Goal: Task Accomplishment & Management: Use online tool/utility

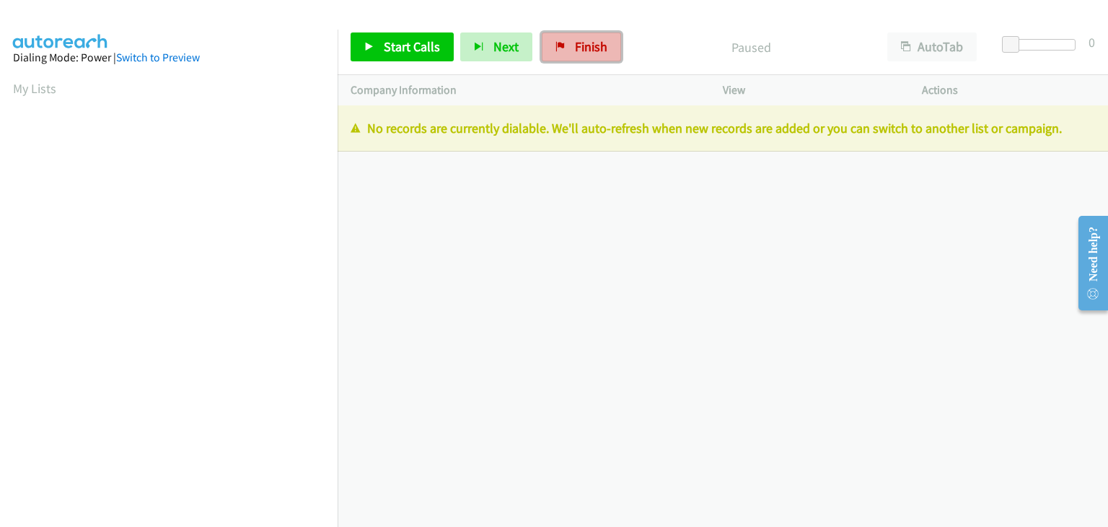
click at [604, 51] on link "Finish" at bounding box center [581, 46] width 79 height 29
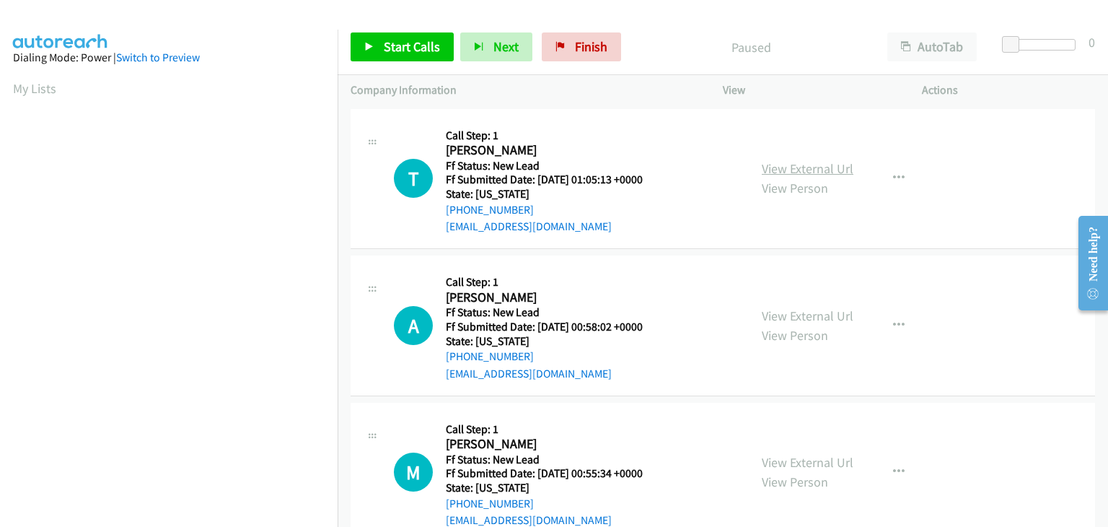
click at [762, 170] on link "View External Url" at bounding box center [808, 168] width 92 height 17
click at [398, 41] on span "Start Calls" at bounding box center [412, 46] width 56 height 17
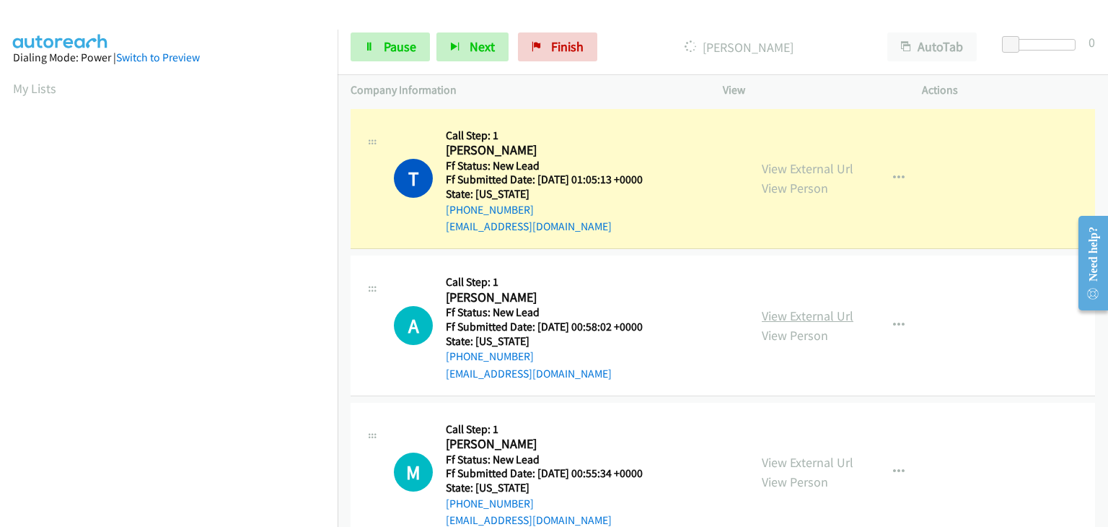
click at [788, 313] on link "View External Url" at bounding box center [808, 315] width 92 height 17
click at [266, 514] on section at bounding box center [169, 184] width 312 height 691
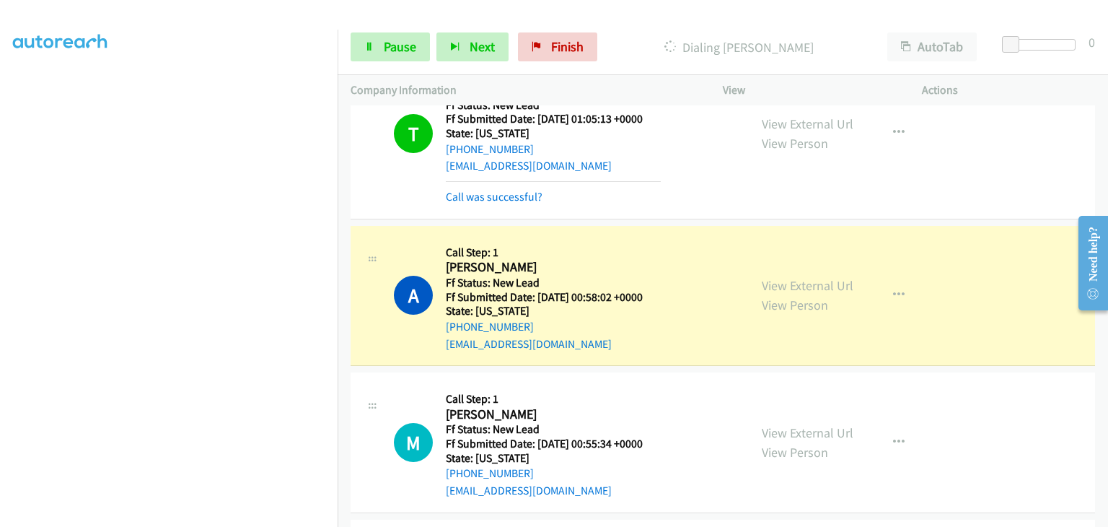
scroll to position [144, 0]
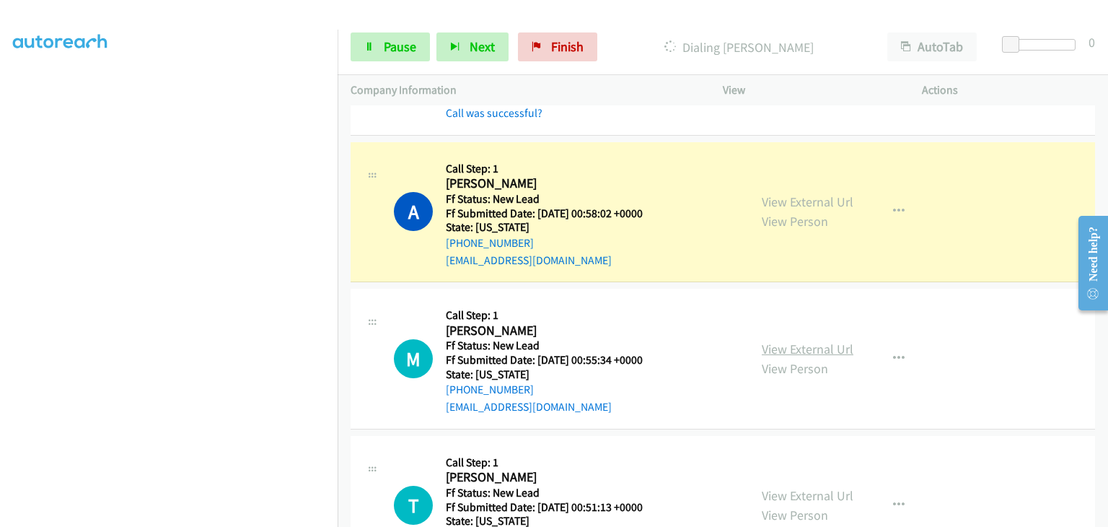
click at [792, 342] on link "View External Url" at bounding box center [808, 349] width 92 height 17
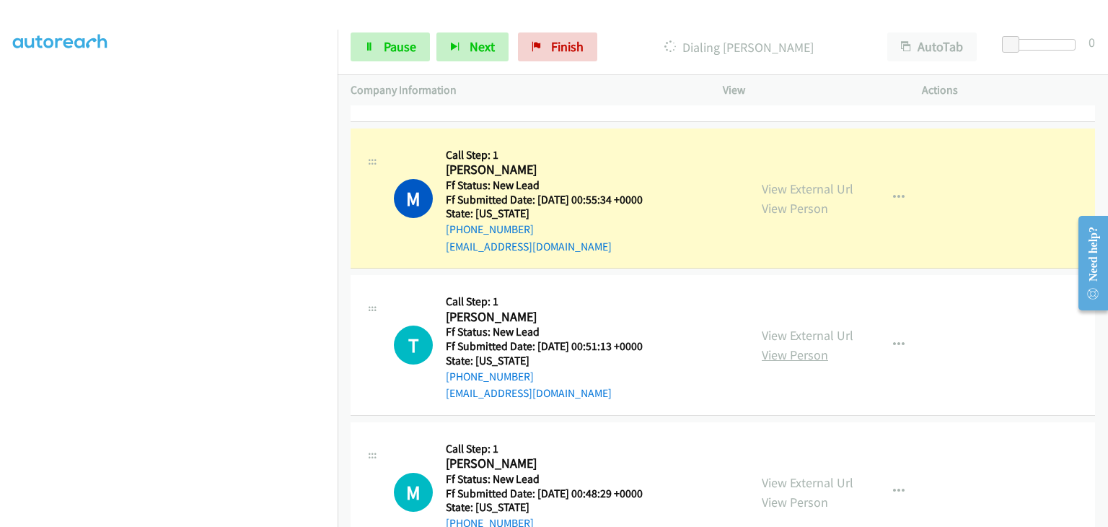
scroll to position [361, 0]
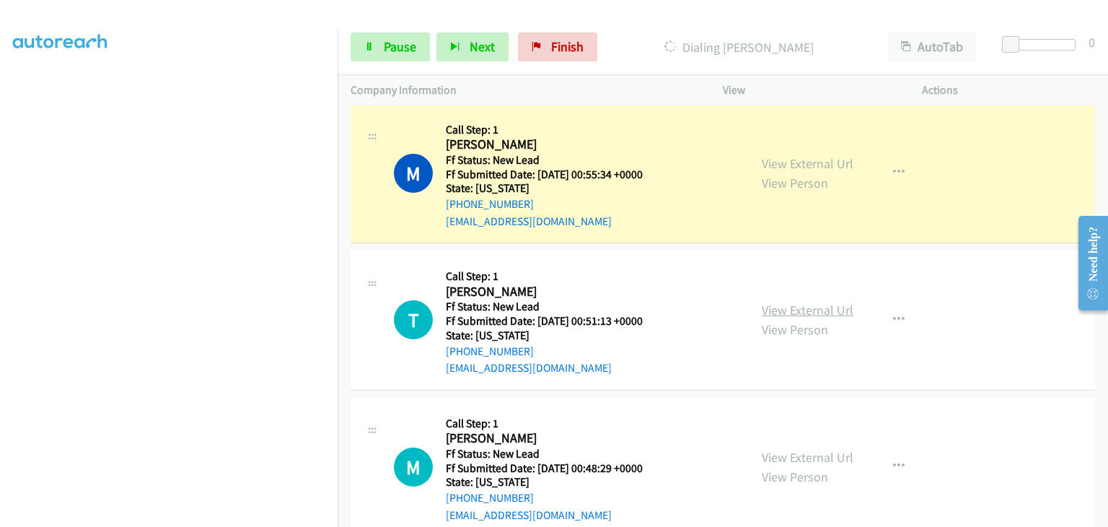
click at [803, 310] on link "View External Url" at bounding box center [808, 310] width 92 height 17
click at [256, 514] on section at bounding box center [169, 184] width 312 height 691
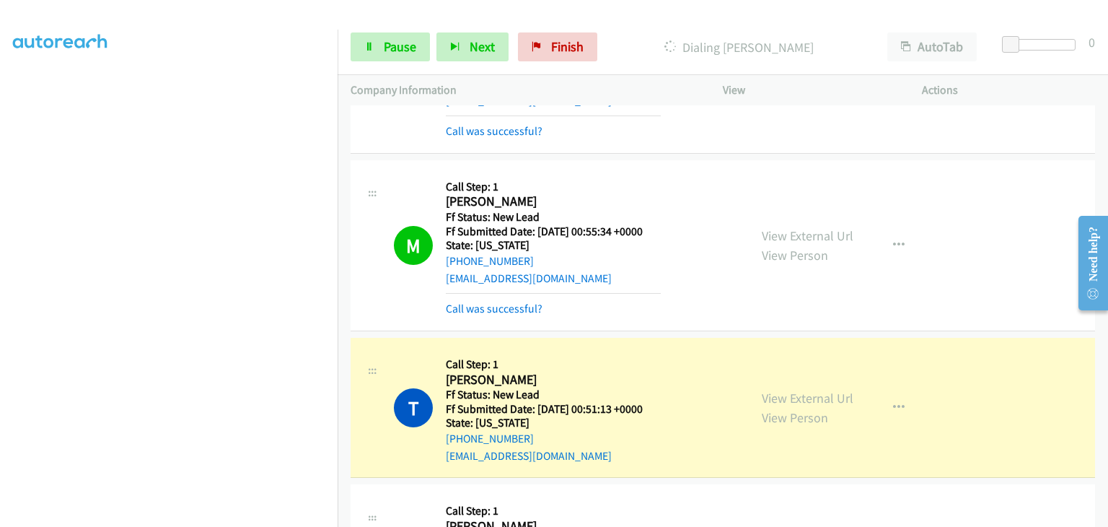
scroll to position [520, 0]
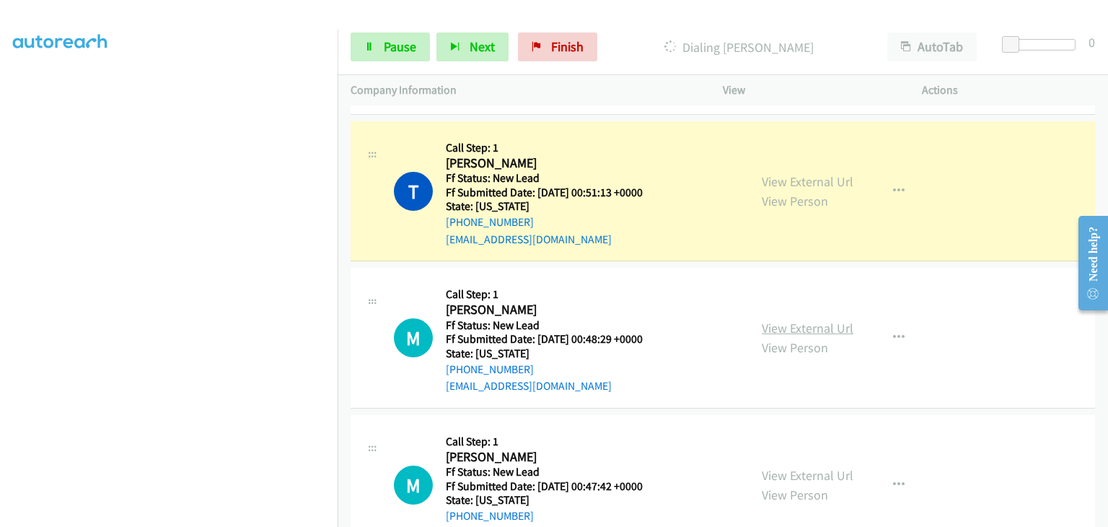
click at [802, 328] on link "View External Url" at bounding box center [808, 328] width 92 height 17
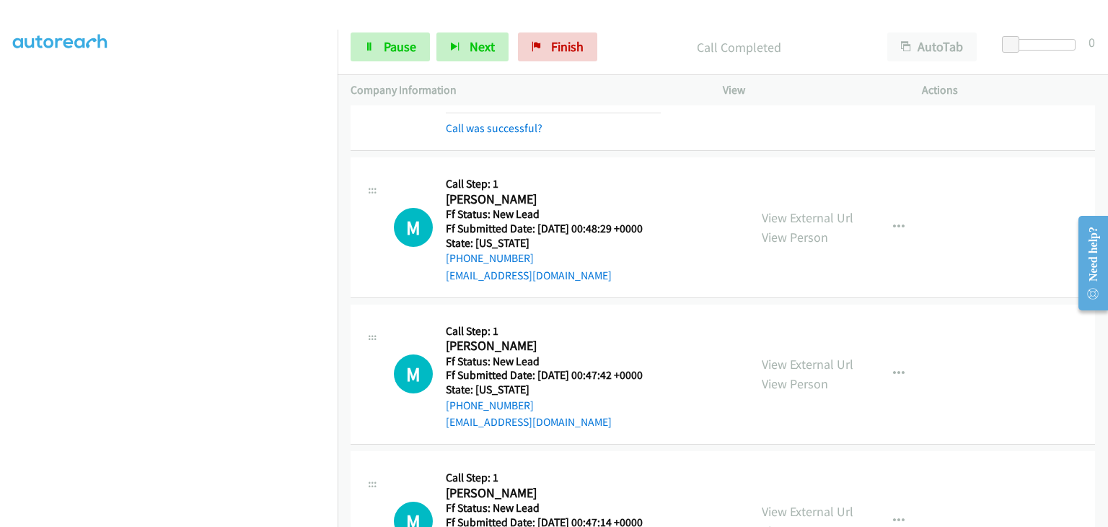
scroll to position [665, 0]
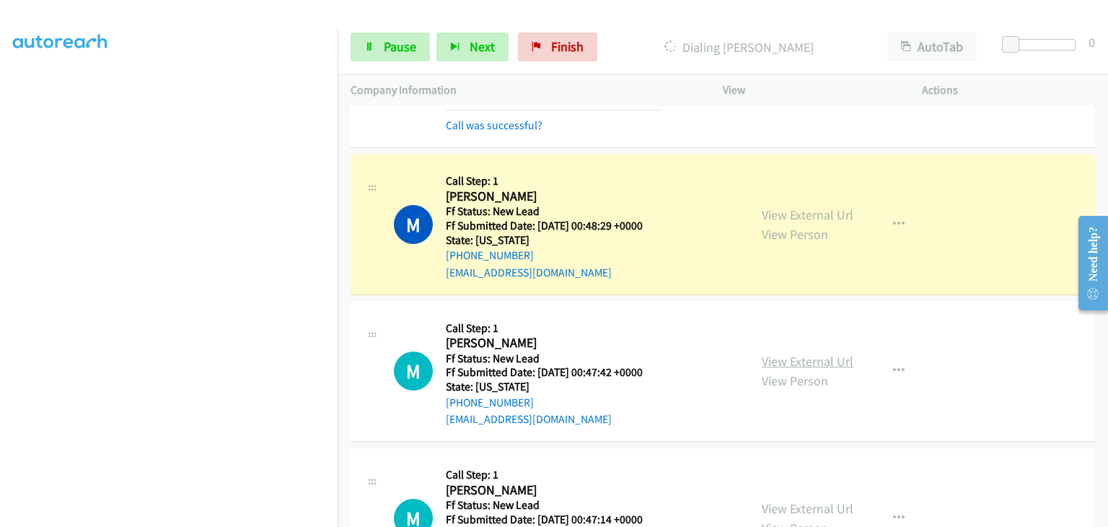
click at [808, 356] on link "View External Url" at bounding box center [808, 361] width 92 height 17
click at [387, 50] on span "Pause" at bounding box center [400, 46] width 32 height 17
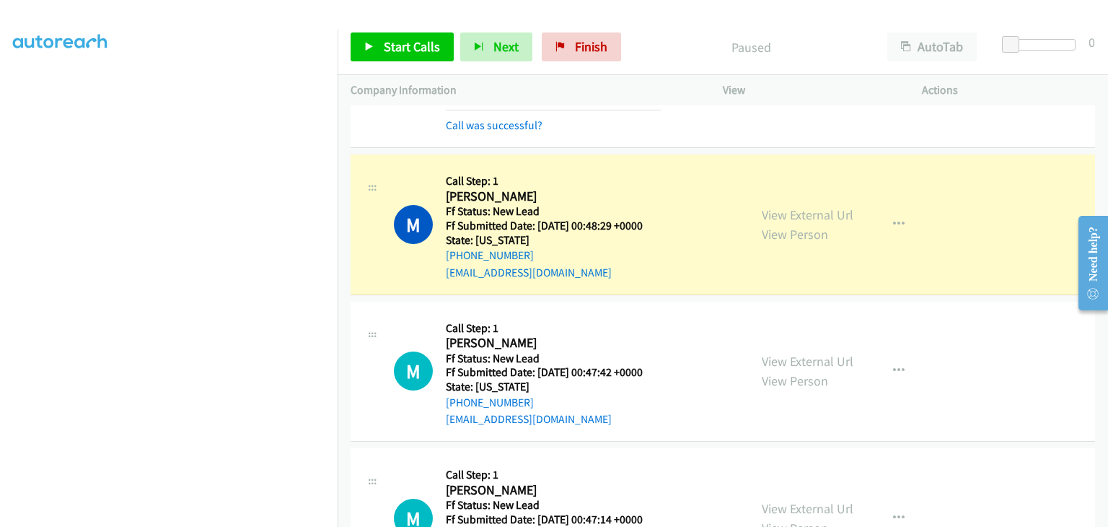
scroll to position [283, 0]
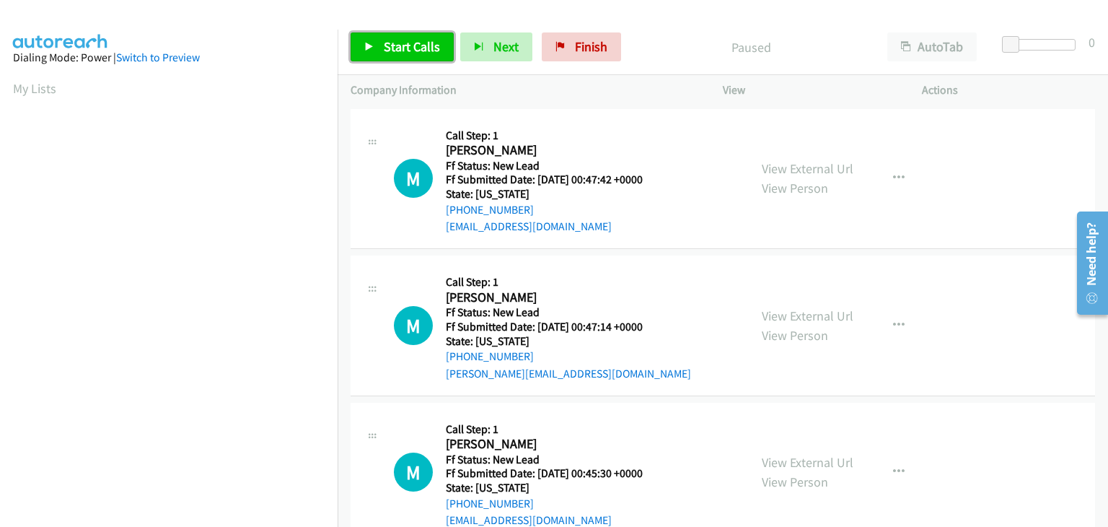
click at [402, 42] on span "Start Calls" at bounding box center [412, 46] width 56 height 17
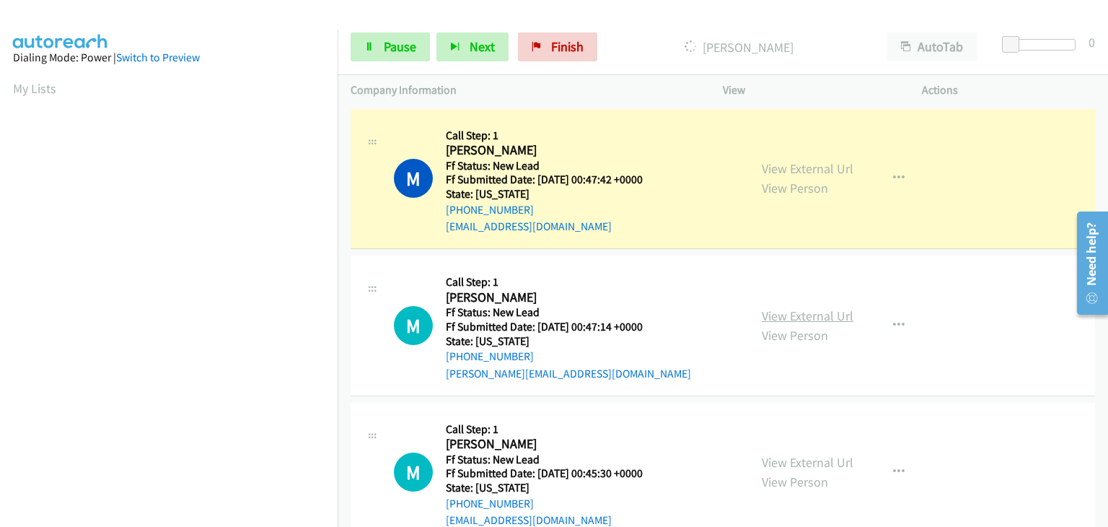
click at [810, 312] on link "View External Url" at bounding box center [808, 315] width 92 height 17
click at [407, 48] on span "Pause" at bounding box center [400, 46] width 32 height 17
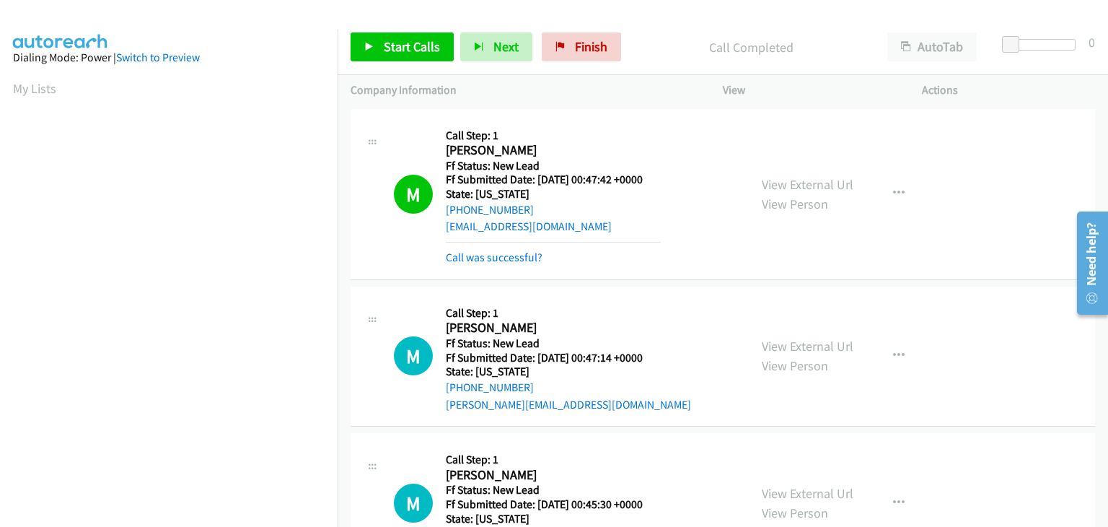
scroll to position [283, 0]
click at [513, 258] on link "Call was successful?" at bounding box center [494, 257] width 97 height 14
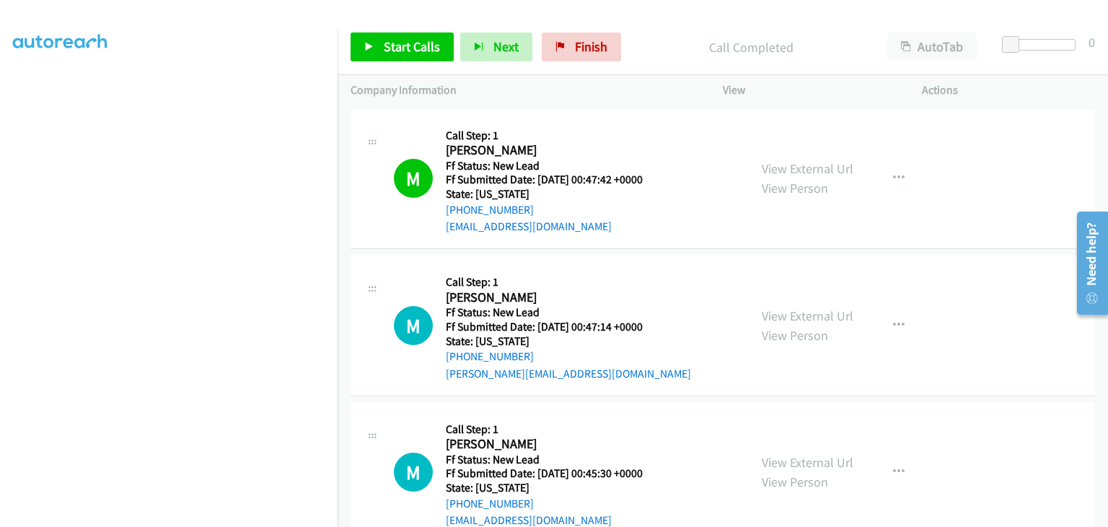
click at [914, 175] on div "View External Url View Person View External Url Email Schedule/Manage Callback …" at bounding box center [855, 179] width 212 height 114
drag, startPoint x: 900, startPoint y: 179, endPoint x: 879, endPoint y: 183, distance: 21.4
click at [899, 179] on button "button" at bounding box center [899, 178] width 39 height 29
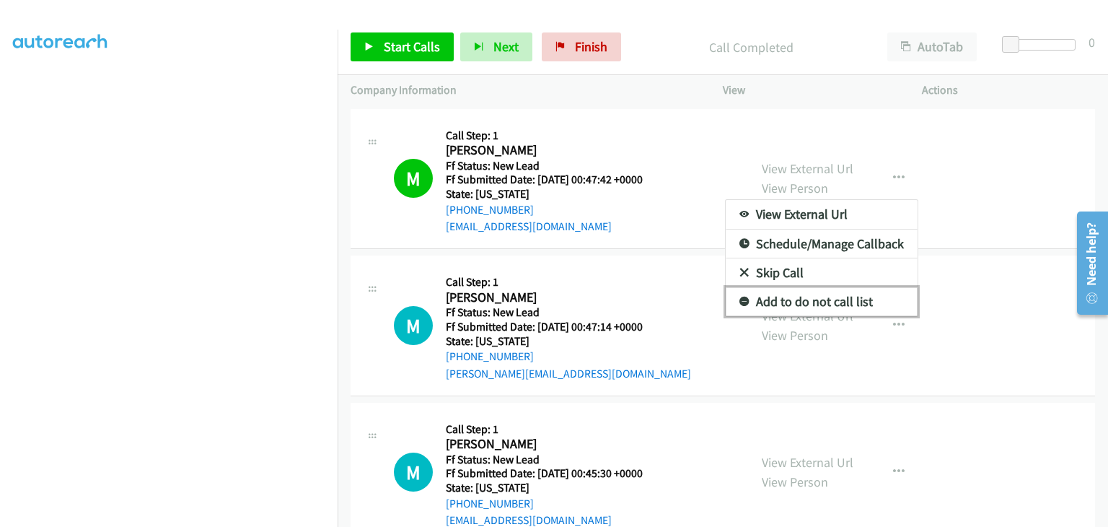
click at [821, 306] on link "Add to do not call list" at bounding box center [822, 301] width 192 height 29
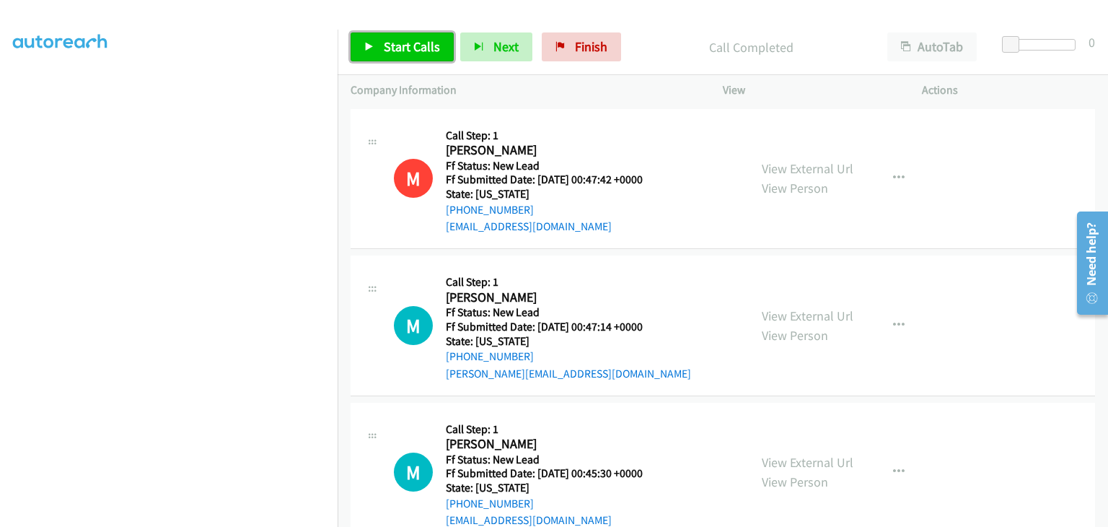
click at [406, 53] on span "Start Calls" at bounding box center [412, 46] width 56 height 17
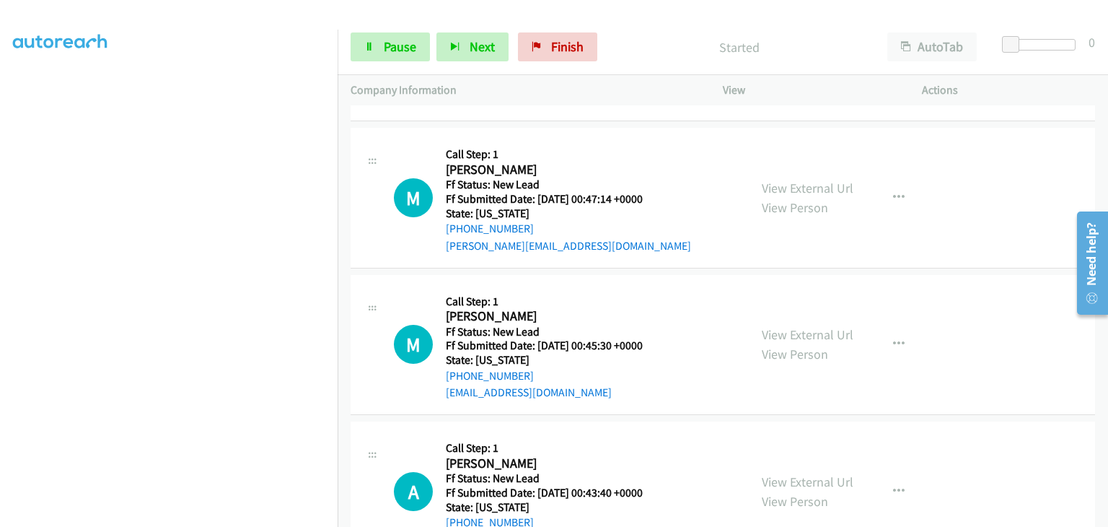
scroll to position [144, 0]
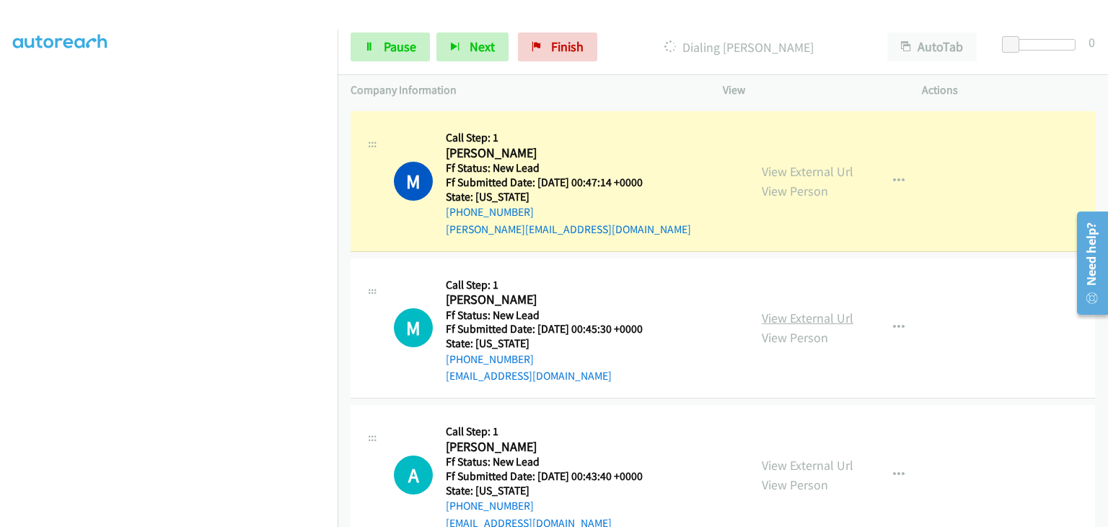
click at [828, 314] on link "View External Url" at bounding box center [808, 318] width 92 height 17
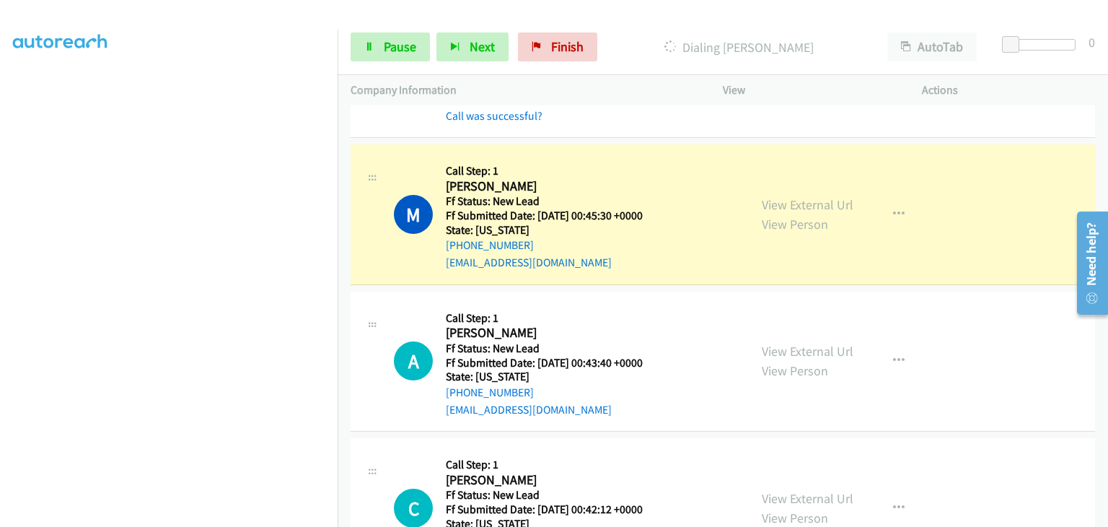
scroll to position [66, 0]
click at [352, 56] on link "Pause" at bounding box center [390, 46] width 79 height 29
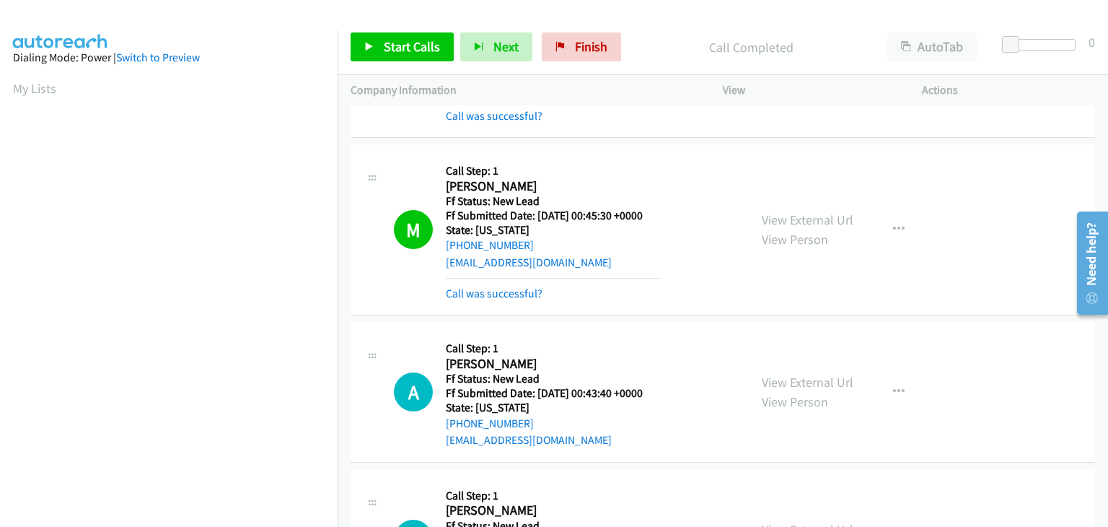
scroll to position [283, 0]
click at [530, 293] on link "Call was successful?" at bounding box center [494, 293] width 97 height 14
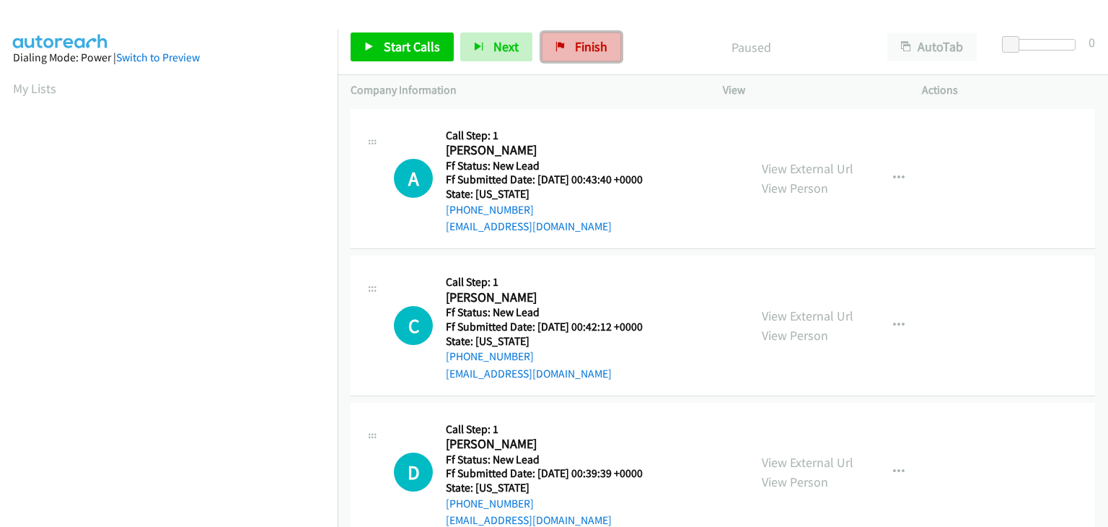
click at [575, 48] on span "Finish" at bounding box center [591, 46] width 32 height 17
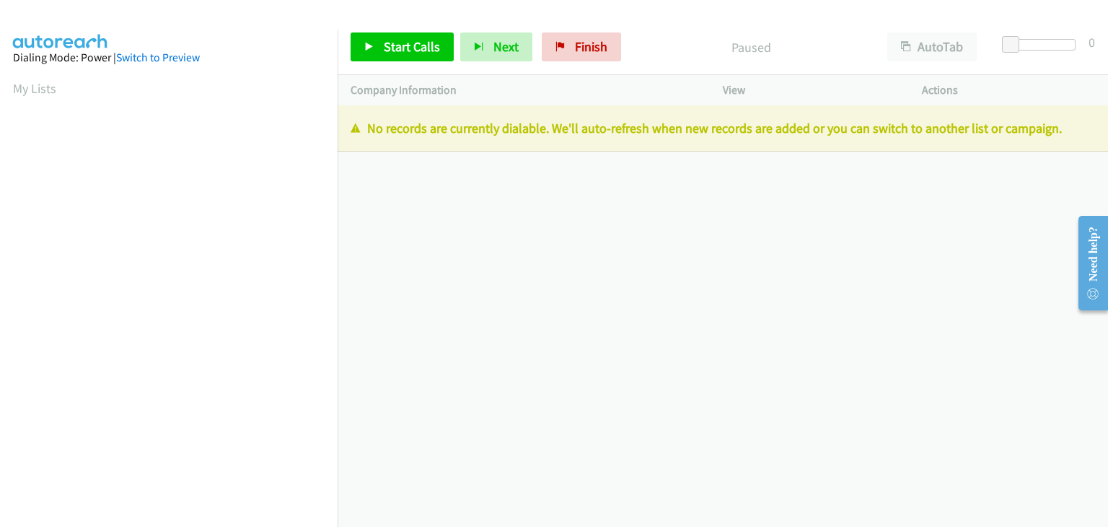
click at [799, 119] on p "No records are currently dialable. We'll auto-refresh when new records are adde…" at bounding box center [723, 127] width 745 height 19
click at [579, 44] on span "Finish" at bounding box center [591, 46] width 32 height 17
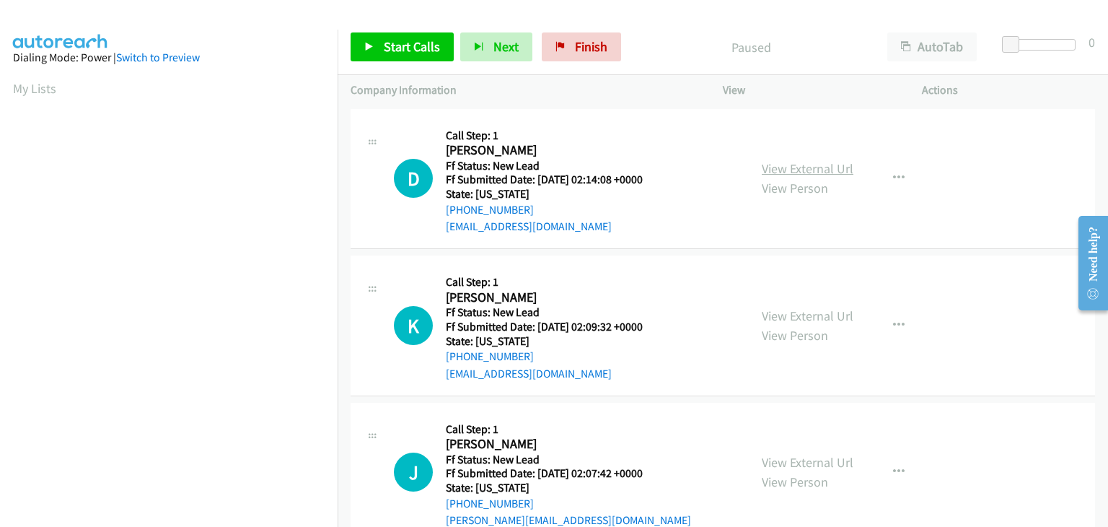
click at [779, 167] on link "View External Url" at bounding box center [808, 168] width 92 height 17
click at [437, 50] on span "Start Calls" at bounding box center [412, 46] width 56 height 17
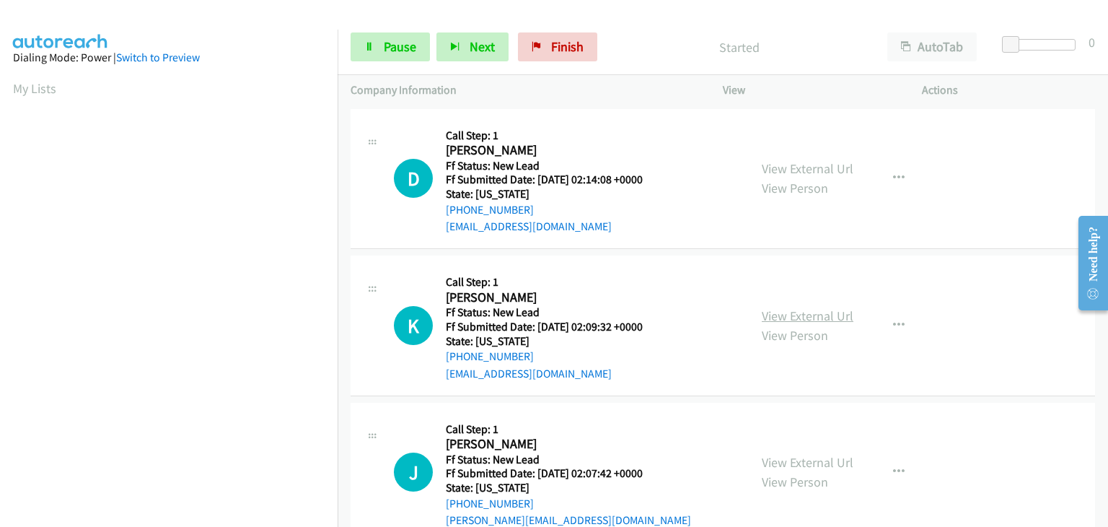
click at [797, 313] on link "View External Url" at bounding box center [808, 315] width 92 height 17
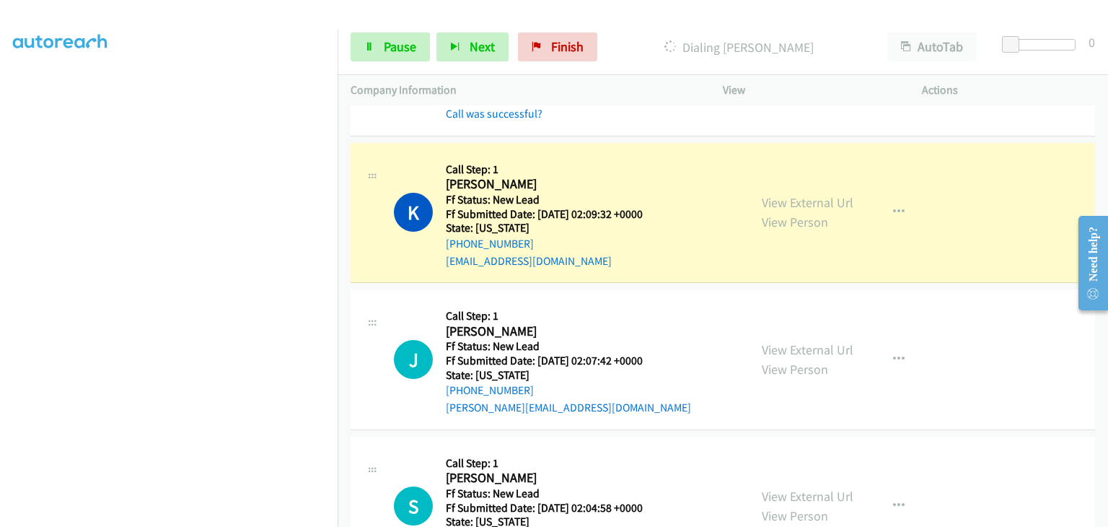
scroll to position [144, 0]
click at [811, 347] on link "View External Url" at bounding box center [808, 349] width 92 height 17
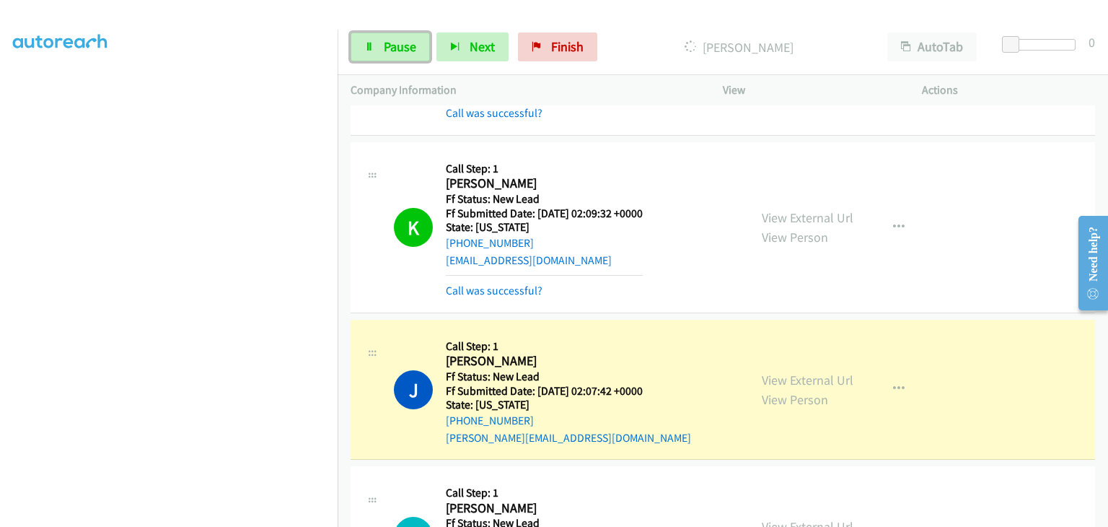
drag, startPoint x: 407, startPoint y: 46, endPoint x: 658, endPoint y: 45, distance: 251.1
click at [407, 46] on span "Pause" at bounding box center [400, 46] width 32 height 17
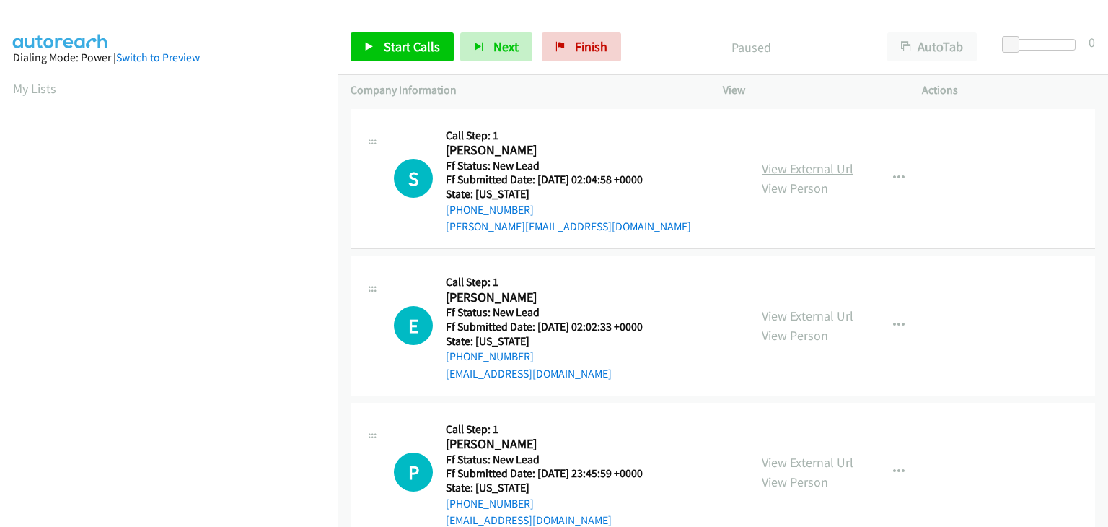
click at [810, 169] on link "View External Url" at bounding box center [808, 168] width 92 height 17
click at [435, 51] on span "Start Calls" at bounding box center [412, 46] width 56 height 17
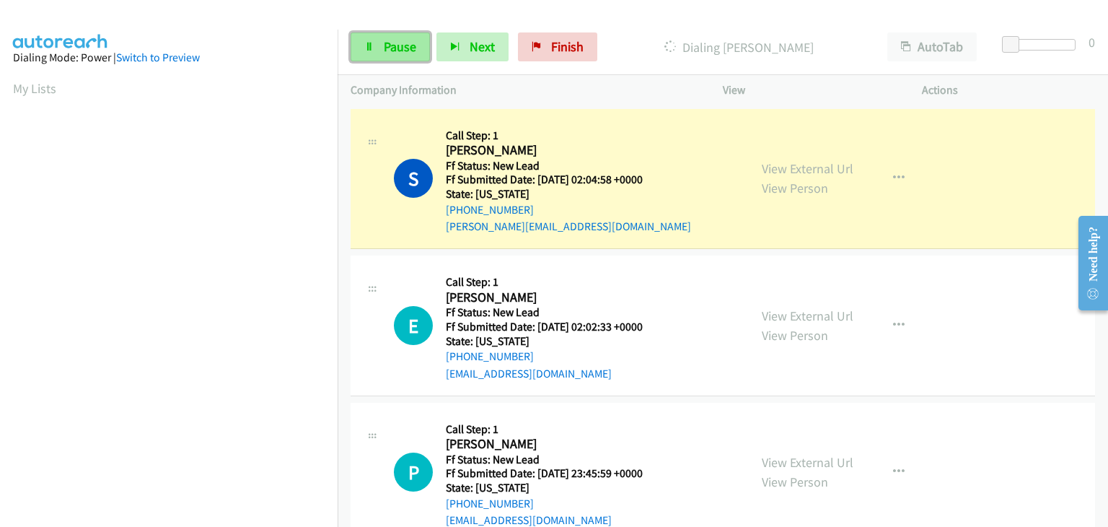
click at [390, 49] on span "Pause" at bounding box center [400, 46] width 32 height 17
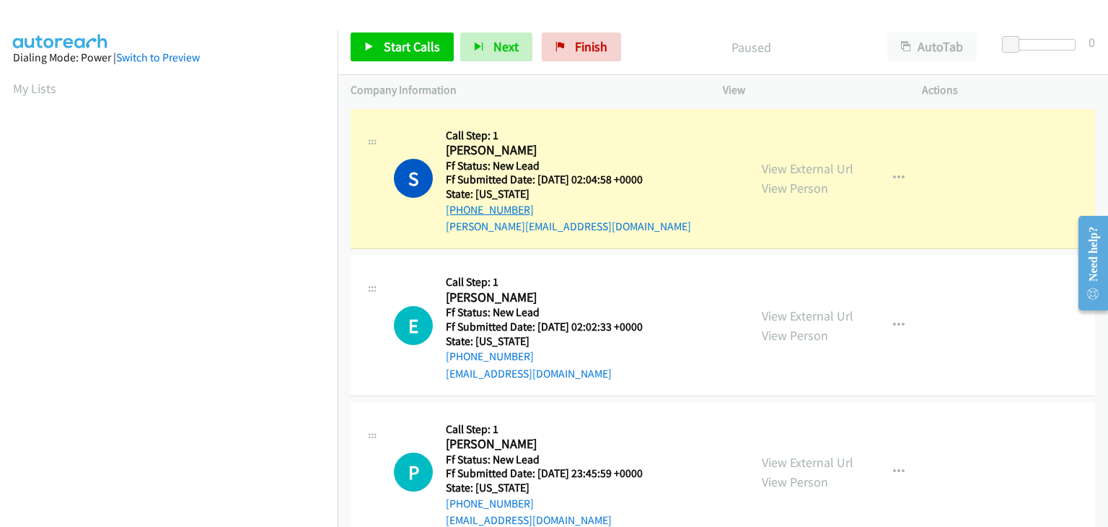
scroll to position [283, 0]
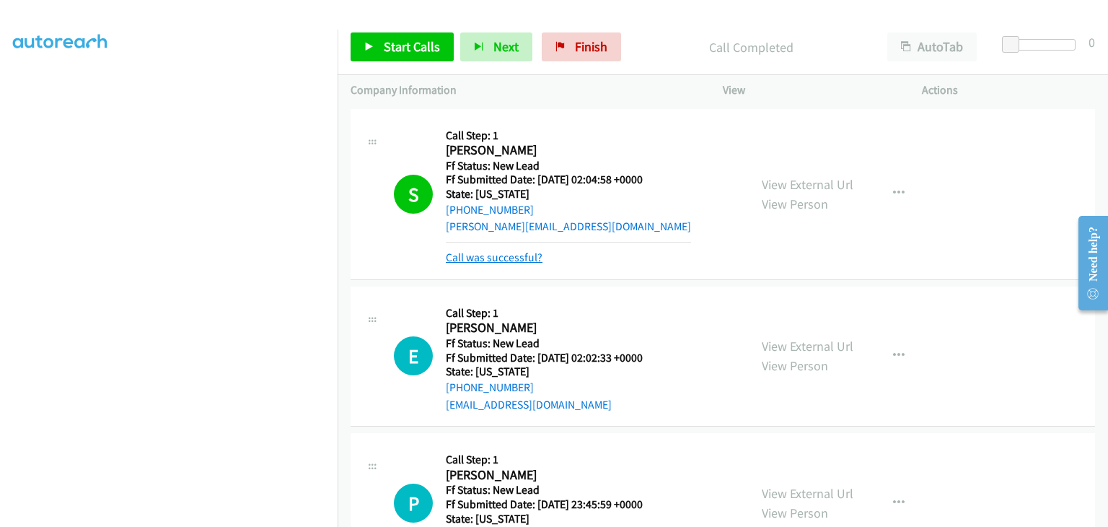
click at [499, 259] on link "Call was successful?" at bounding box center [494, 257] width 97 height 14
click at [589, 47] on span "Finish" at bounding box center [591, 46] width 32 height 17
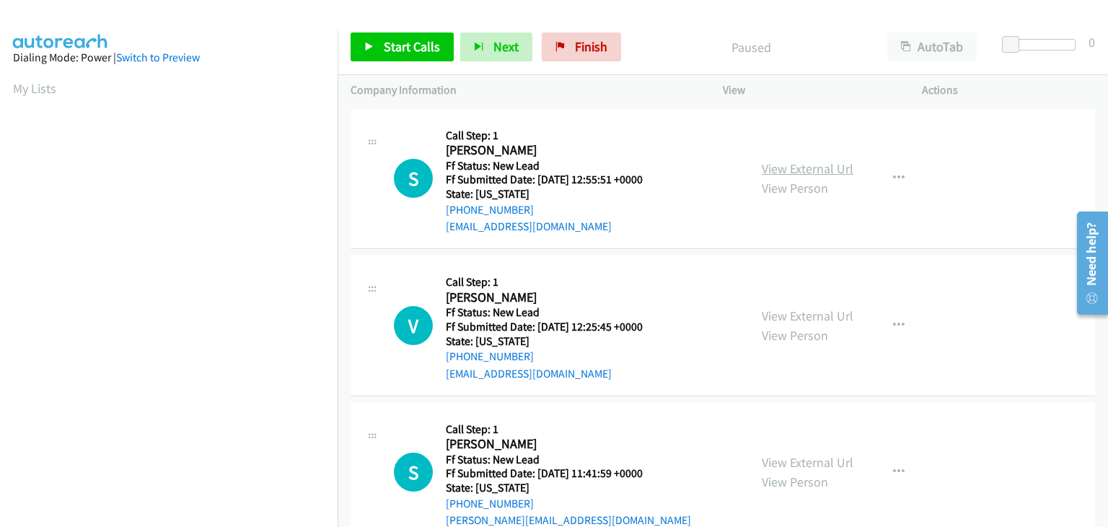
click at [818, 165] on link "View External Url" at bounding box center [808, 168] width 92 height 17
click at [390, 44] on span "Start Calls" at bounding box center [412, 46] width 56 height 17
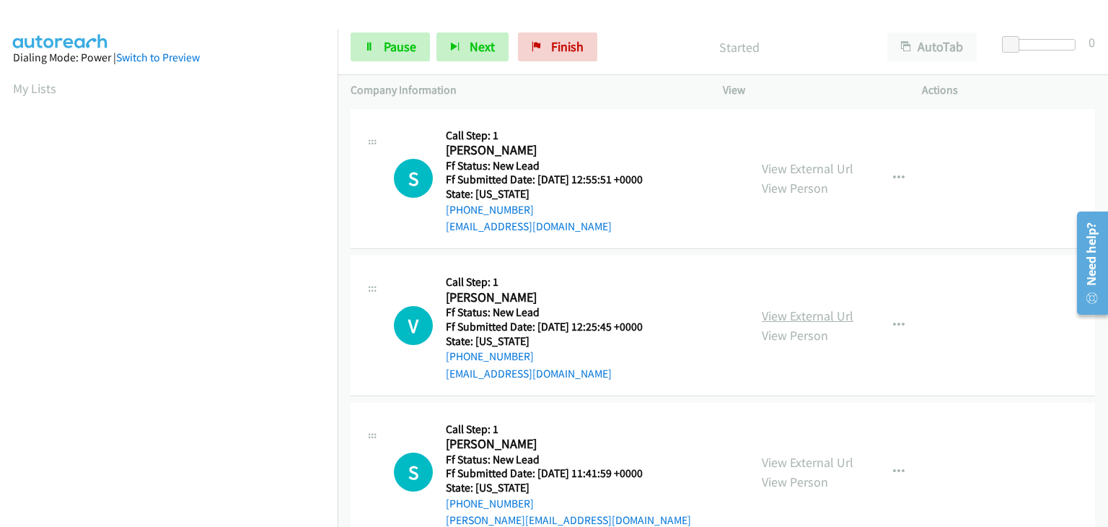
click at [826, 309] on link "View External Url" at bounding box center [808, 315] width 92 height 17
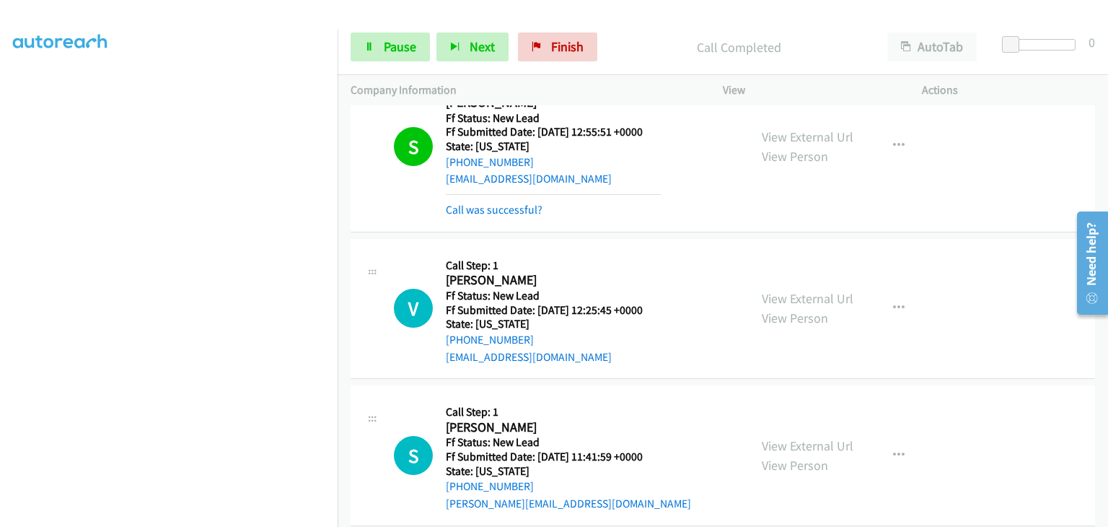
scroll to position [72, 0]
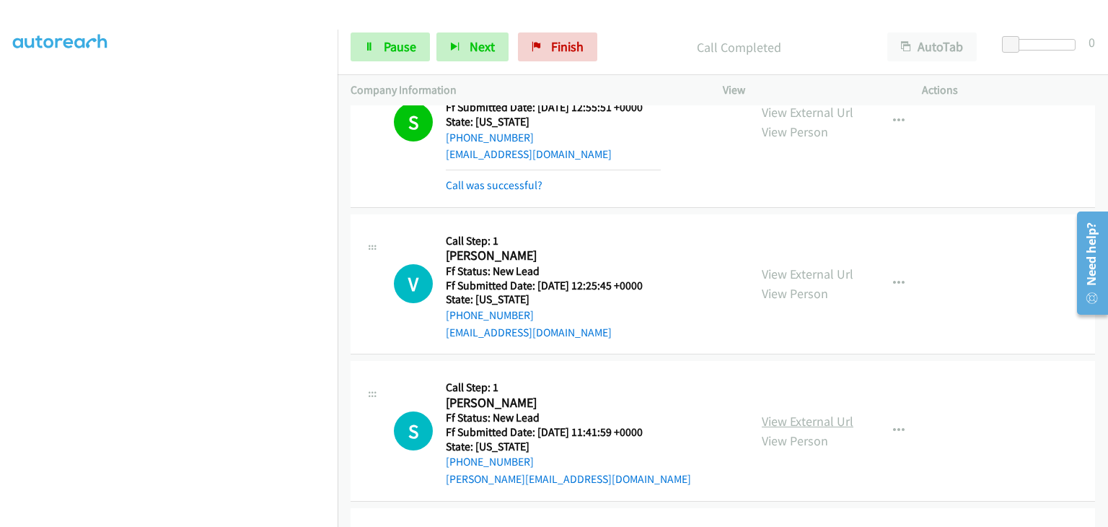
click at [791, 417] on link "View External Url" at bounding box center [808, 421] width 92 height 17
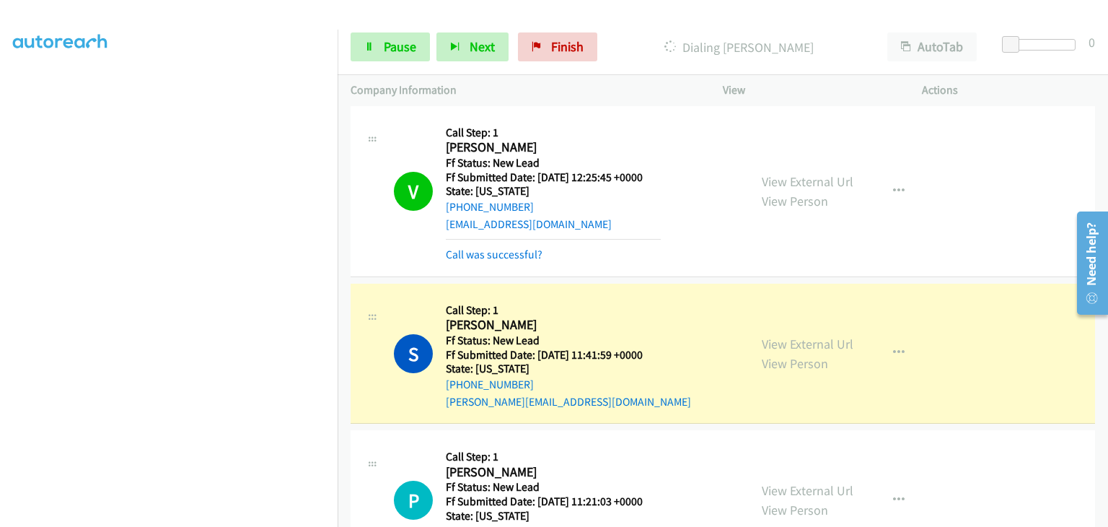
scroll to position [216, 0]
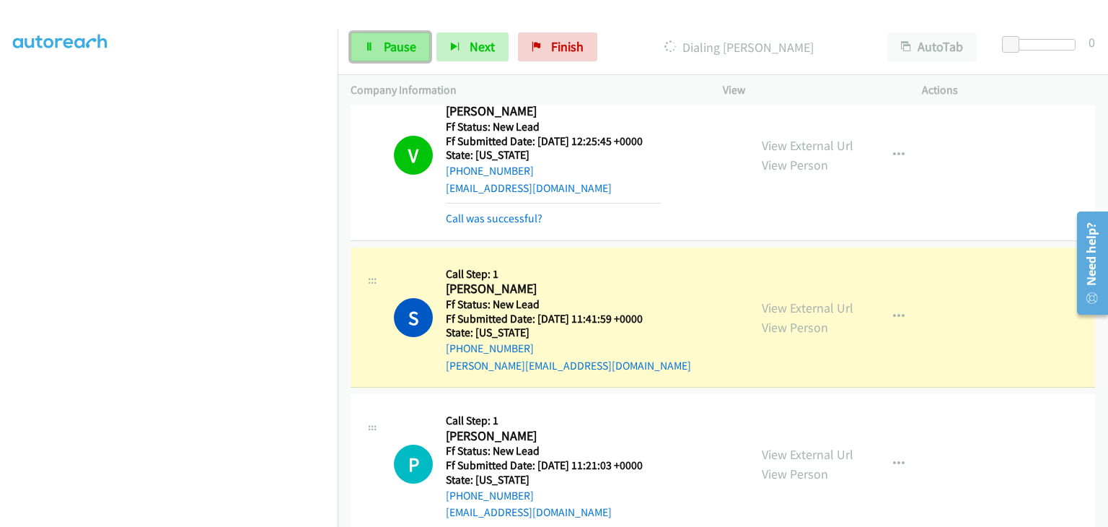
click at [421, 53] on link "Pause" at bounding box center [390, 46] width 79 height 29
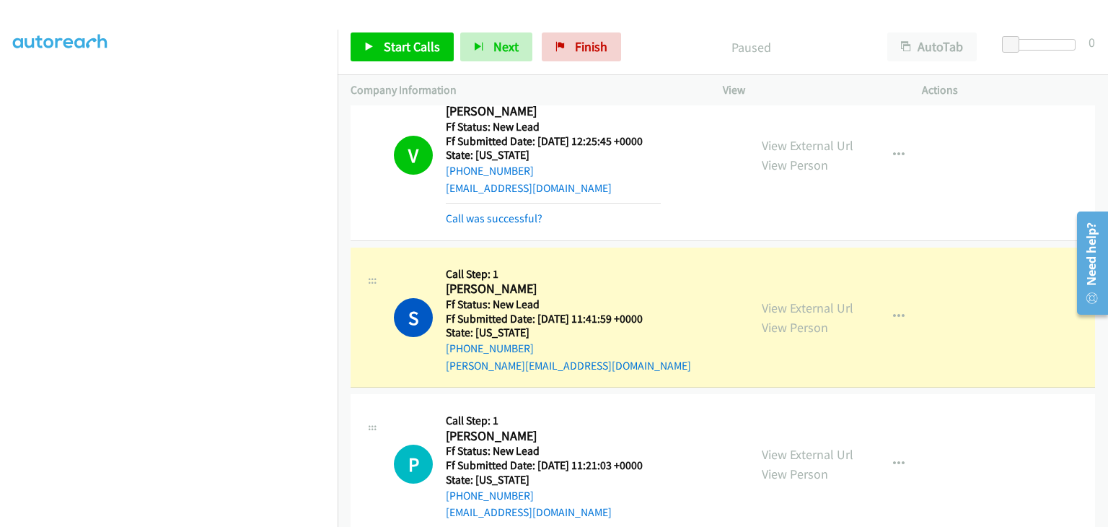
scroll to position [283, 0]
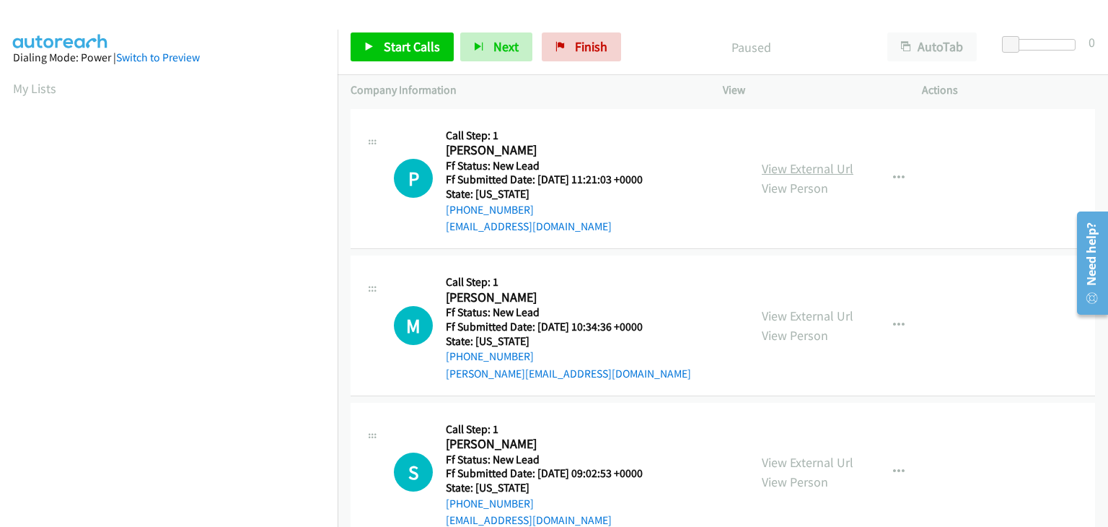
click at [776, 166] on link "View External Url" at bounding box center [808, 168] width 92 height 17
click at [410, 56] on link "Start Calls" at bounding box center [402, 46] width 103 height 29
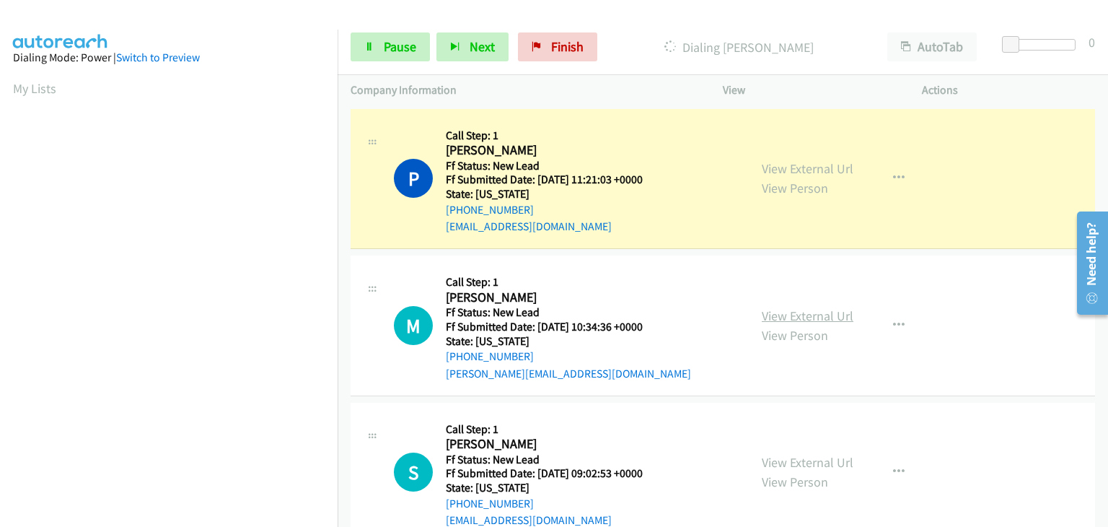
click at [801, 318] on link "View External Url" at bounding box center [808, 315] width 92 height 17
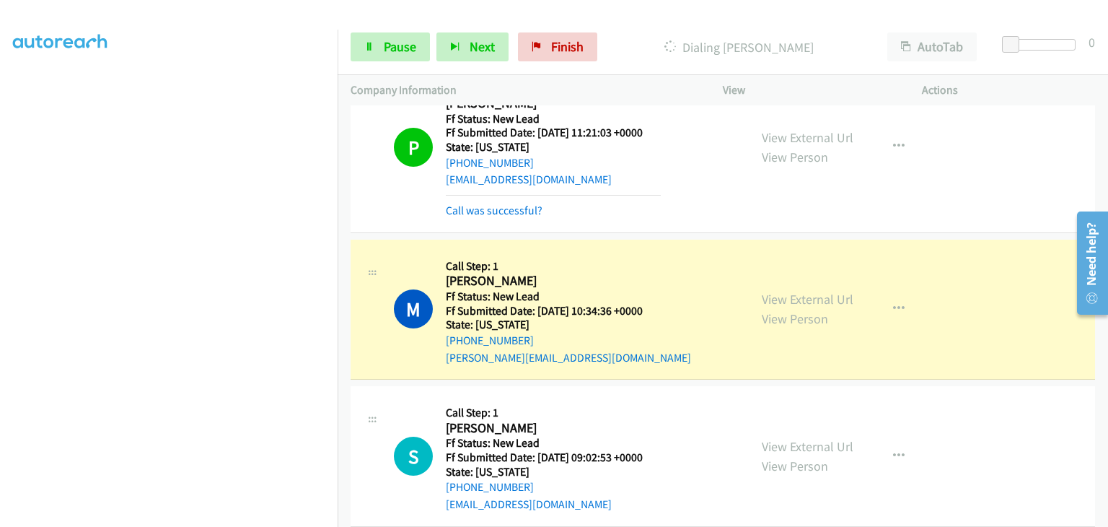
scroll to position [144, 0]
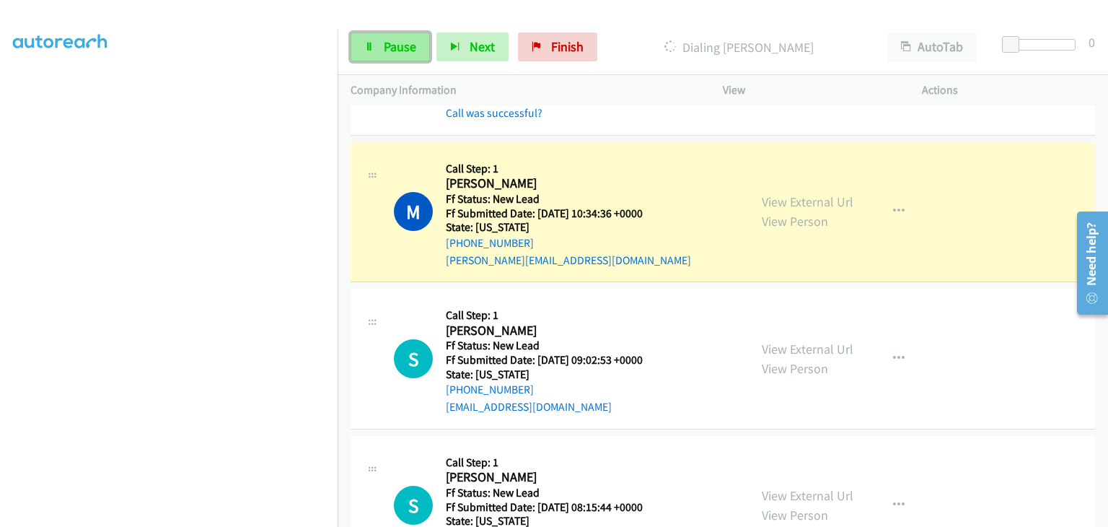
click at [393, 60] on link "Pause" at bounding box center [390, 46] width 79 height 29
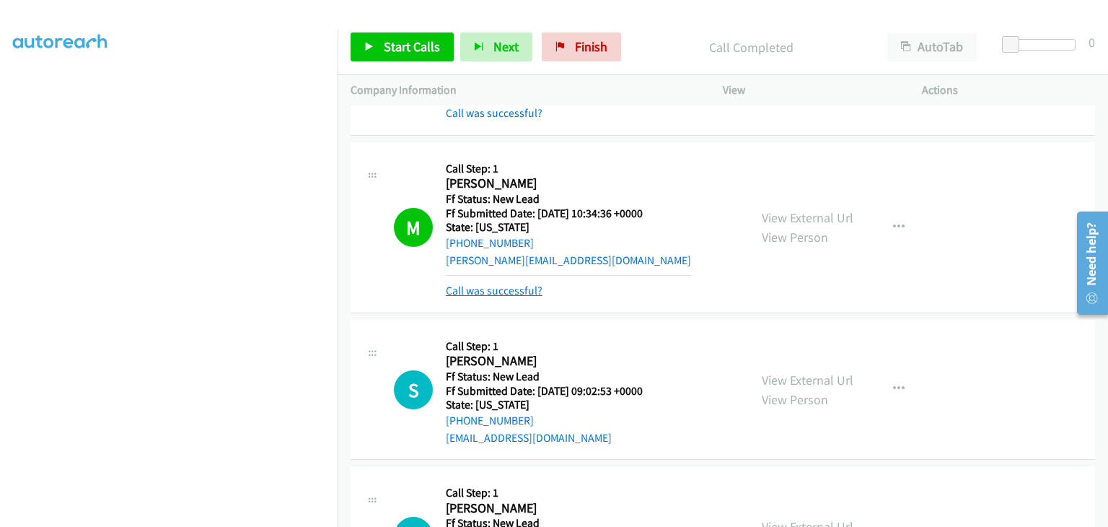
click at [507, 292] on link "Call was successful?" at bounding box center [494, 291] width 97 height 14
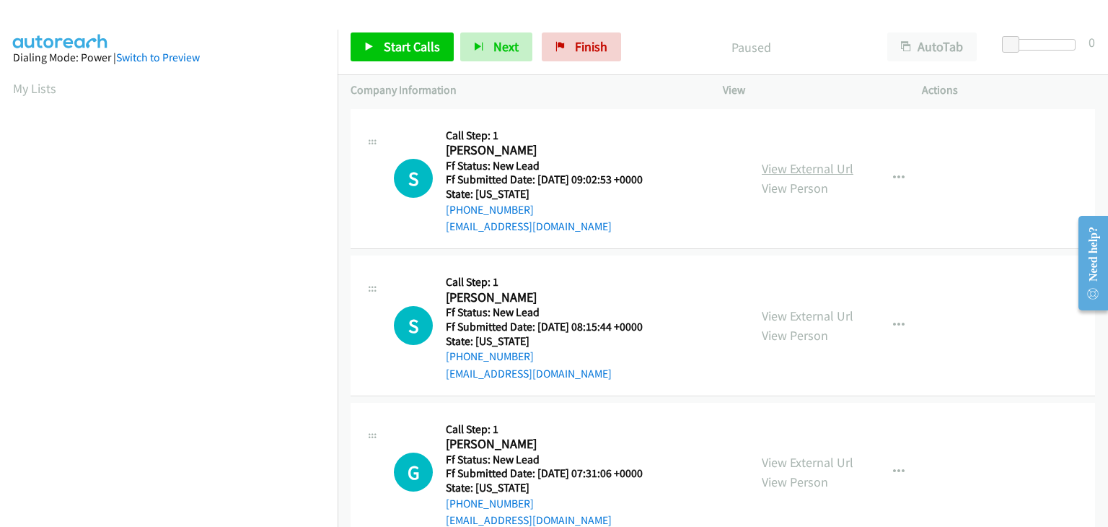
click at [774, 165] on link "View External Url" at bounding box center [808, 168] width 92 height 17
click at [424, 50] on span "Start Calls" at bounding box center [412, 46] width 56 height 17
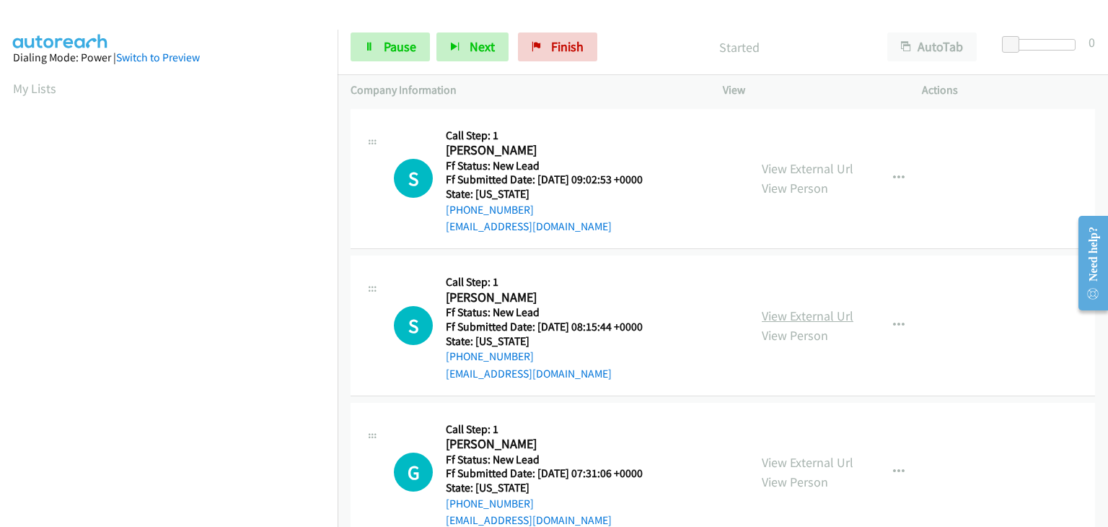
click at [779, 312] on link "View External Url" at bounding box center [808, 315] width 92 height 17
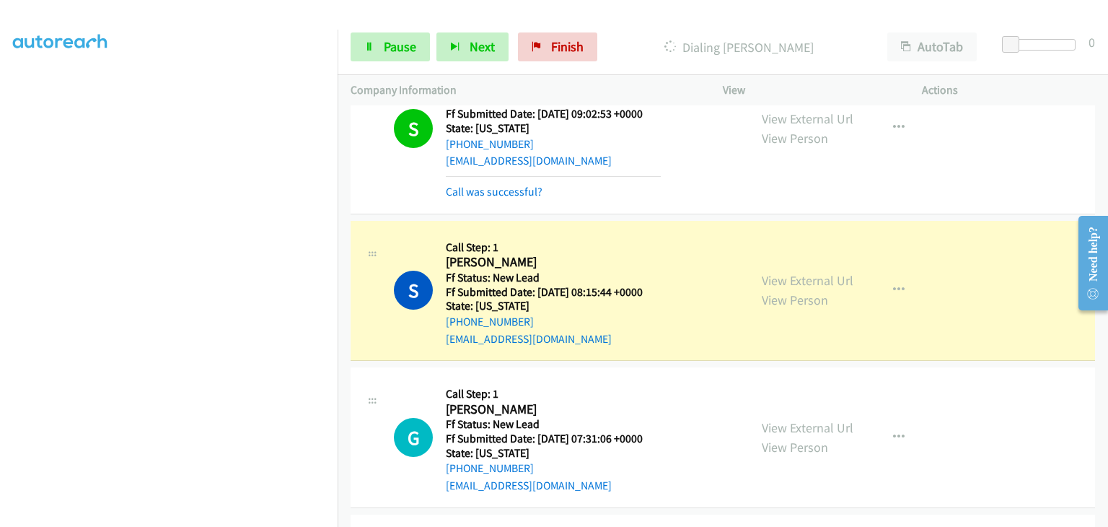
scroll to position [144, 0]
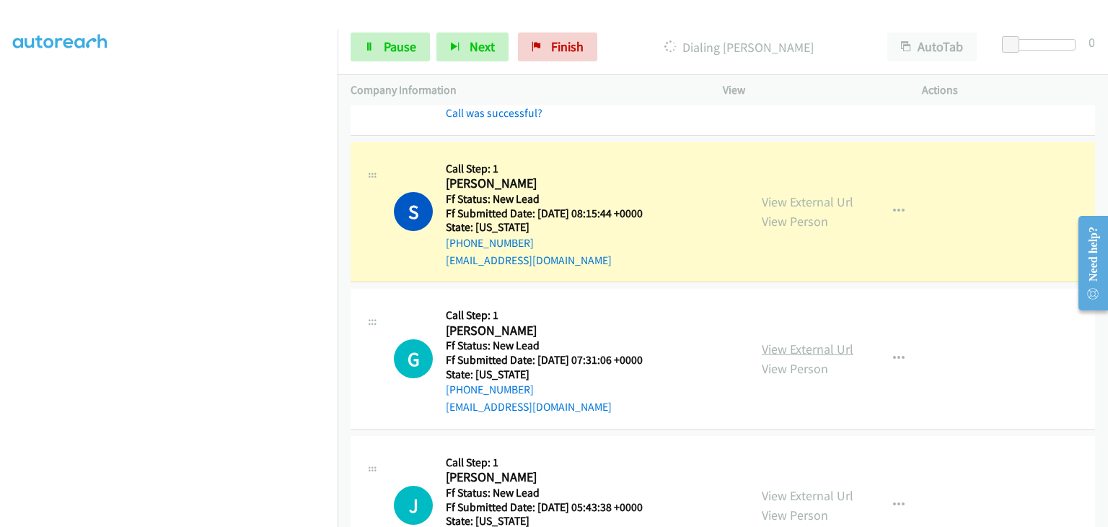
click at [802, 343] on link "View External Url" at bounding box center [808, 349] width 92 height 17
click at [401, 52] on span "Pause" at bounding box center [400, 46] width 32 height 17
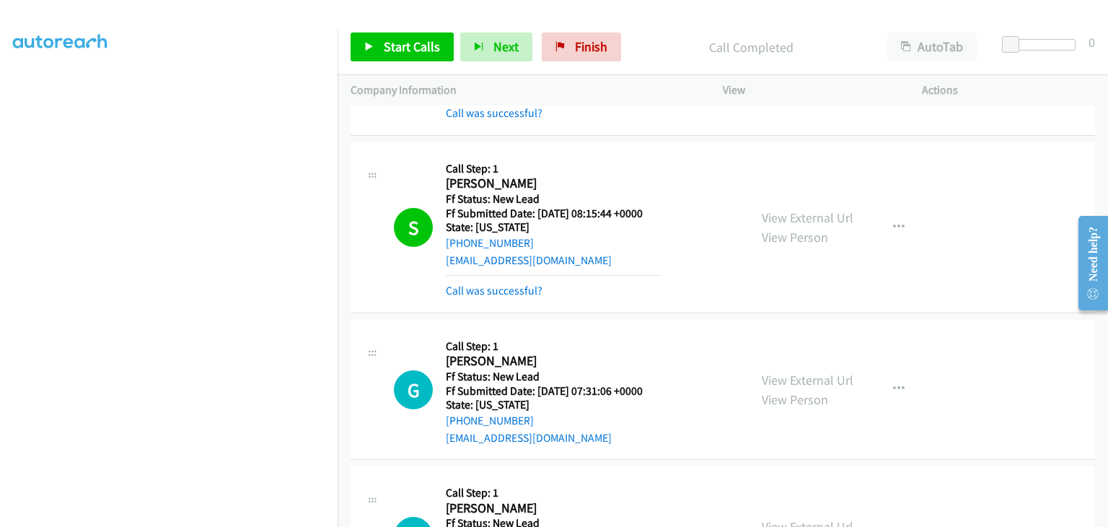
drag, startPoint x: 522, startPoint y: 288, endPoint x: 576, endPoint y: 284, distance: 53.6
click at [514, 297] on div "Call was successful?" at bounding box center [553, 290] width 215 height 17
click at [512, 289] on link "Call was successful?" at bounding box center [494, 291] width 97 height 14
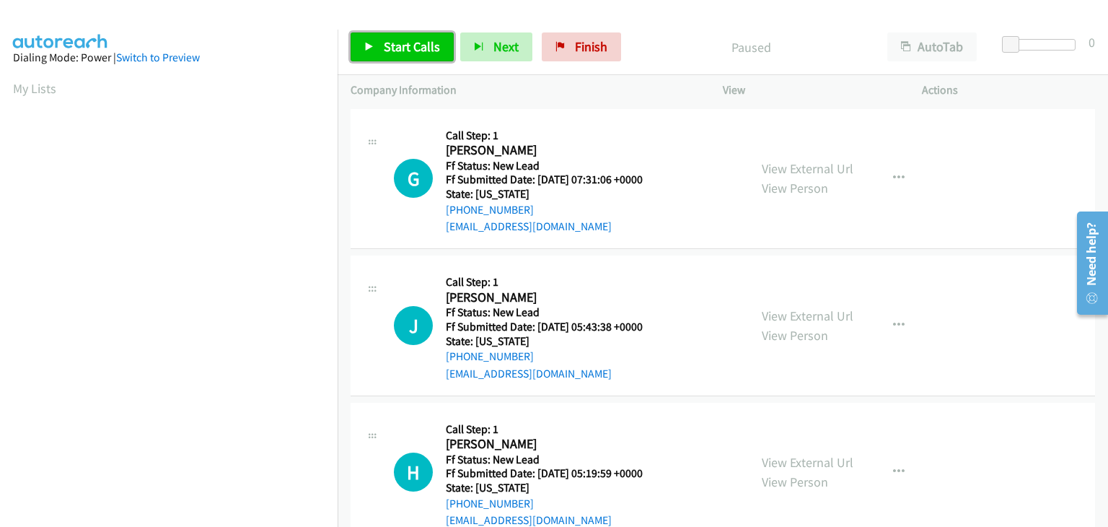
click at [427, 50] on span "Start Calls" at bounding box center [412, 46] width 56 height 17
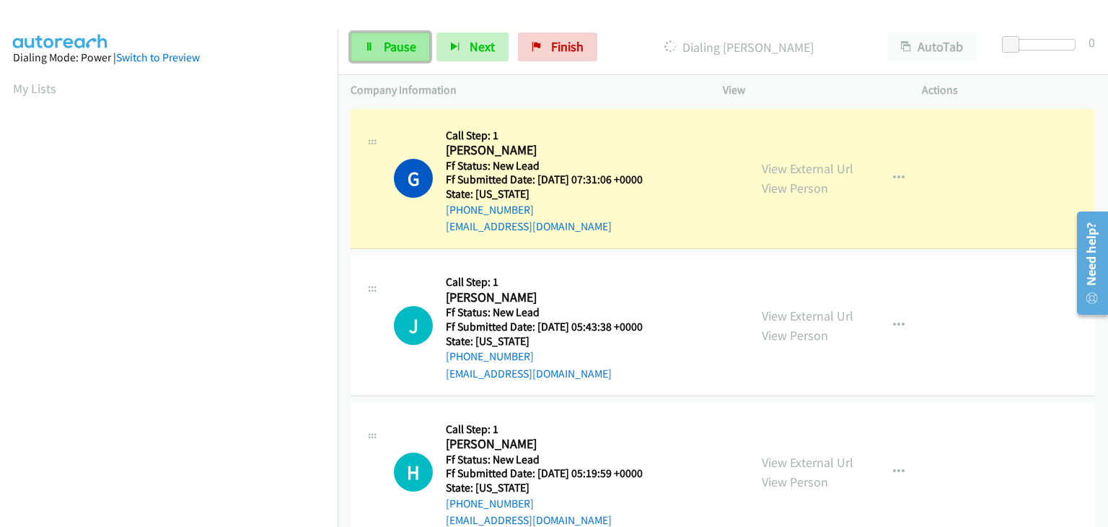
click at [395, 48] on span "Pause" at bounding box center [400, 46] width 32 height 17
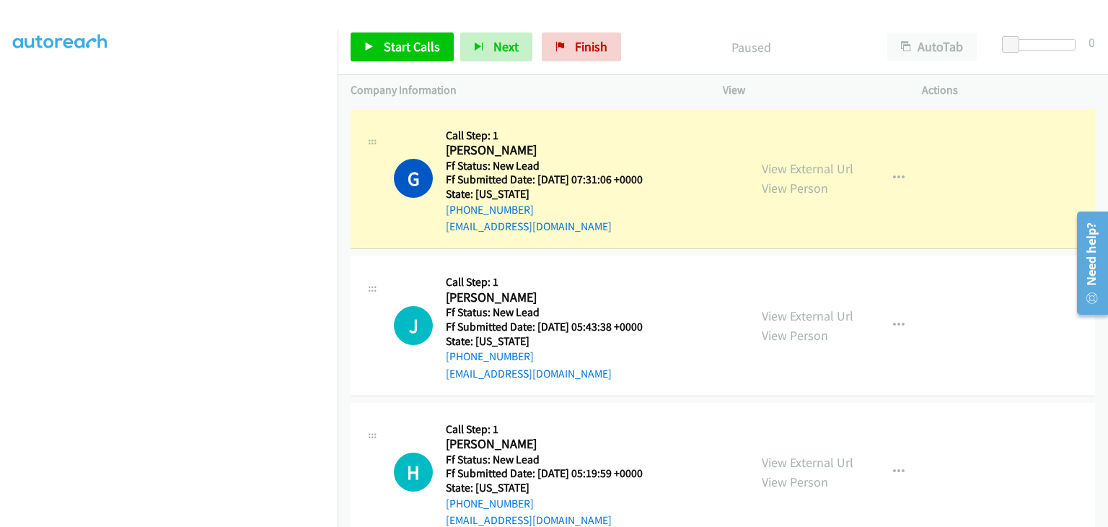
scroll to position [283, 0]
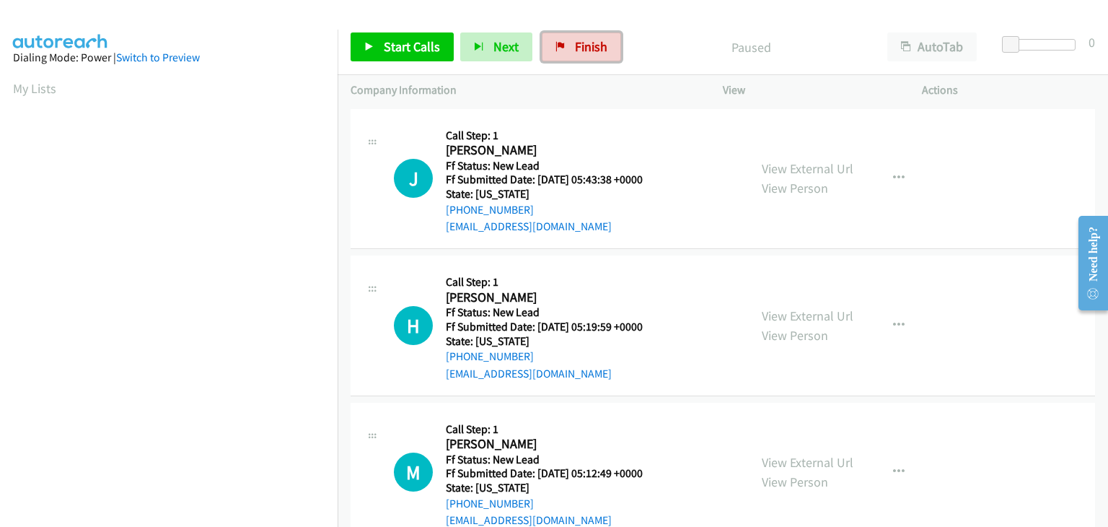
click at [597, 48] on span "Finish" at bounding box center [591, 46] width 32 height 17
drag, startPoint x: 791, startPoint y: 172, endPoint x: 736, endPoint y: 182, distance: 55.6
click at [785, 174] on link "View External Url" at bounding box center [808, 168] width 92 height 17
click at [409, 53] on span "Start Calls" at bounding box center [412, 46] width 56 height 17
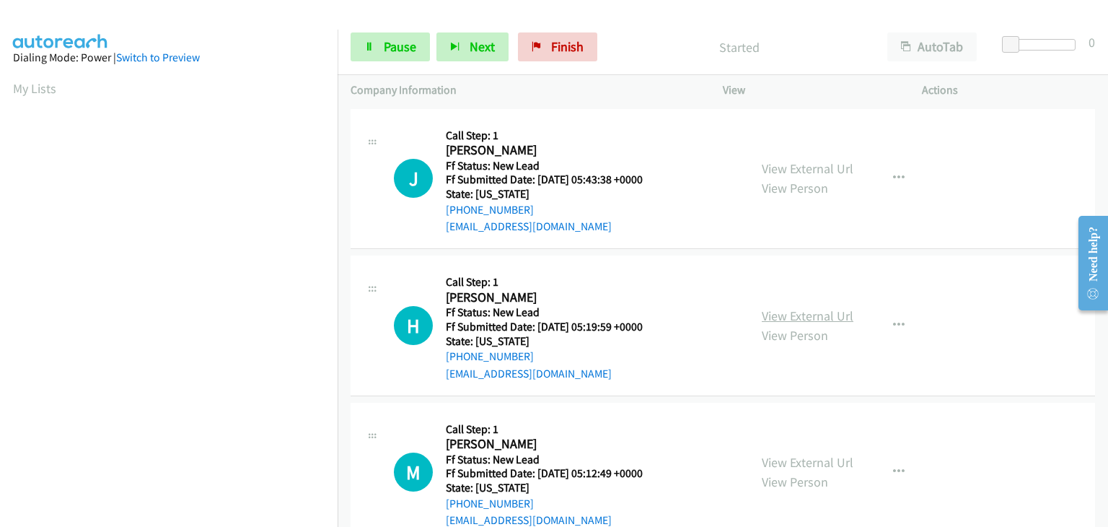
click at [797, 315] on link "View External Url" at bounding box center [808, 315] width 92 height 17
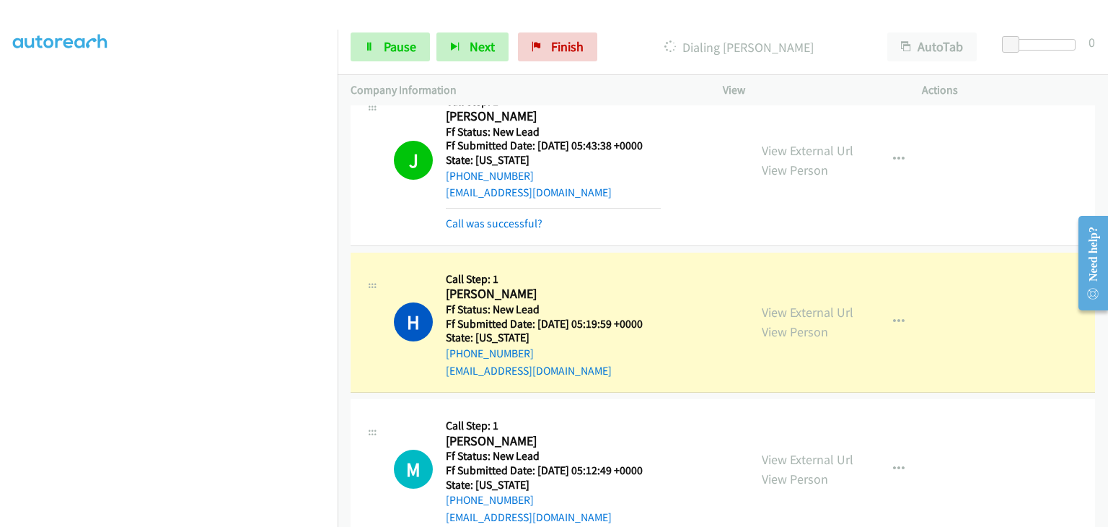
scroll to position [67, 0]
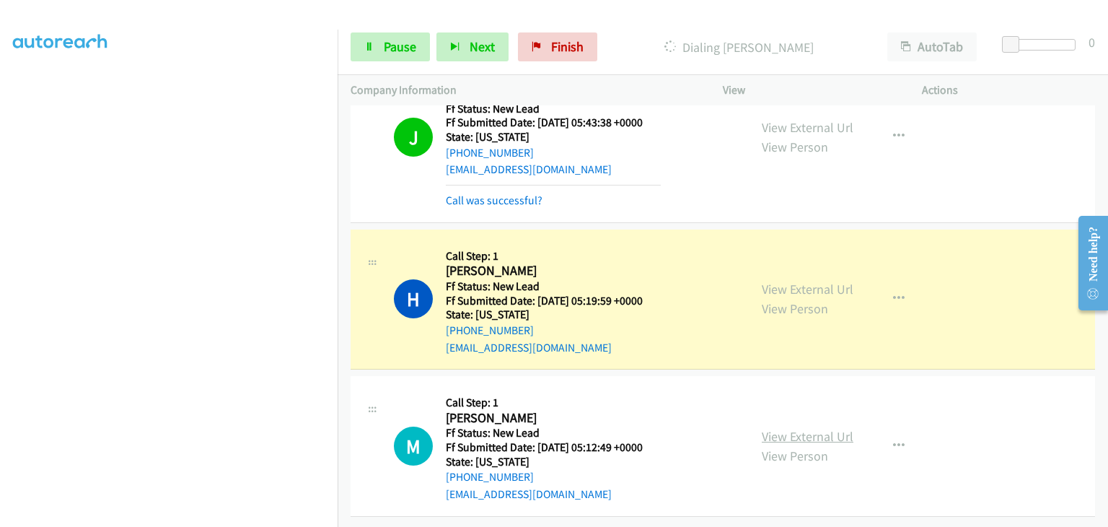
click at [807, 428] on link "View External Url" at bounding box center [808, 436] width 92 height 17
drag, startPoint x: 410, startPoint y: 58, endPoint x: 479, endPoint y: 61, distance: 69.4
click at [410, 58] on link "Pause" at bounding box center [390, 46] width 79 height 29
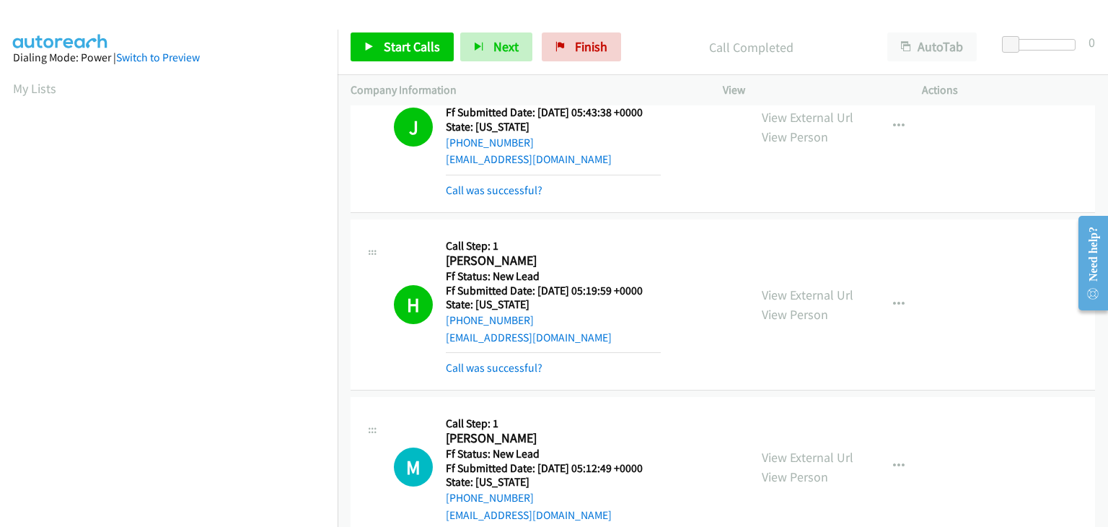
scroll to position [283, 0]
click at [525, 370] on link "Call was successful?" at bounding box center [494, 368] width 97 height 14
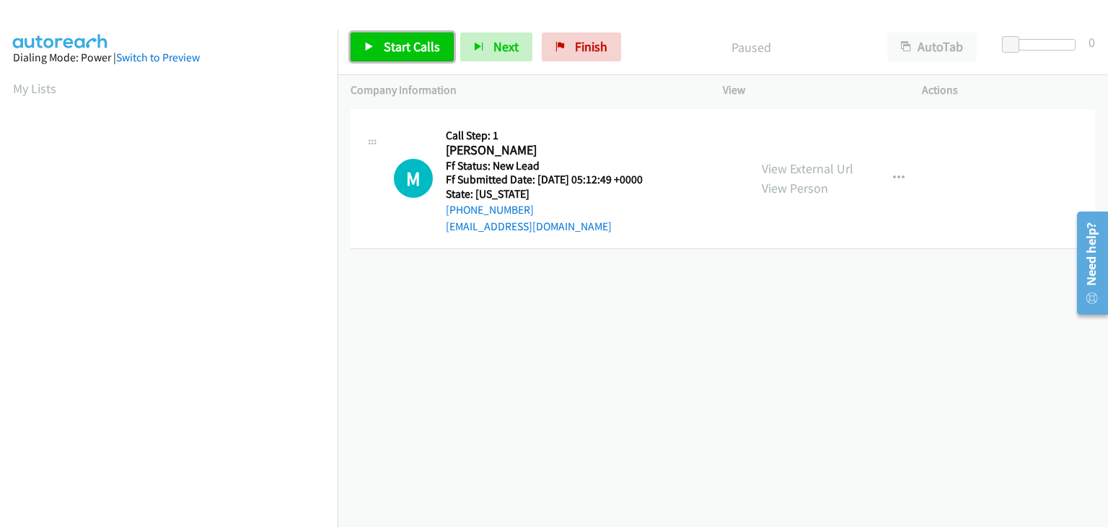
click at [426, 42] on span "Start Calls" at bounding box center [412, 46] width 56 height 17
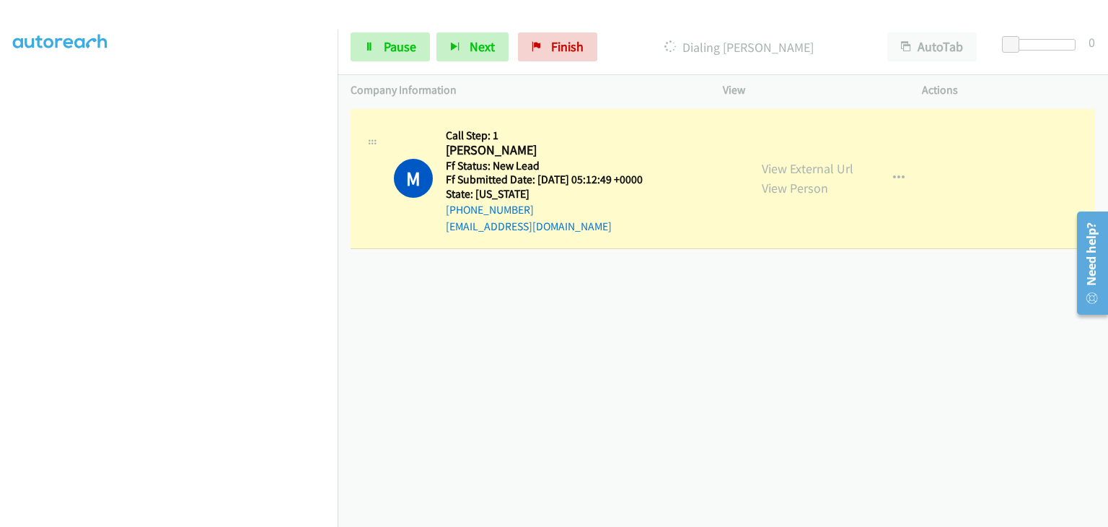
scroll to position [283, 0]
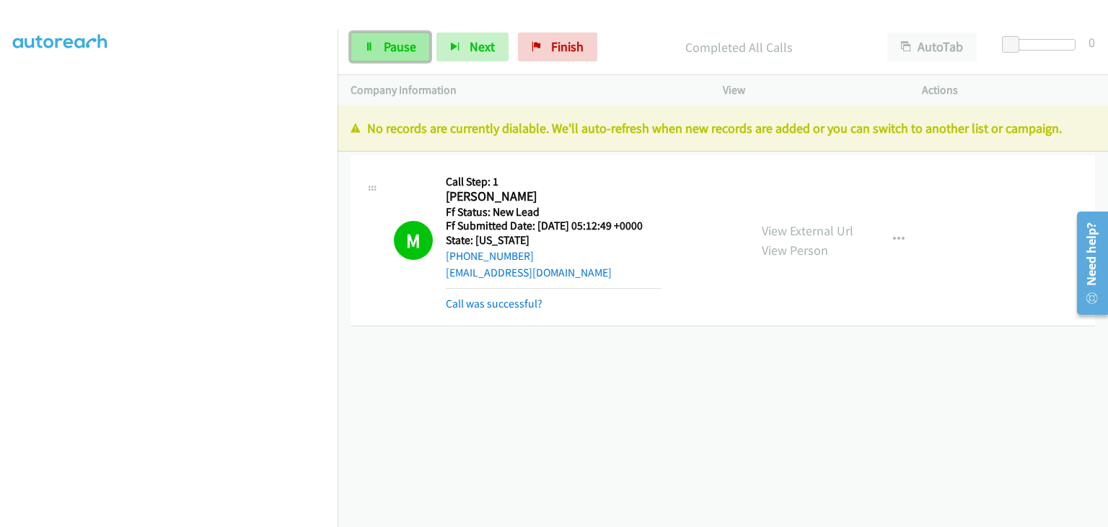
click at [395, 56] on link "Pause" at bounding box center [390, 46] width 79 height 29
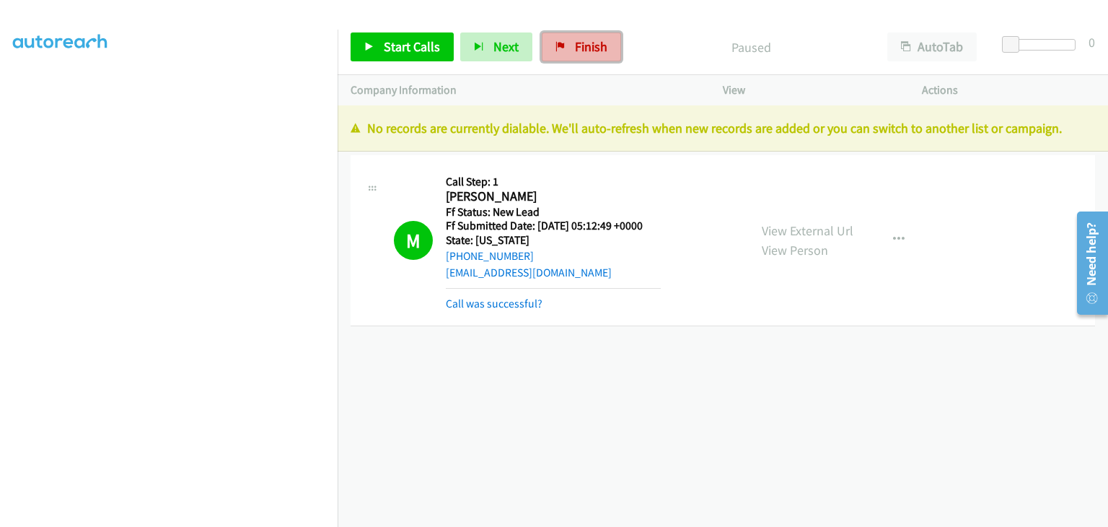
click at [579, 49] on span "Finish" at bounding box center [591, 46] width 32 height 17
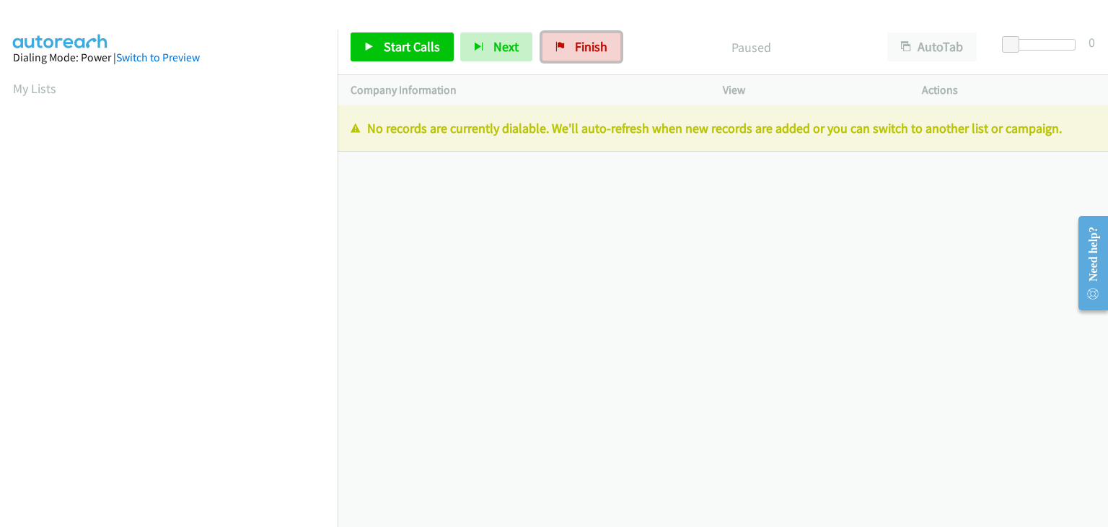
drag, startPoint x: 566, startPoint y: 56, endPoint x: 610, endPoint y: 74, distance: 47.8
click at [567, 56] on link "Finish" at bounding box center [581, 46] width 79 height 29
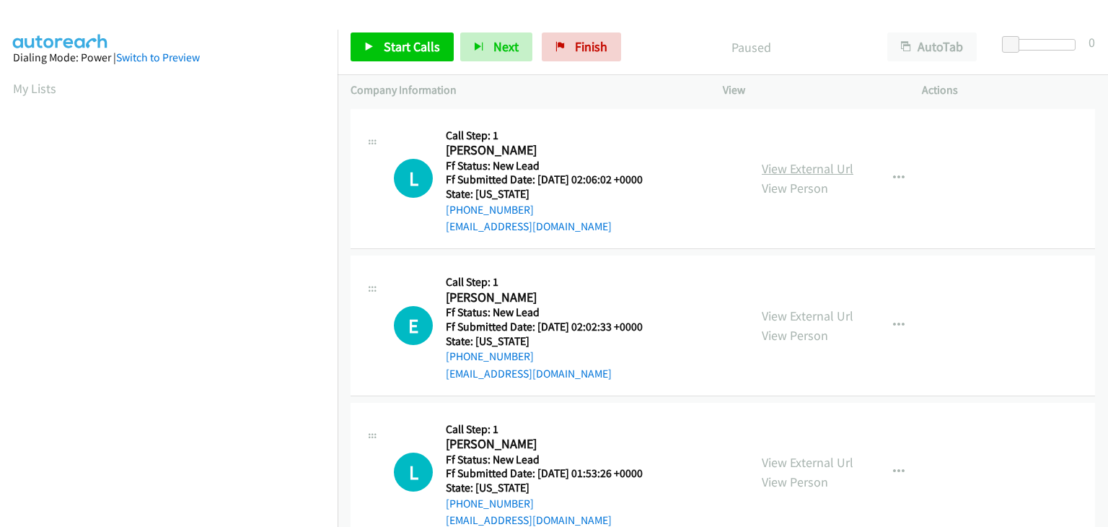
click at [785, 172] on link "View External Url" at bounding box center [808, 168] width 92 height 17
click at [426, 50] on span "Start Calls" at bounding box center [412, 46] width 56 height 17
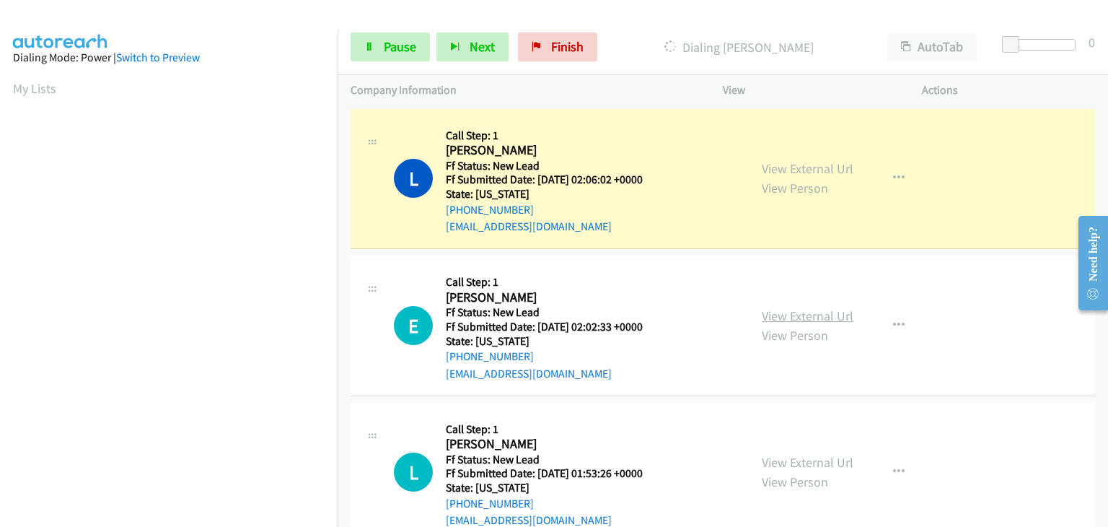
click at [820, 314] on link "View External Url" at bounding box center [808, 315] width 92 height 17
click at [739, 16] on div at bounding box center [547, 28] width 1095 height 56
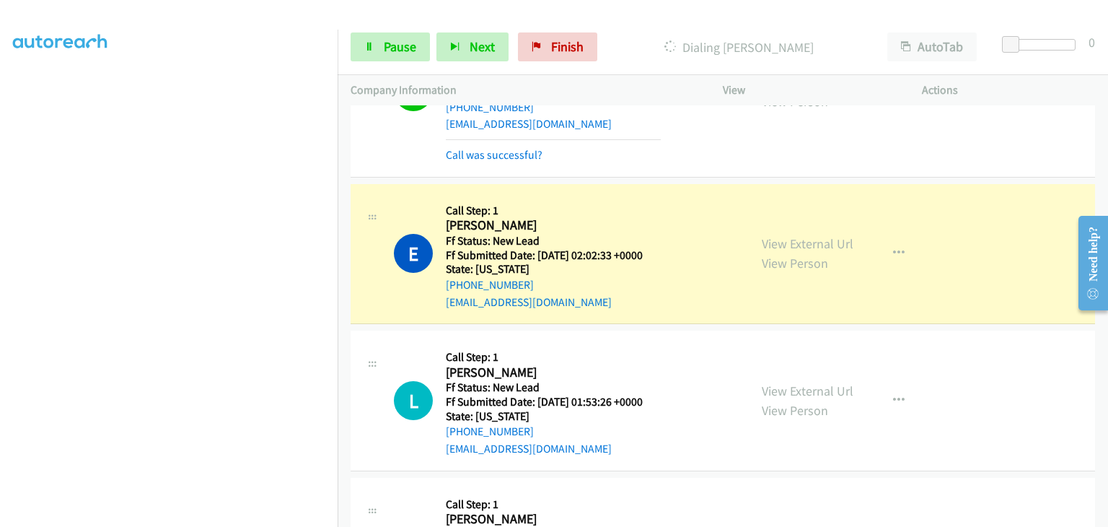
scroll to position [144, 0]
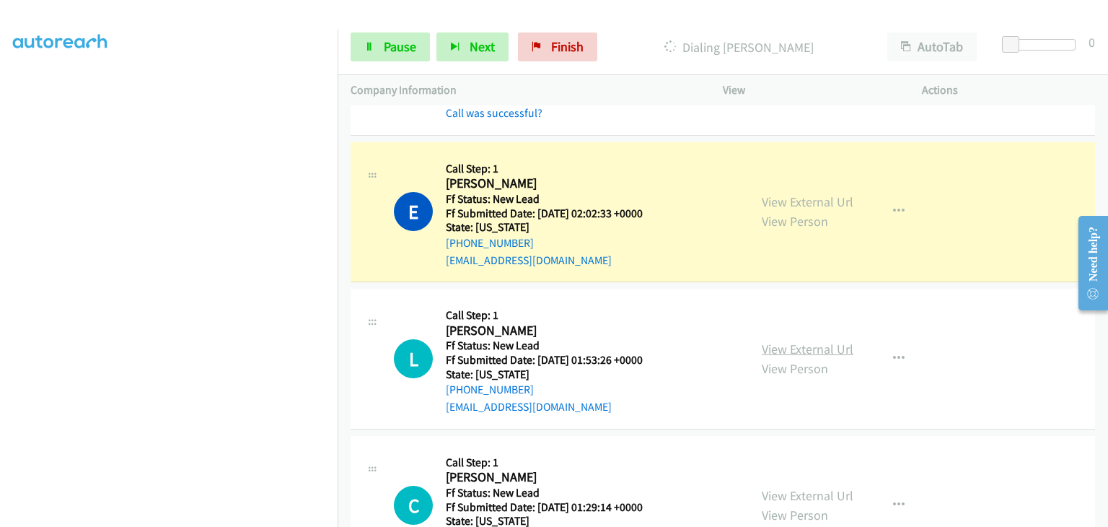
click at [805, 344] on link "View External Url" at bounding box center [808, 349] width 92 height 17
click at [410, 45] on span "Pause" at bounding box center [400, 46] width 32 height 17
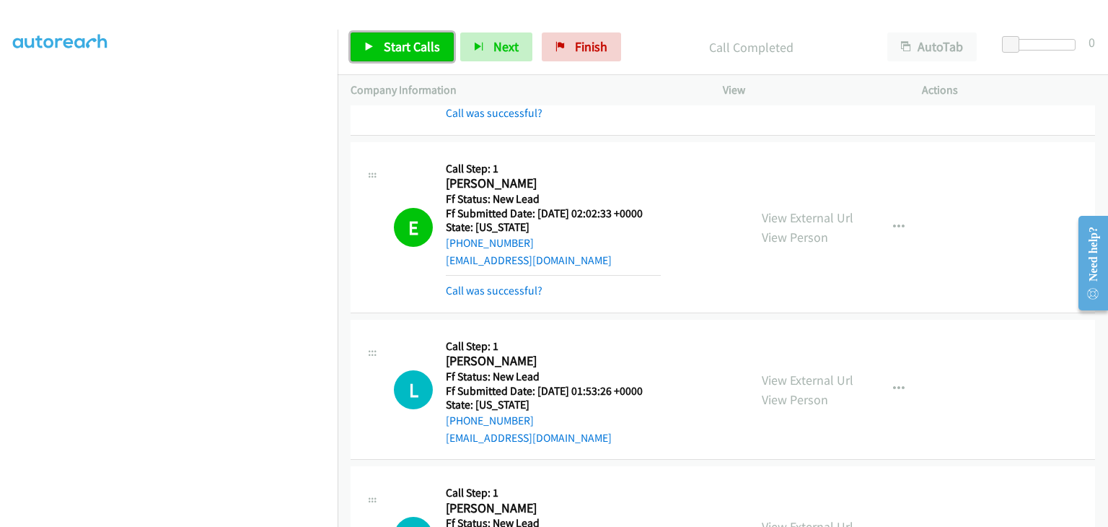
drag, startPoint x: 408, startPoint y: 45, endPoint x: 504, endPoint y: 125, distance: 124.4
click at [408, 45] on span "Start Calls" at bounding box center [412, 46] width 56 height 17
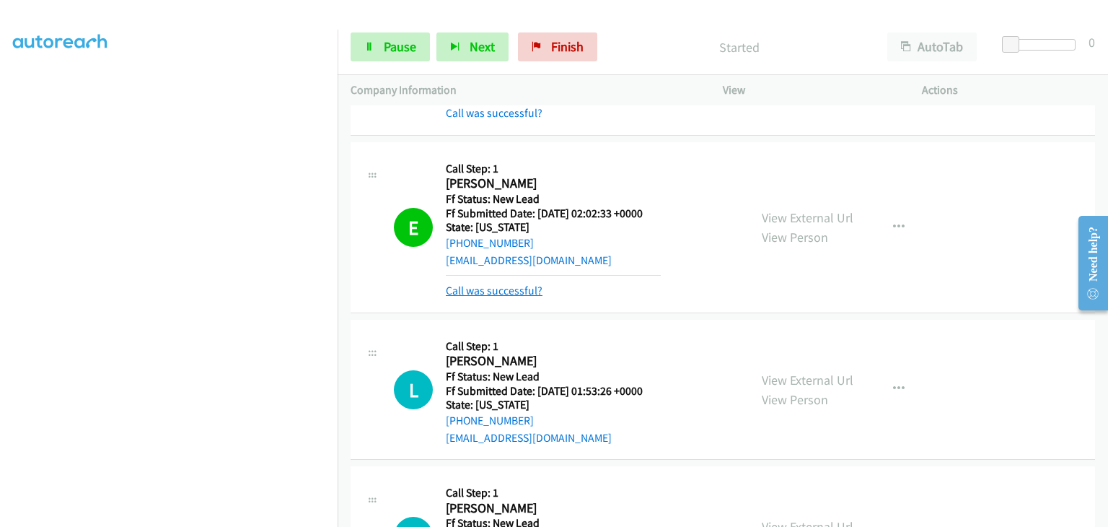
click at [522, 289] on link "Call was successful?" at bounding box center [494, 291] width 97 height 14
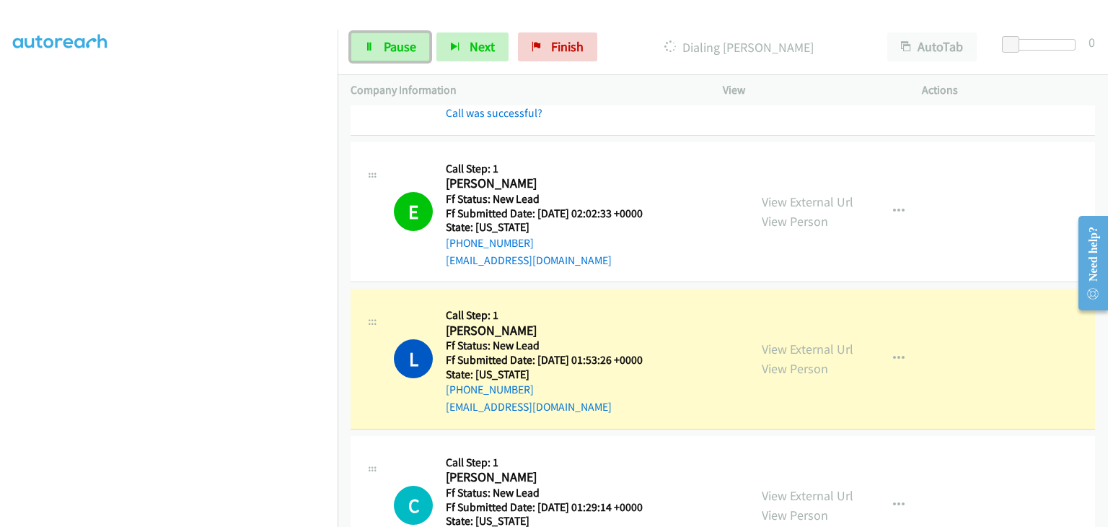
drag, startPoint x: 407, startPoint y: 53, endPoint x: 610, endPoint y: 112, distance: 211.0
click at [407, 53] on span "Pause" at bounding box center [400, 46] width 32 height 17
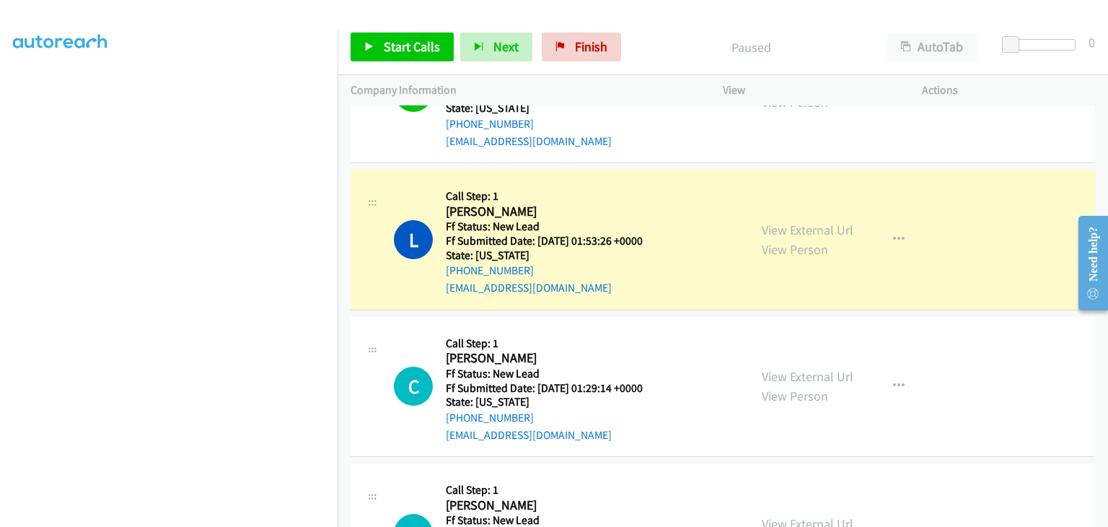
scroll to position [289, 0]
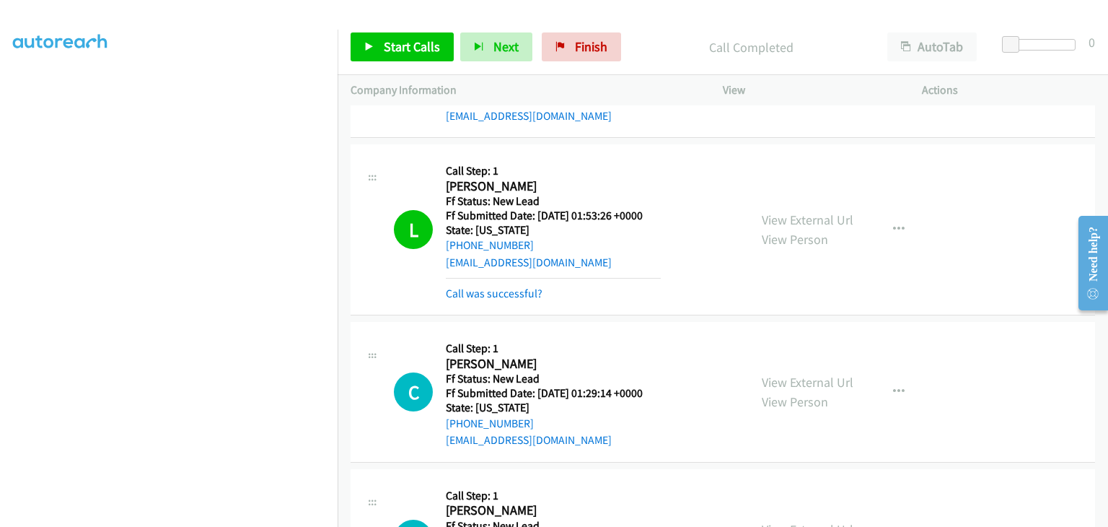
drag, startPoint x: 513, startPoint y: 286, endPoint x: 705, endPoint y: 280, distance: 192.0
click at [513, 286] on link "Call was successful?" at bounding box center [494, 293] width 97 height 14
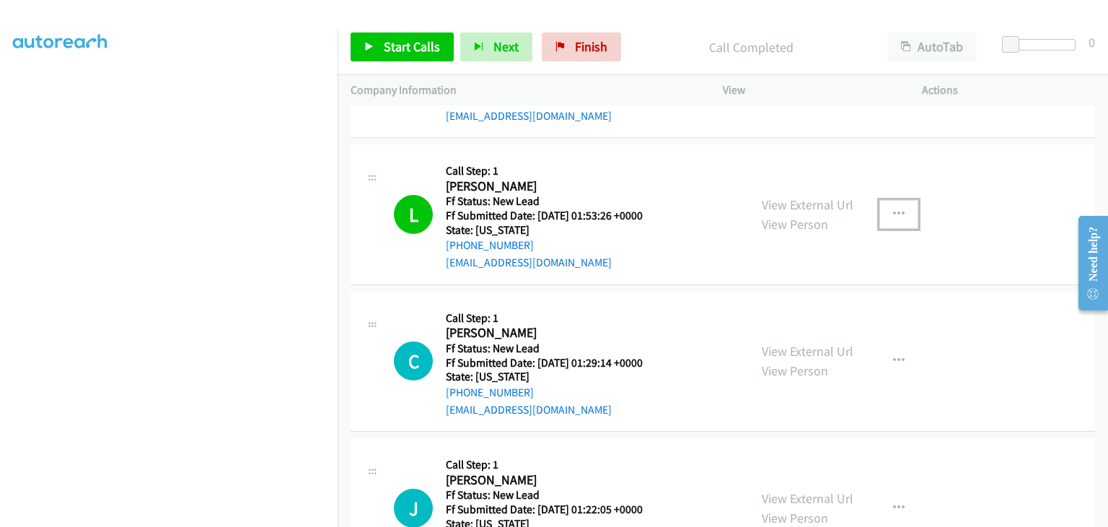
click at [903, 220] on button "button" at bounding box center [899, 214] width 39 height 29
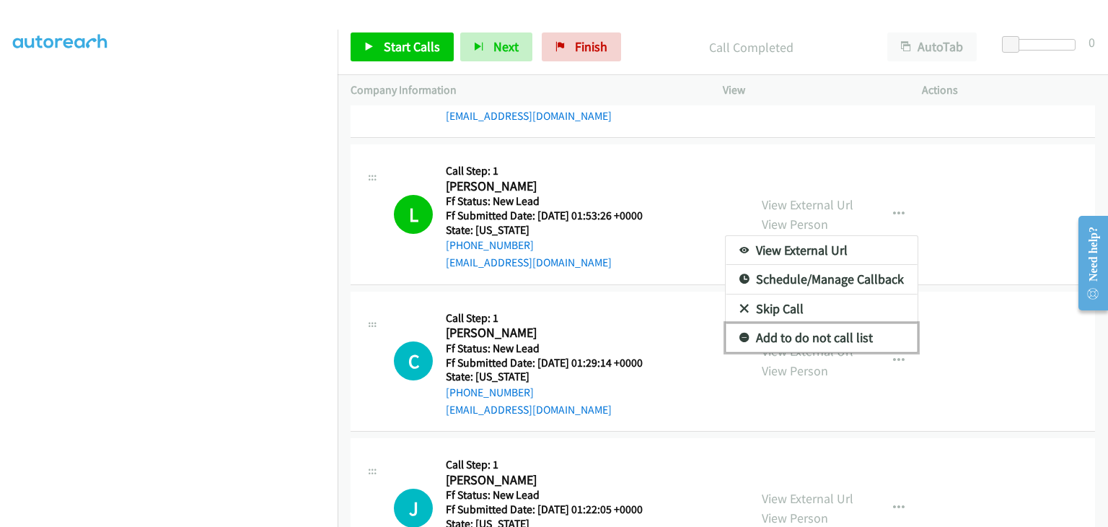
click at [785, 338] on link "Add to do not call list" at bounding box center [822, 337] width 192 height 29
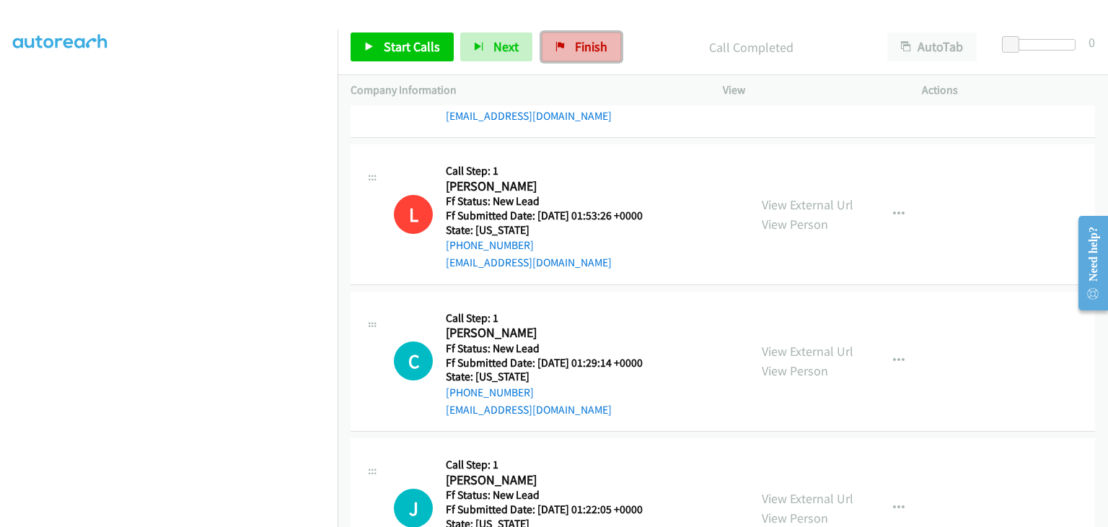
click at [556, 48] on icon at bounding box center [561, 48] width 10 height 10
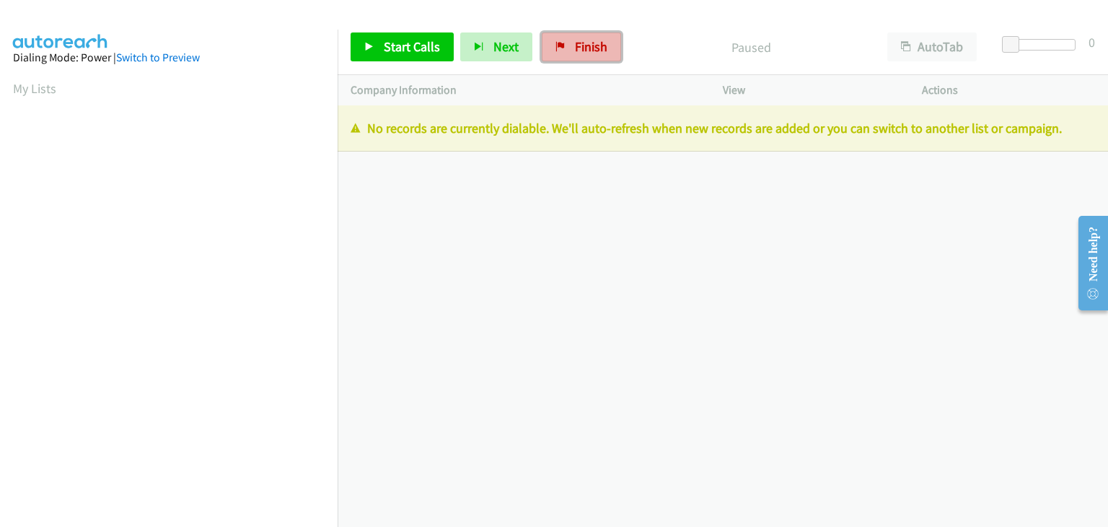
click at [584, 45] on span "Finish" at bounding box center [591, 46] width 32 height 17
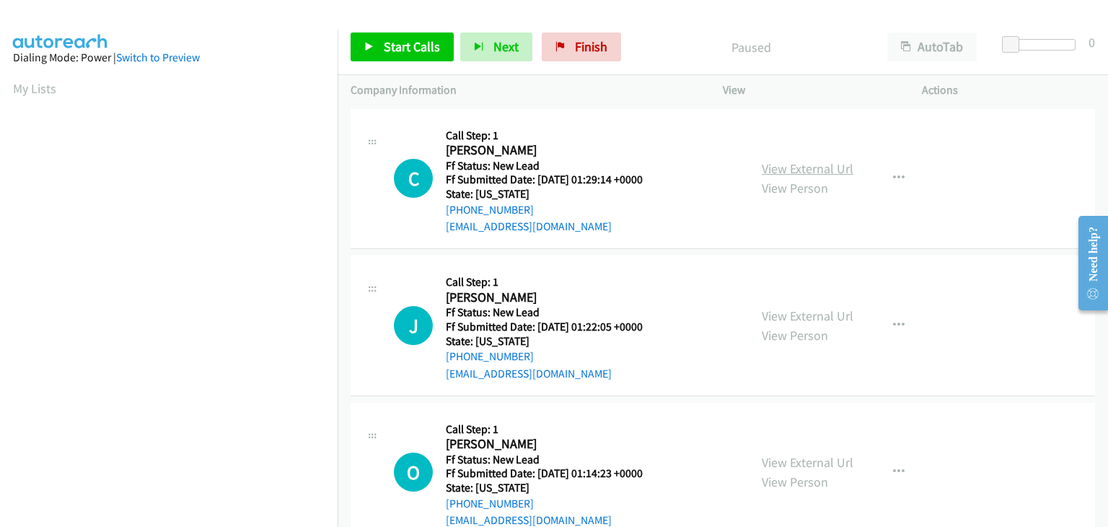
click at [790, 168] on link "View External Url" at bounding box center [808, 168] width 92 height 17
click at [408, 51] on span "Start Calls" at bounding box center [412, 46] width 56 height 17
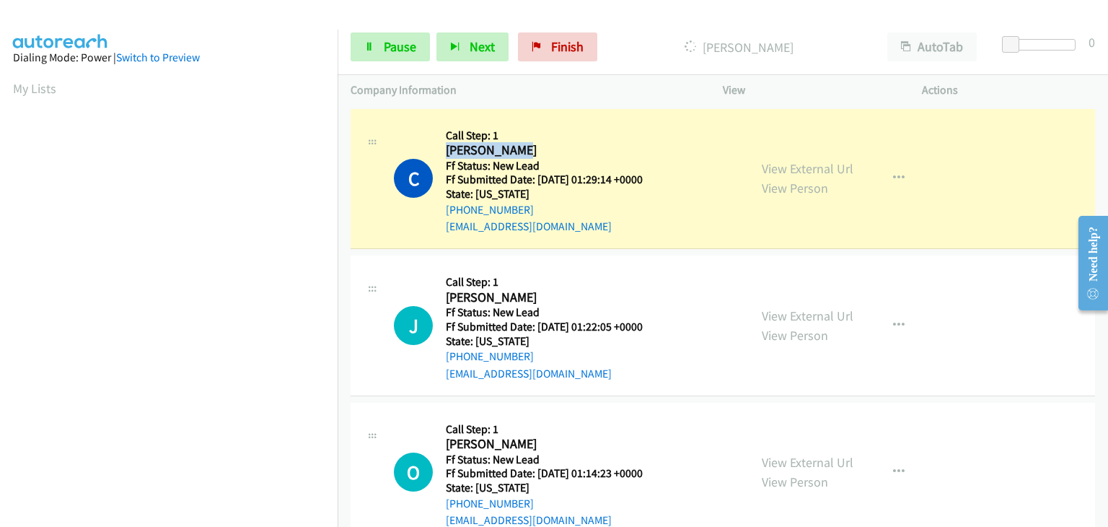
drag, startPoint x: 443, startPoint y: 151, endPoint x: 539, endPoint y: 157, distance: 96.1
click at [539, 157] on div "C Callback Scheduled Call Step: 1 Chanda Yates America/Los_Angeles Ff Status: N…" at bounding box center [565, 179] width 342 height 114
click at [792, 315] on link "View External Url" at bounding box center [808, 315] width 92 height 17
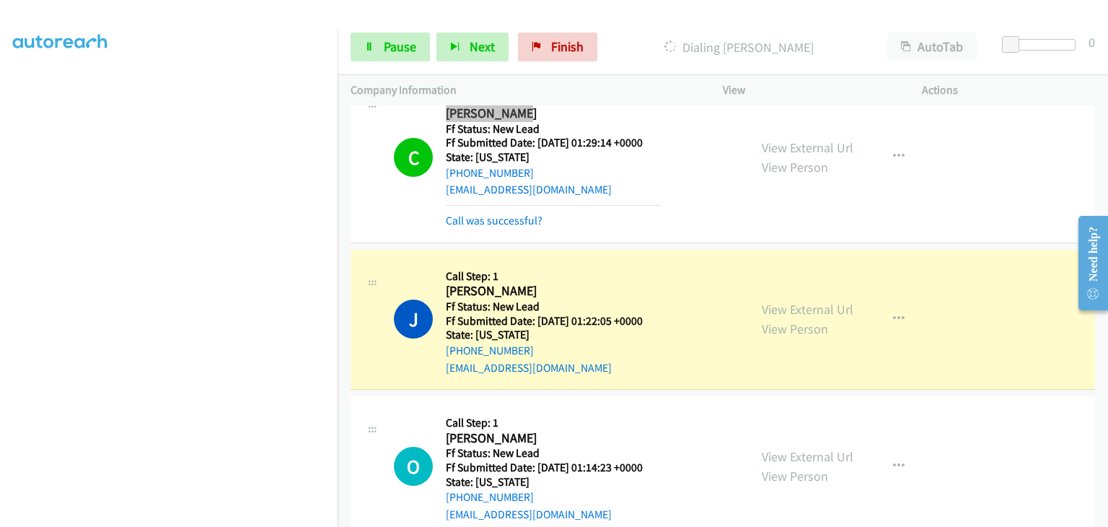
scroll to position [72, 0]
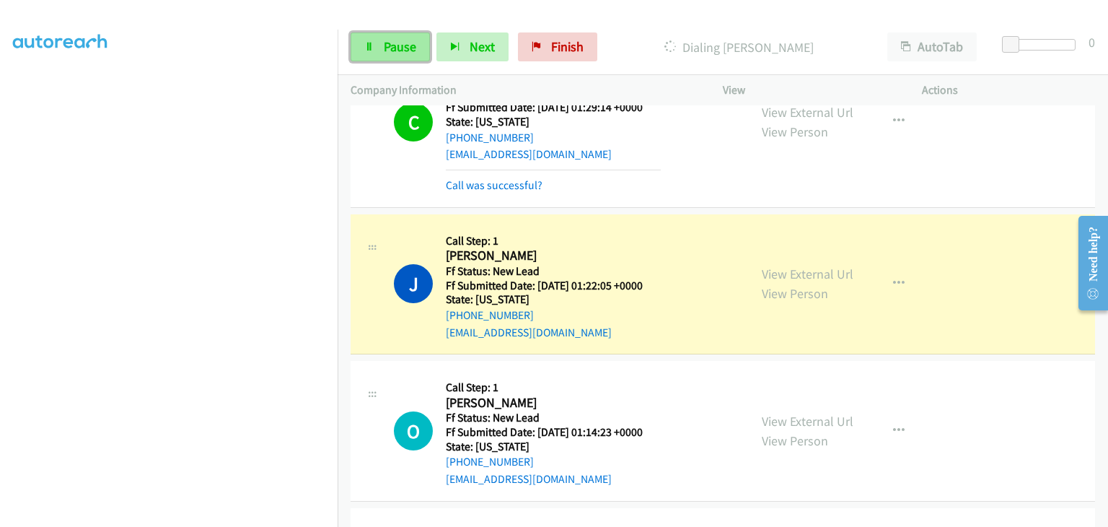
click at [384, 53] on span "Pause" at bounding box center [400, 46] width 32 height 17
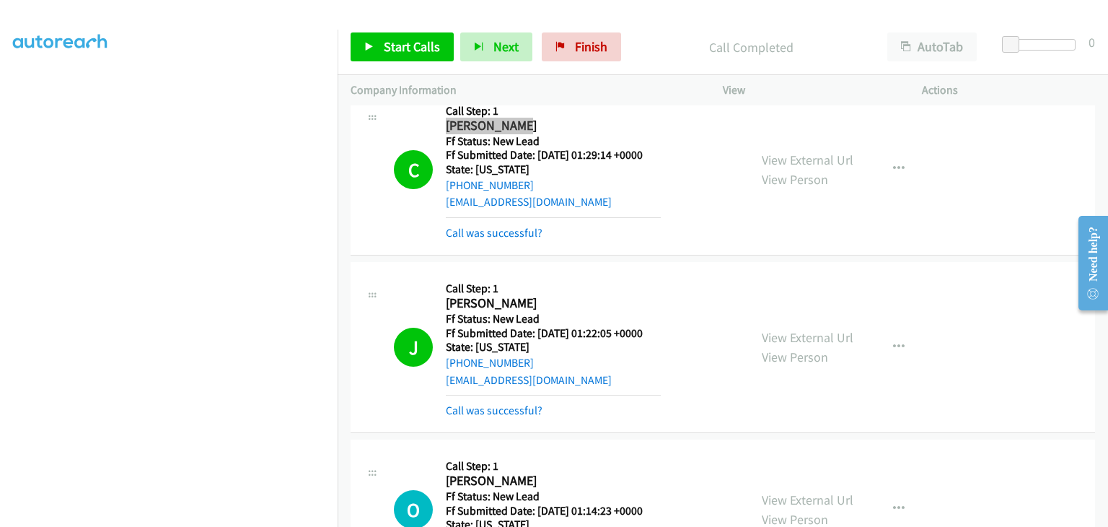
scroll to position [0, 0]
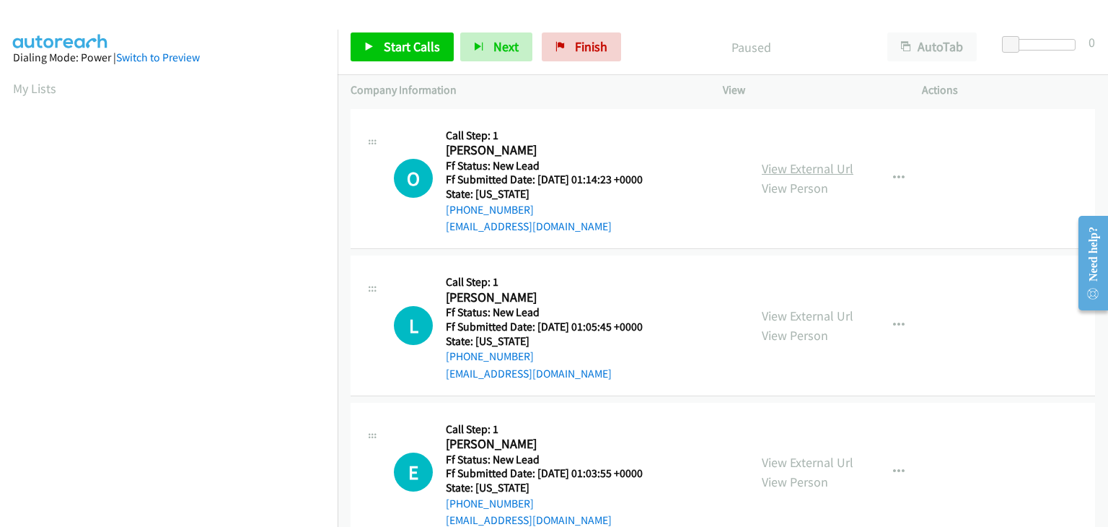
click at [794, 165] on link "View External Url" at bounding box center [808, 168] width 92 height 17
click at [412, 49] on span "Start Calls" at bounding box center [412, 46] width 56 height 17
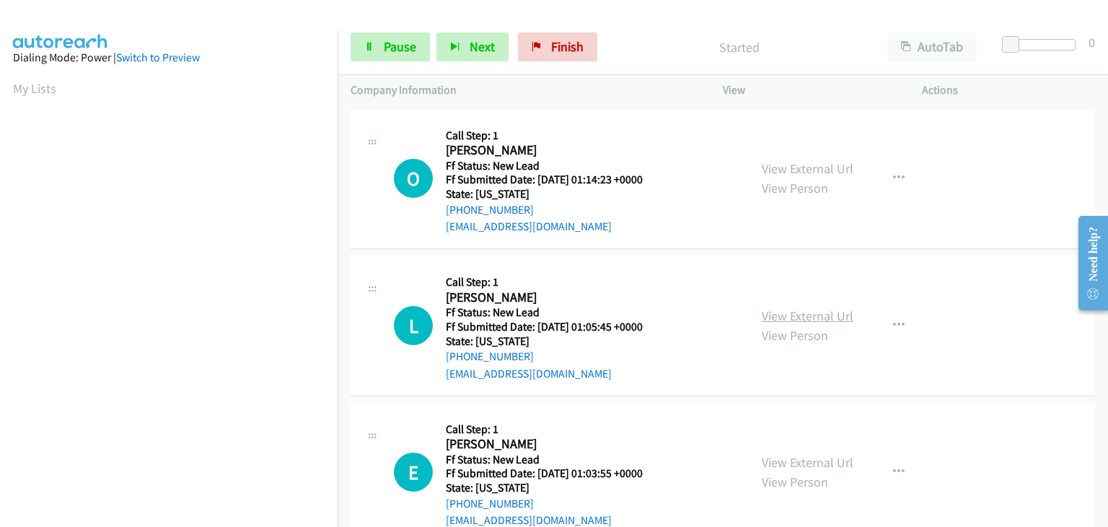
click at [778, 318] on link "View External Url" at bounding box center [808, 315] width 92 height 17
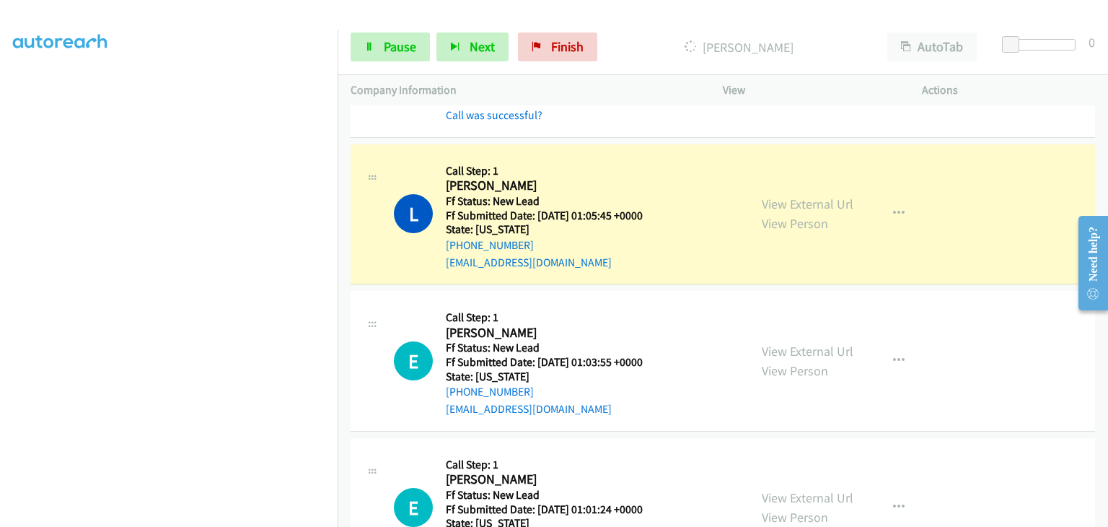
scroll to position [144, 0]
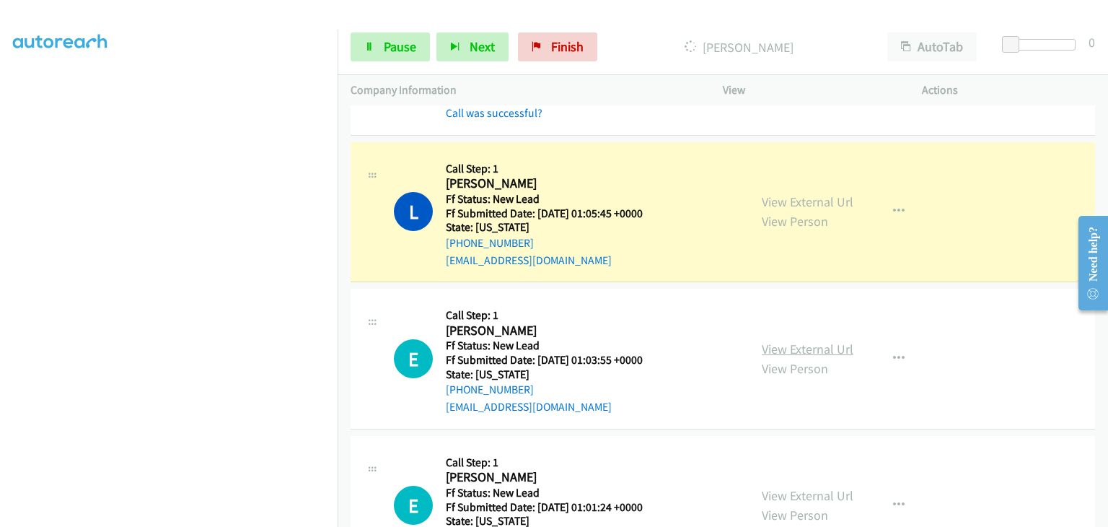
click at [797, 350] on link "View External Url" at bounding box center [808, 349] width 92 height 17
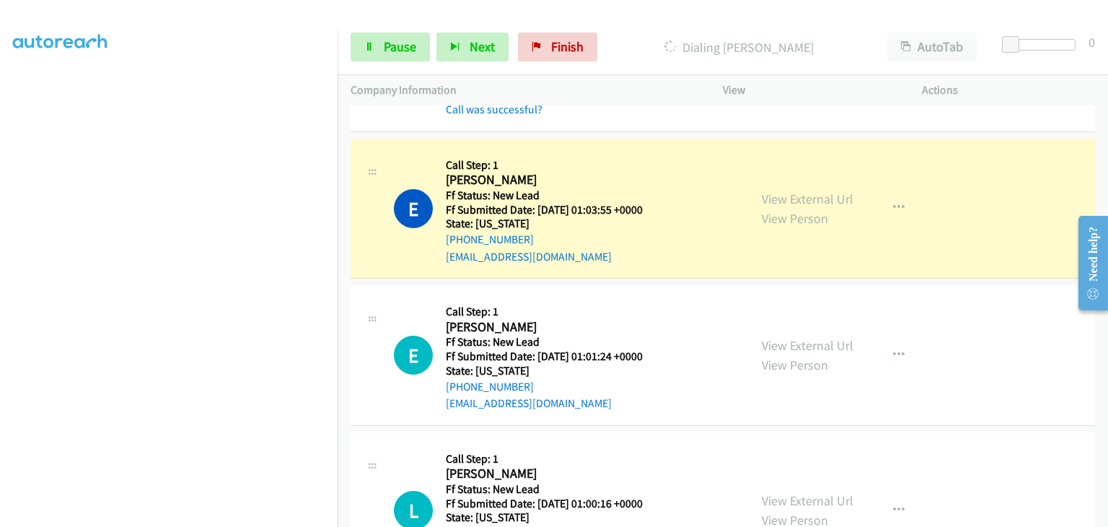
scroll to position [361, 0]
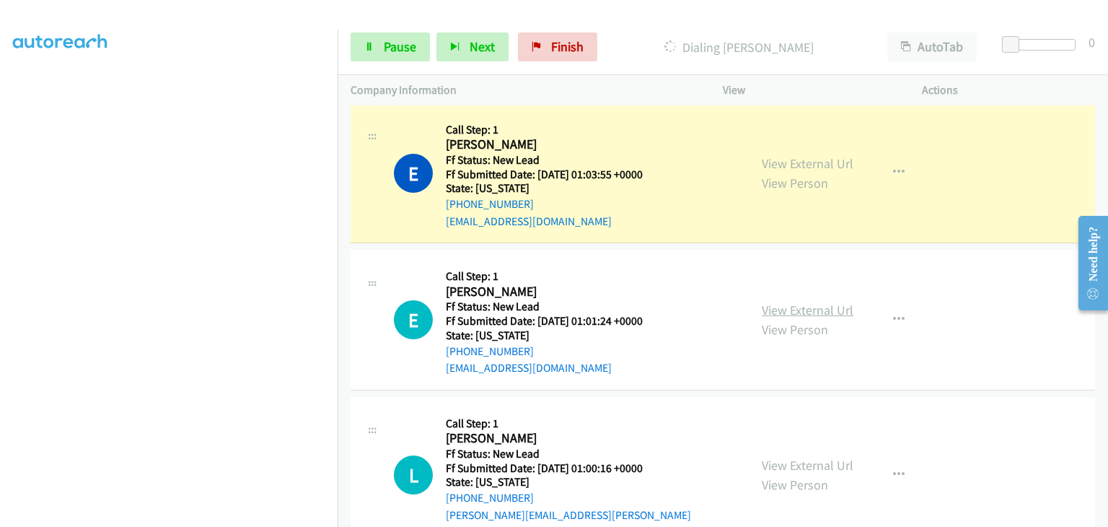
click at [825, 306] on link "View External Url" at bounding box center [808, 310] width 92 height 17
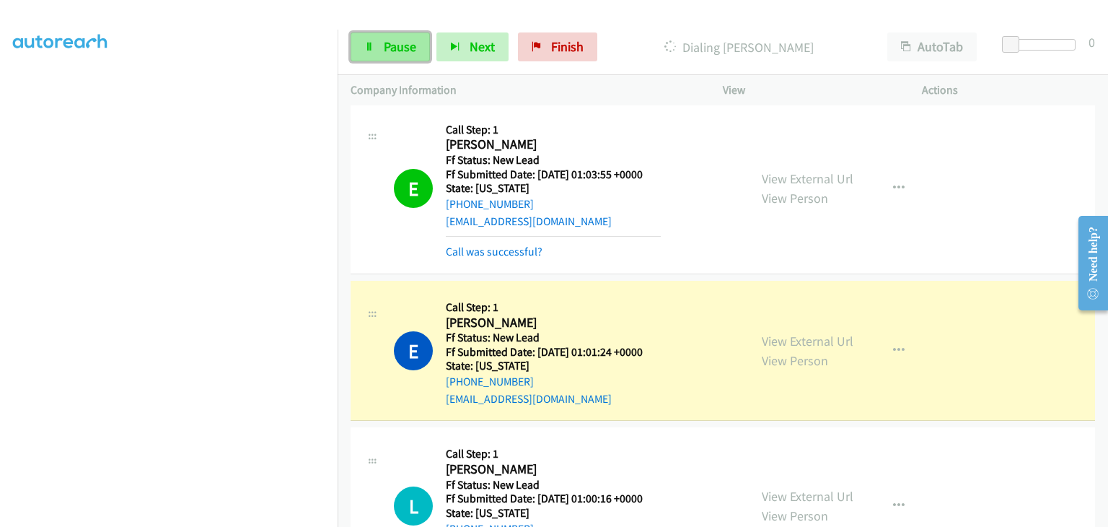
click at [379, 53] on link "Pause" at bounding box center [390, 46] width 79 height 29
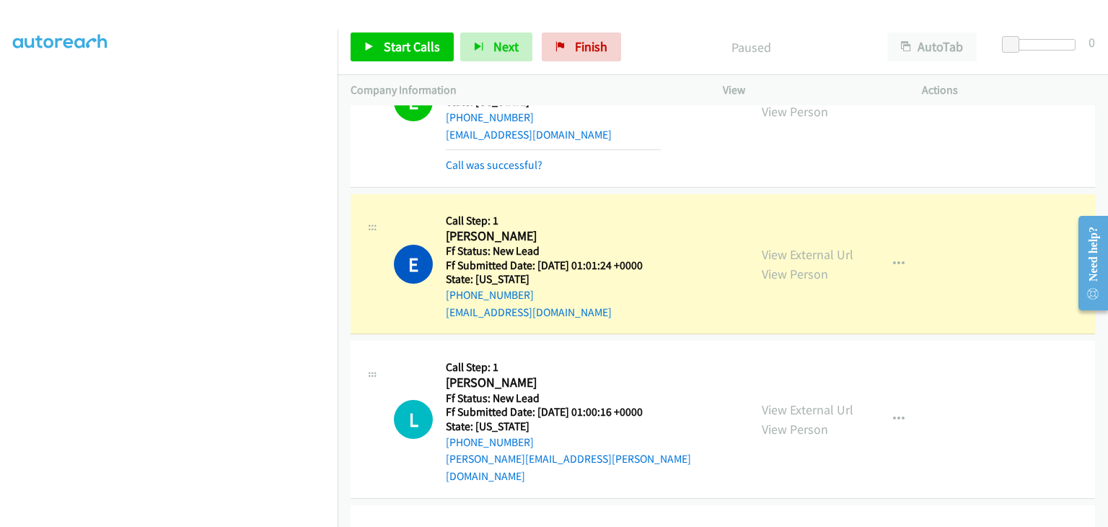
scroll to position [505, 0]
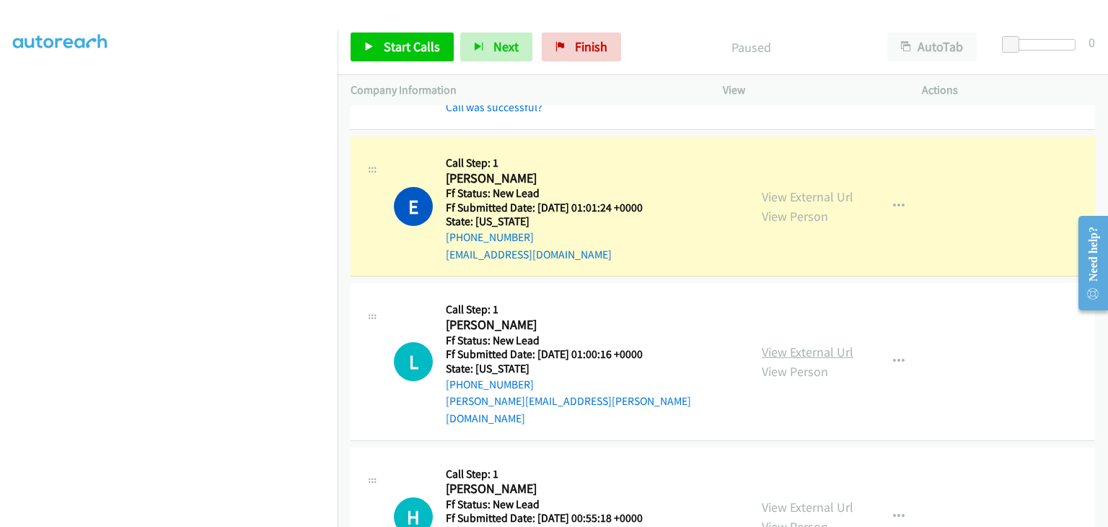
click at [800, 343] on link "View External Url" at bounding box center [808, 351] width 92 height 17
click at [382, 45] on link "Start Calls" at bounding box center [402, 46] width 103 height 29
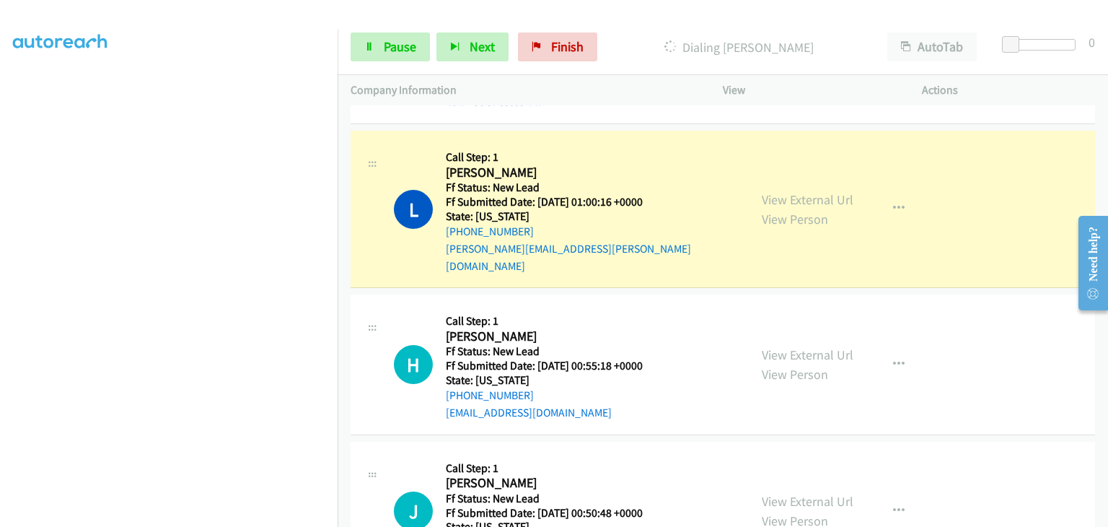
scroll to position [722, 0]
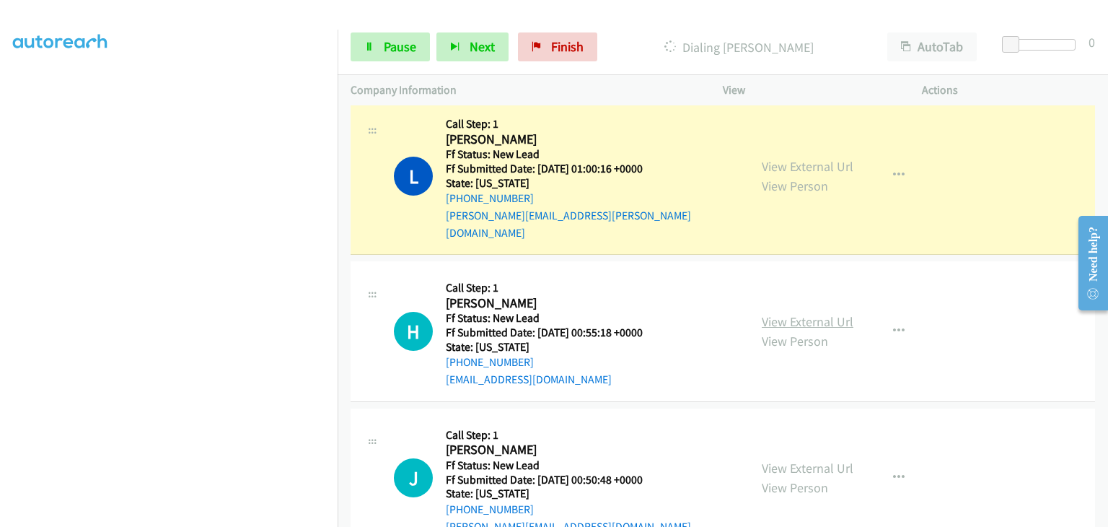
click at [808, 313] on link "View External Url" at bounding box center [808, 321] width 92 height 17
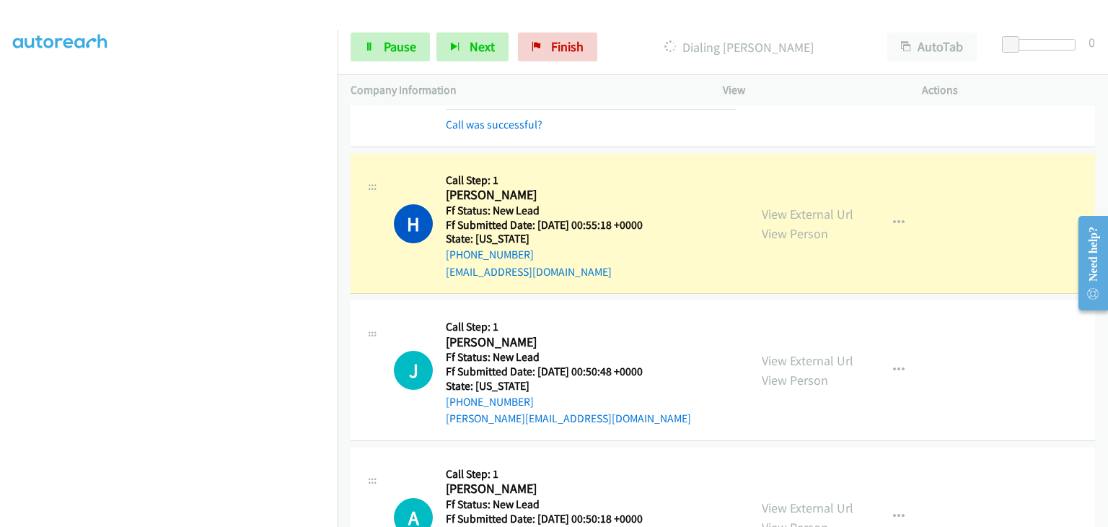
scroll to position [866, 0]
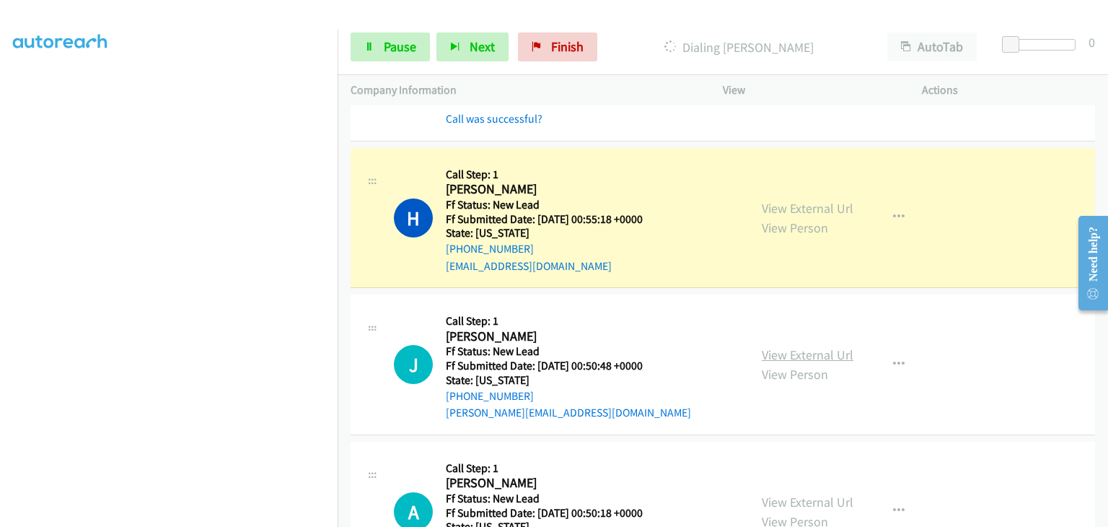
click at [769, 346] on link "View External Url" at bounding box center [808, 354] width 92 height 17
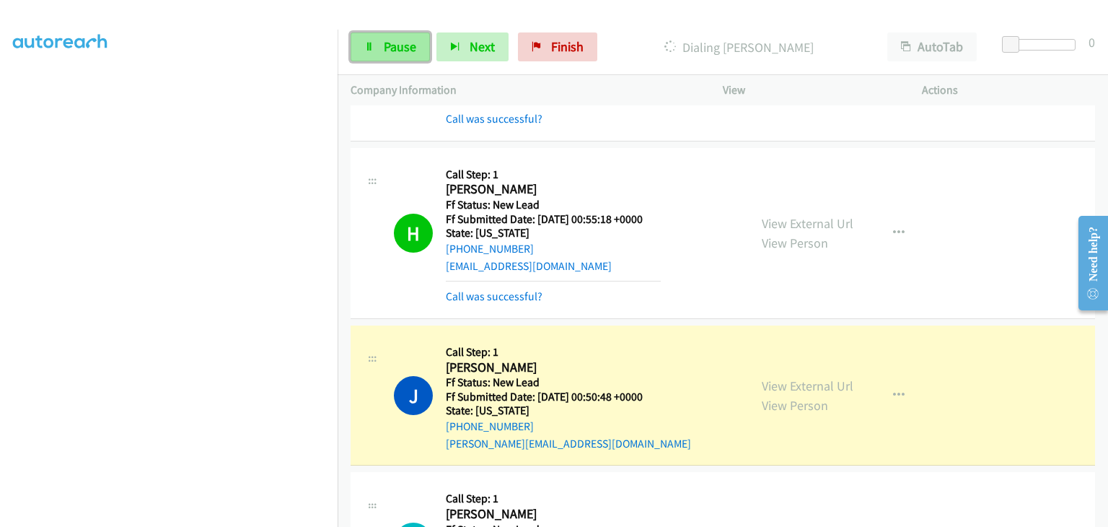
click at [400, 56] on link "Pause" at bounding box center [390, 46] width 79 height 29
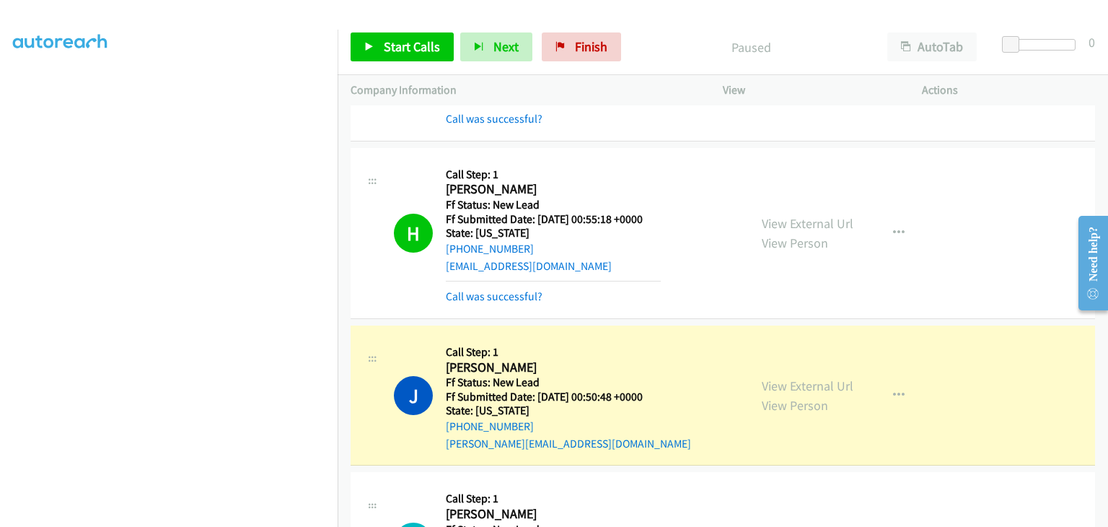
scroll to position [283, 0]
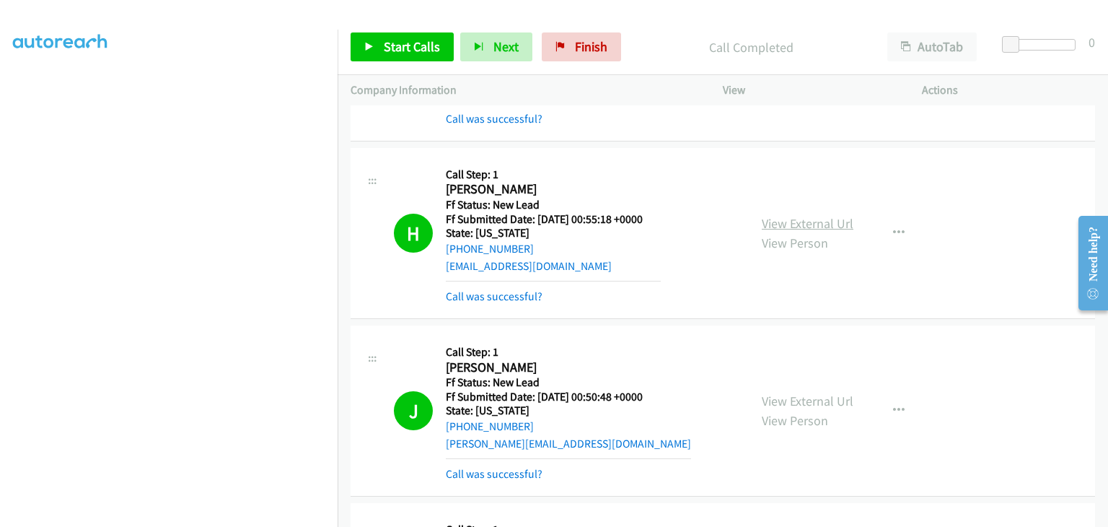
click at [794, 215] on link "View External Url" at bounding box center [808, 223] width 92 height 17
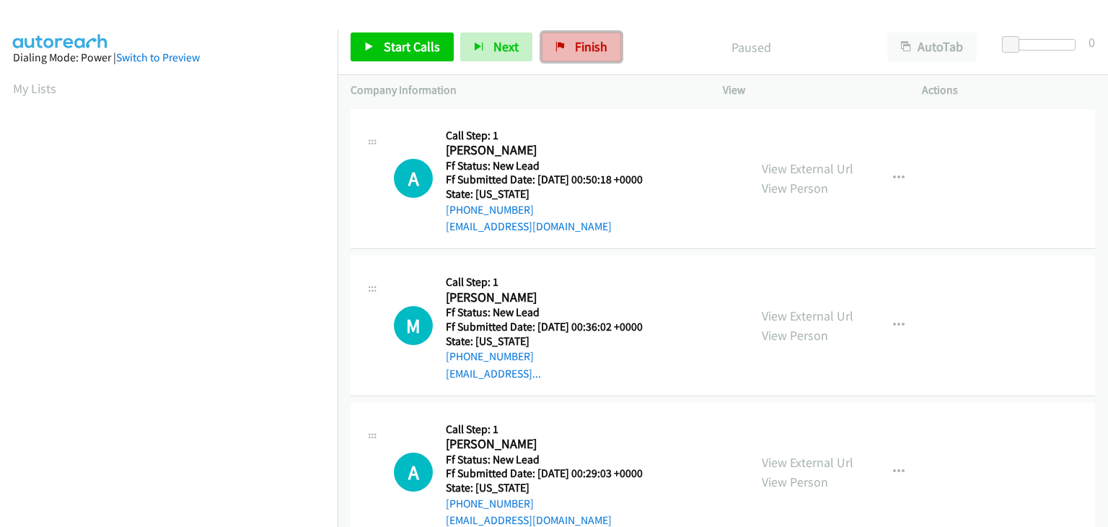
click at [615, 49] on link "Finish" at bounding box center [581, 46] width 79 height 29
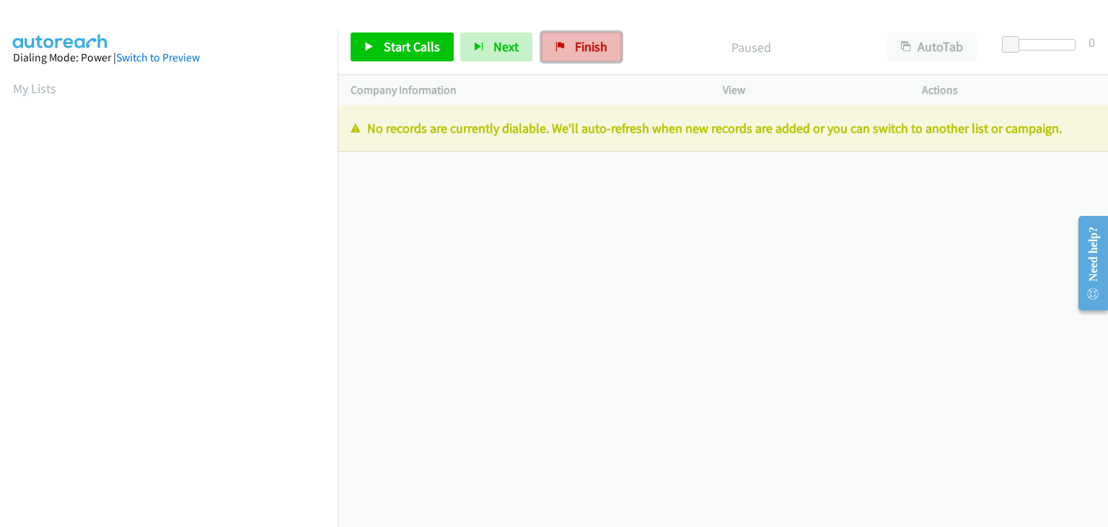
click at [585, 48] on span "Finish" at bounding box center [591, 46] width 32 height 17
drag, startPoint x: 571, startPoint y: 33, endPoint x: 595, endPoint y: 65, distance: 39.7
click at [571, 33] on link "Finish" at bounding box center [581, 46] width 79 height 29
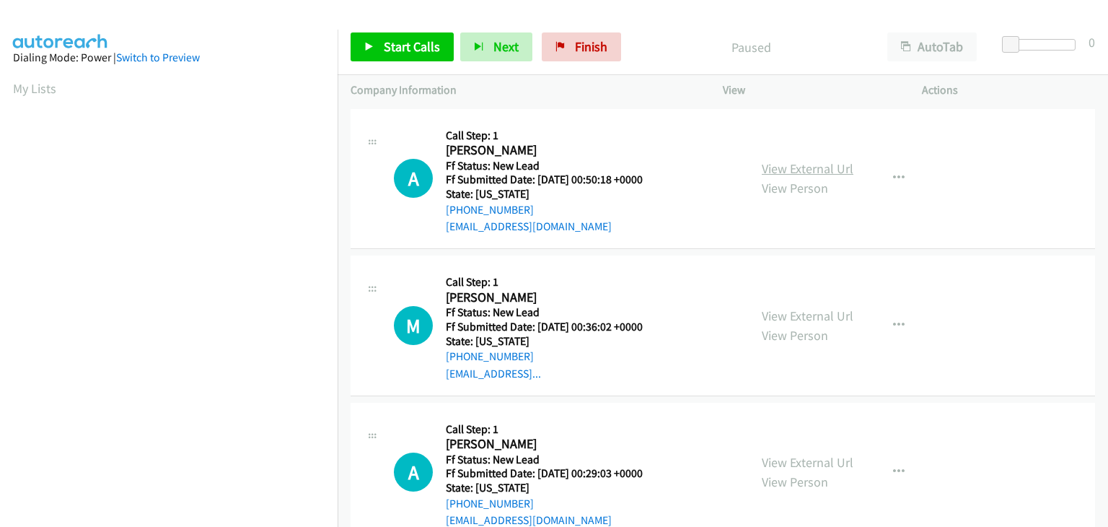
click at [773, 170] on link "View External Url" at bounding box center [808, 168] width 92 height 17
click at [402, 55] on link "Start Calls" at bounding box center [402, 46] width 103 height 29
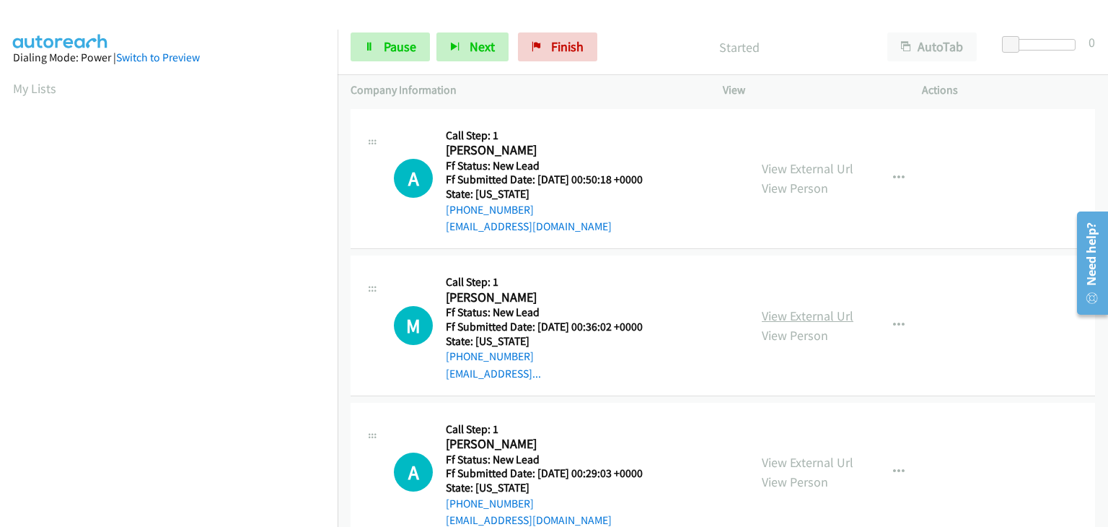
click at [814, 313] on link "View External Url" at bounding box center [808, 315] width 92 height 17
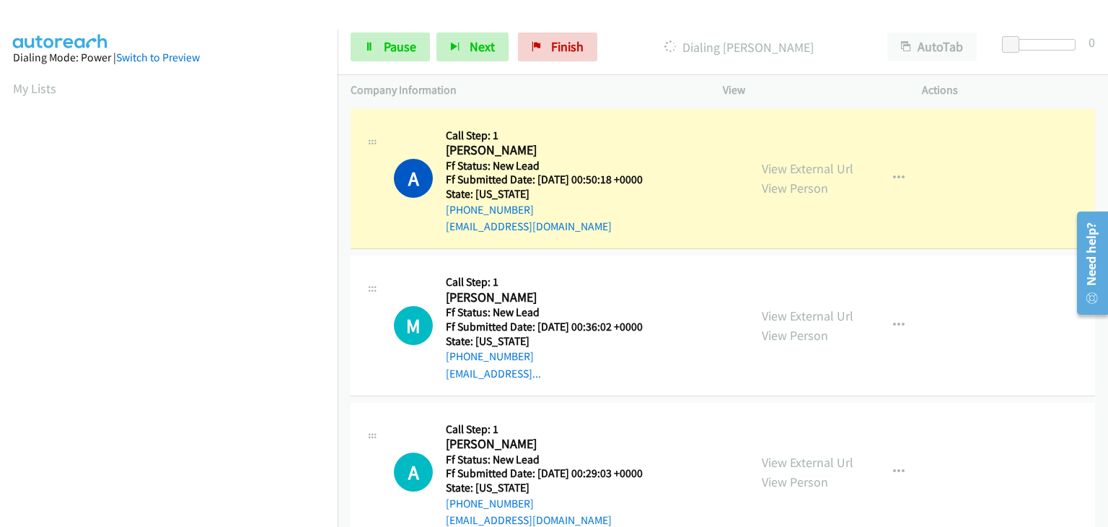
scroll to position [283, 0]
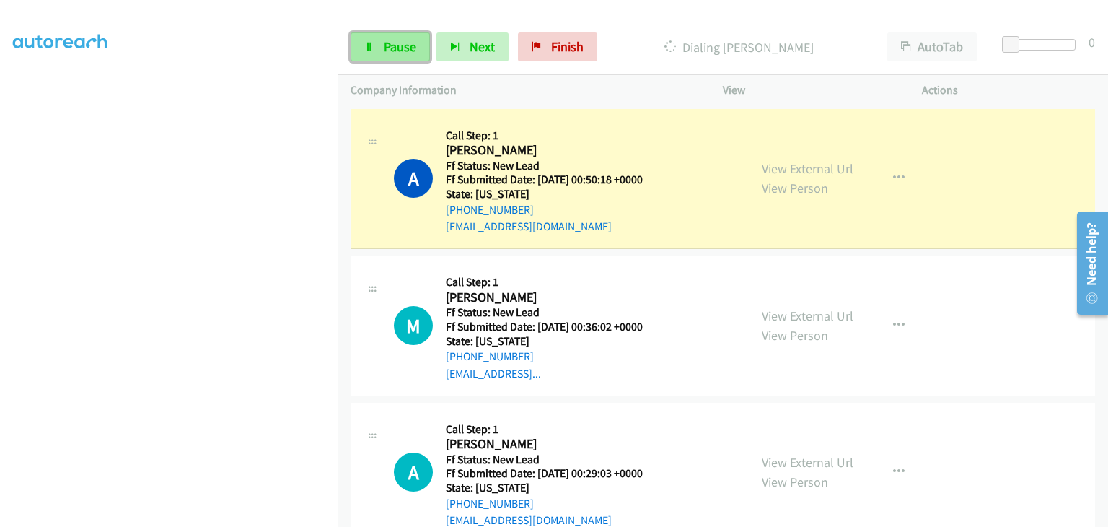
click at [406, 41] on span "Pause" at bounding box center [400, 46] width 32 height 17
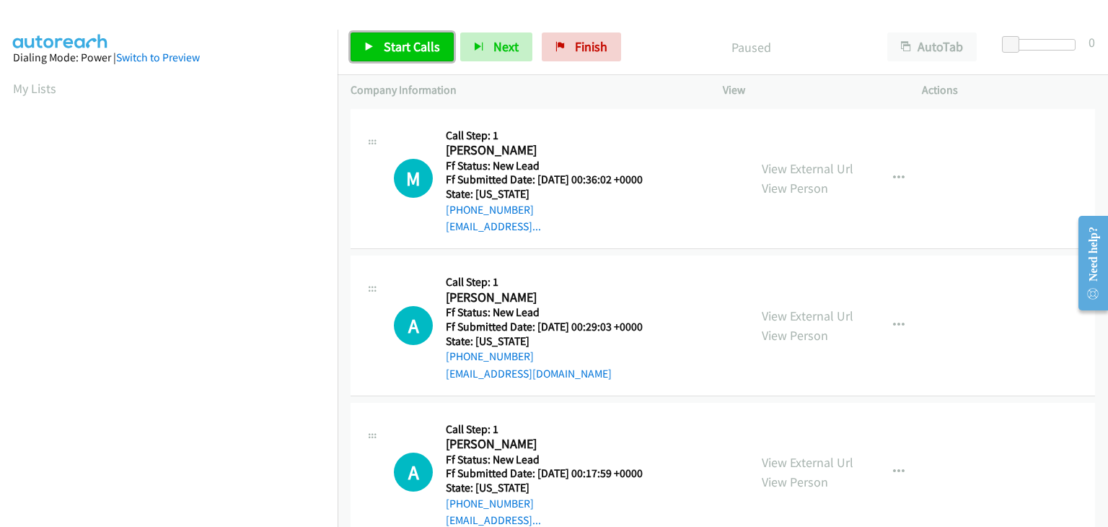
drag, startPoint x: 390, startPoint y: 47, endPoint x: 435, endPoint y: 66, distance: 49.2
click at [390, 47] on span "Start Calls" at bounding box center [412, 46] width 56 height 17
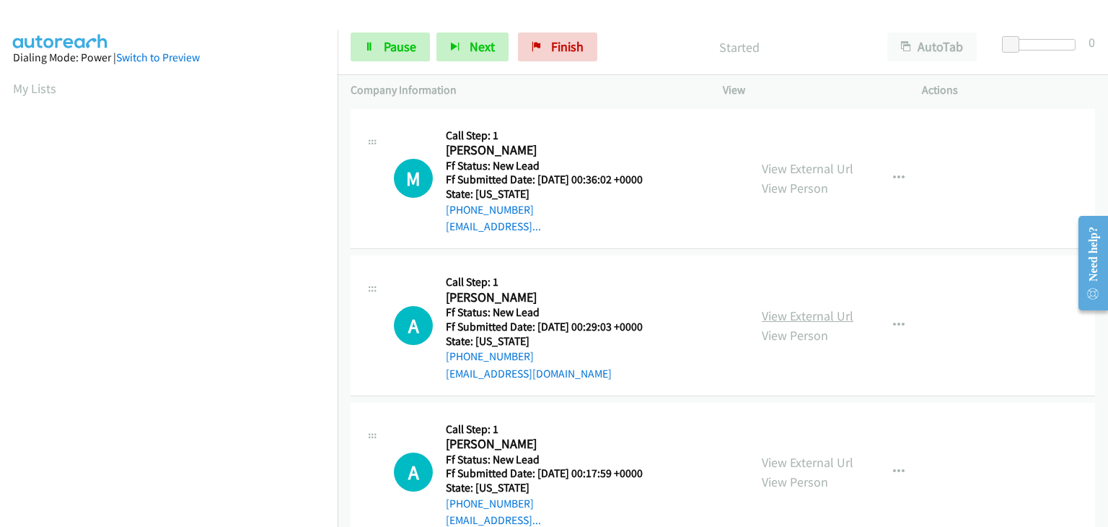
click at [771, 315] on link "View External Url" at bounding box center [808, 315] width 92 height 17
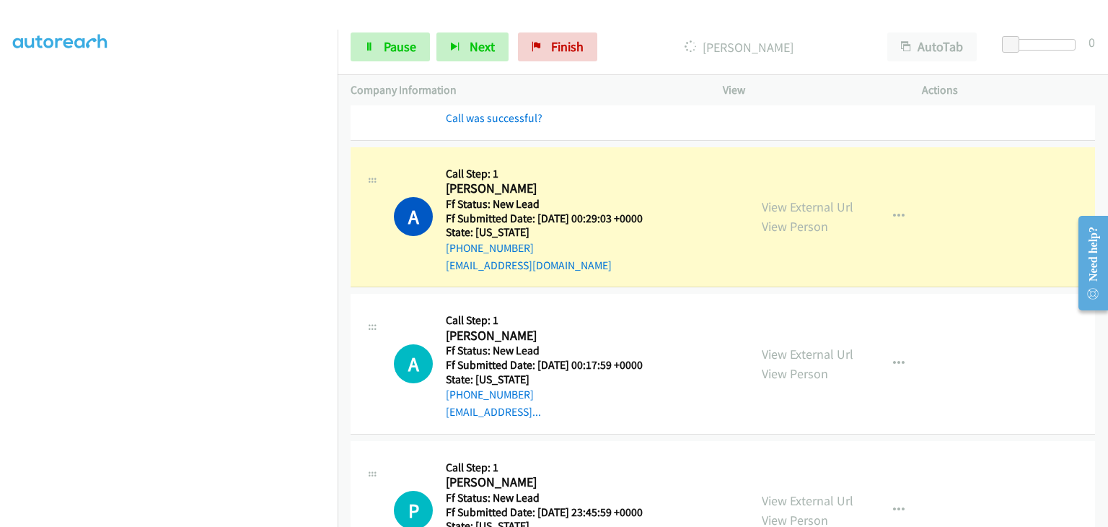
scroll to position [144, 0]
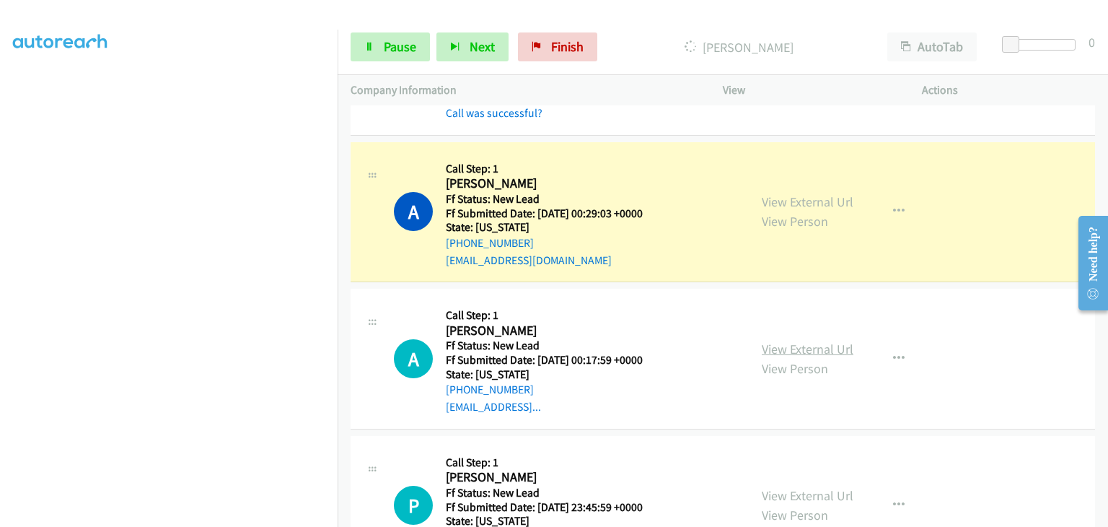
click at [794, 350] on link "View External Url" at bounding box center [808, 349] width 92 height 17
click at [228, 514] on section at bounding box center [169, 184] width 312 height 691
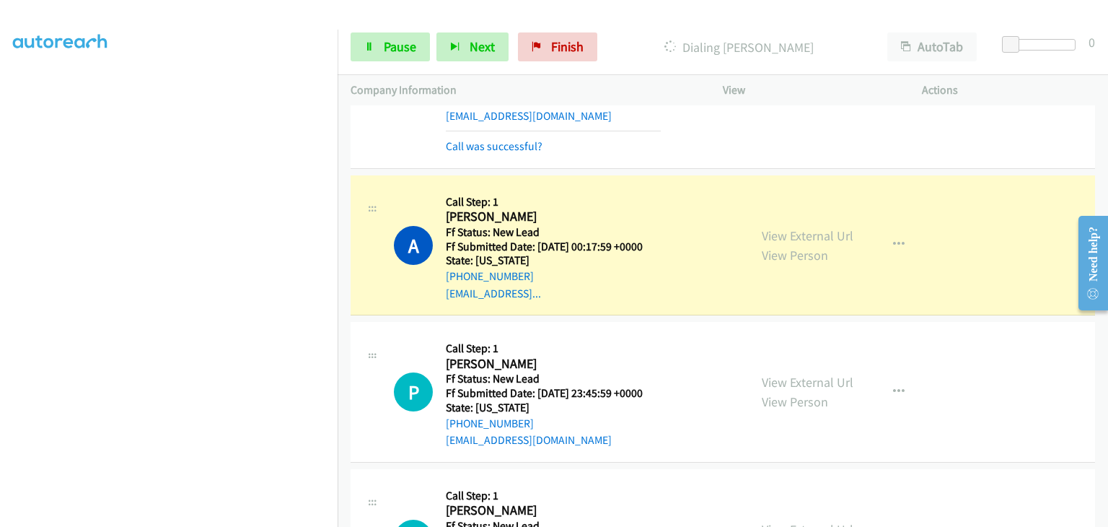
scroll to position [361, 0]
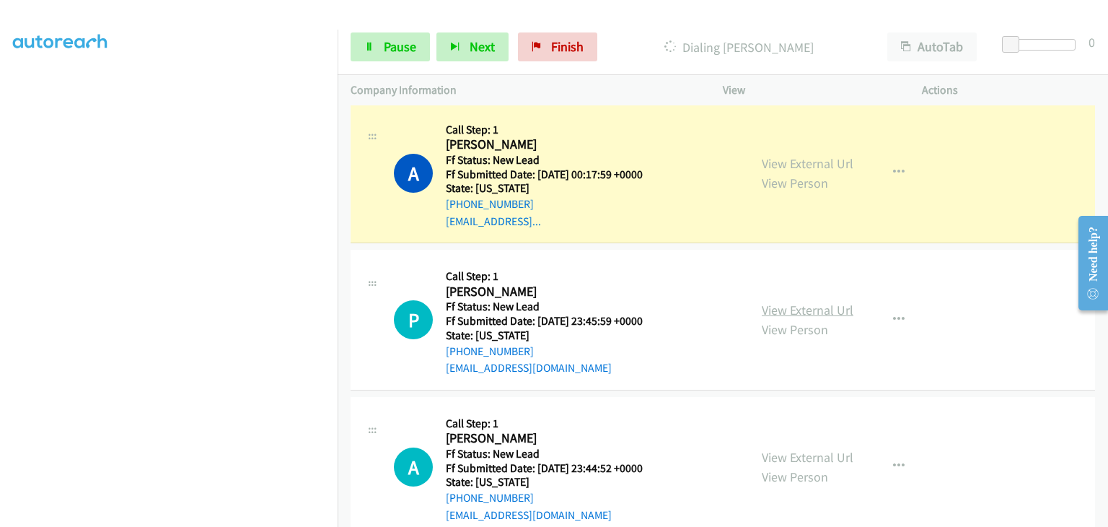
click at [780, 315] on link "View External Url" at bounding box center [808, 310] width 92 height 17
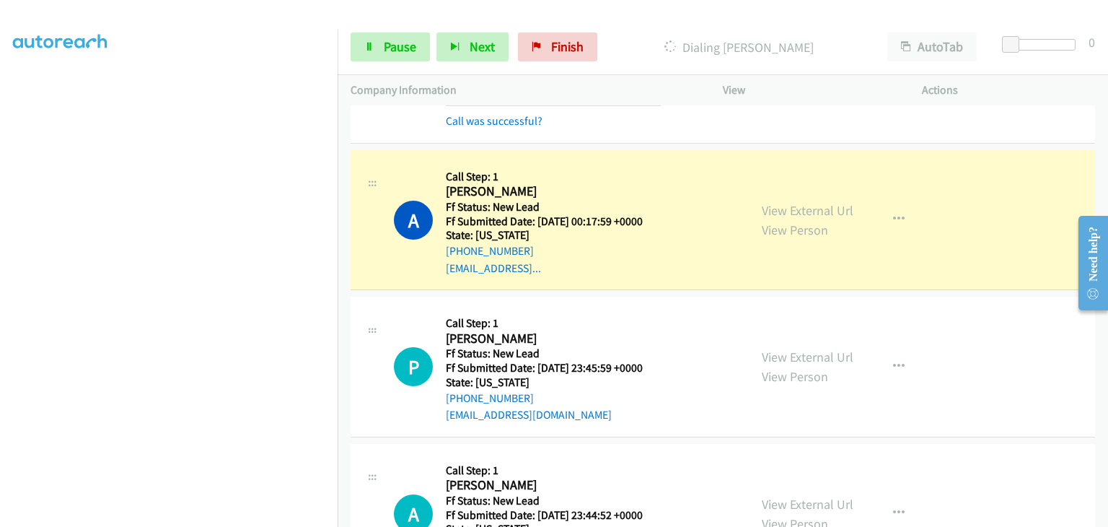
scroll to position [289, 0]
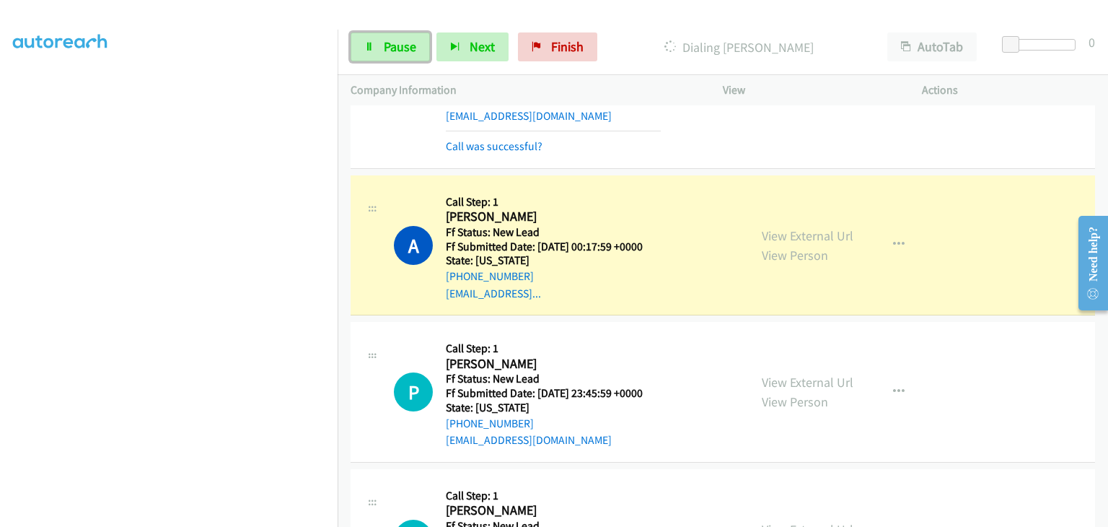
drag, startPoint x: 384, startPoint y: 47, endPoint x: 543, endPoint y: 82, distance: 163.2
click at [384, 47] on span "Pause" at bounding box center [400, 46] width 32 height 17
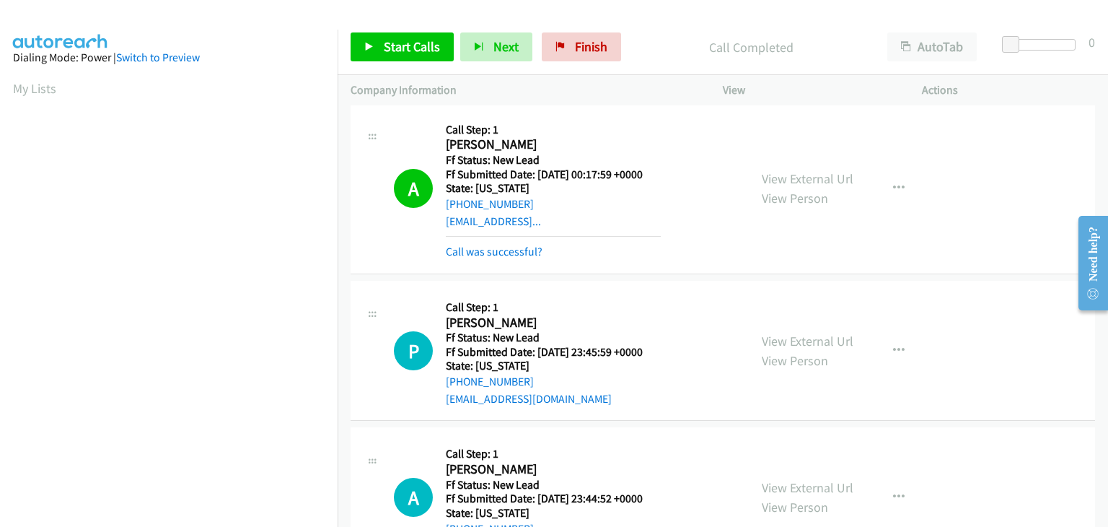
scroll to position [283, 0]
click at [514, 245] on link "Call was successful?" at bounding box center [494, 252] width 97 height 14
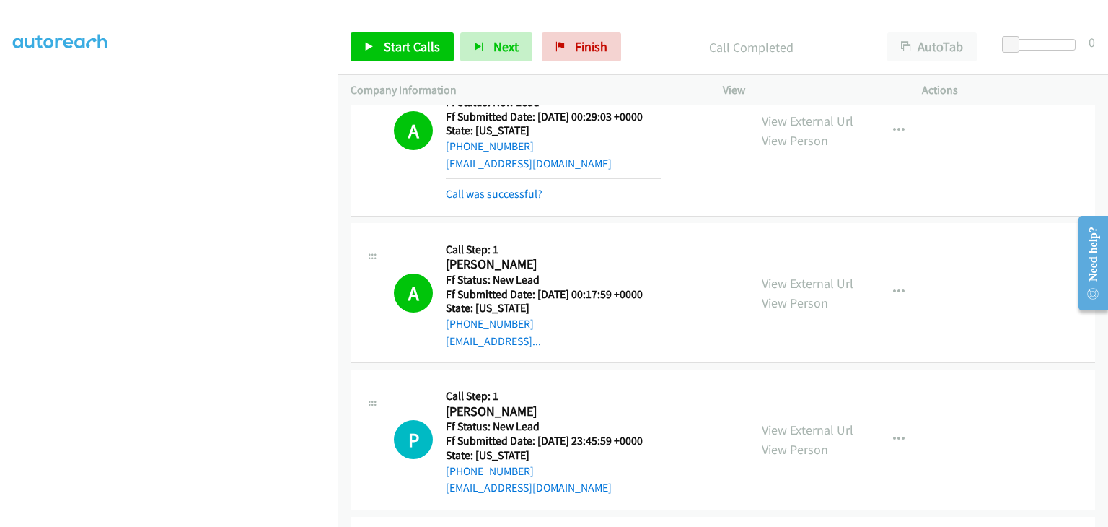
scroll to position [216, 0]
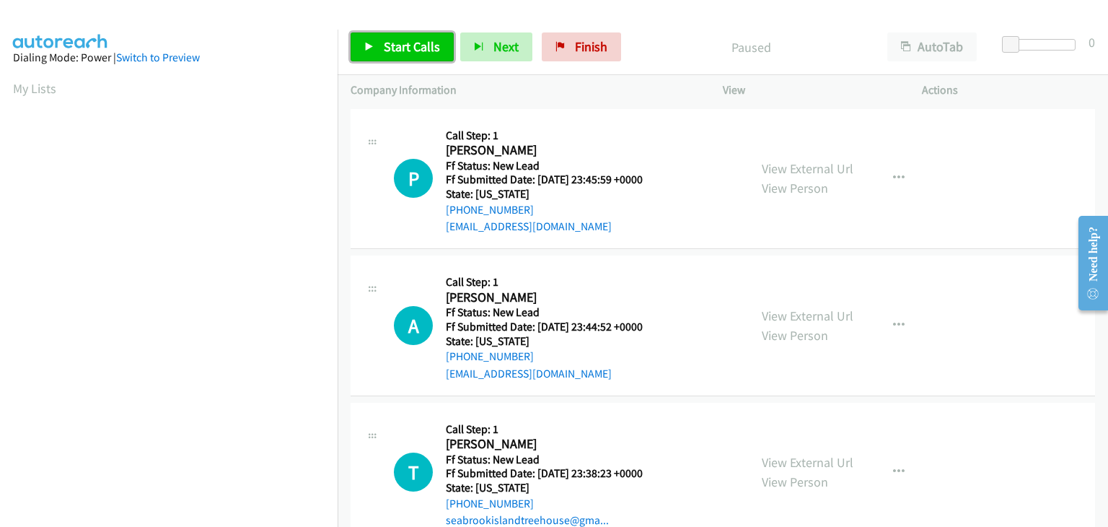
click at [413, 50] on span "Start Calls" at bounding box center [412, 46] width 56 height 17
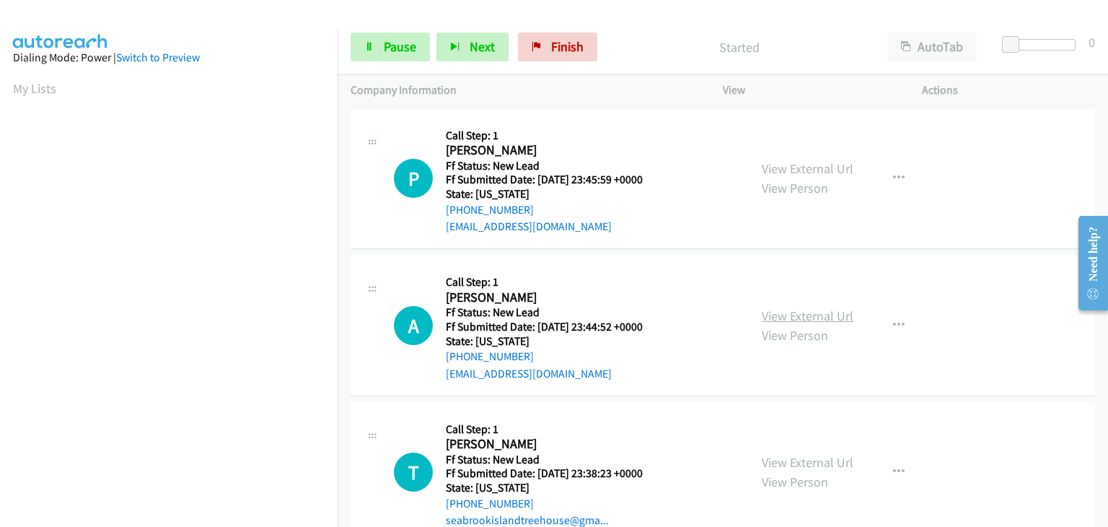
click at [774, 308] on link "View External Url" at bounding box center [808, 315] width 92 height 17
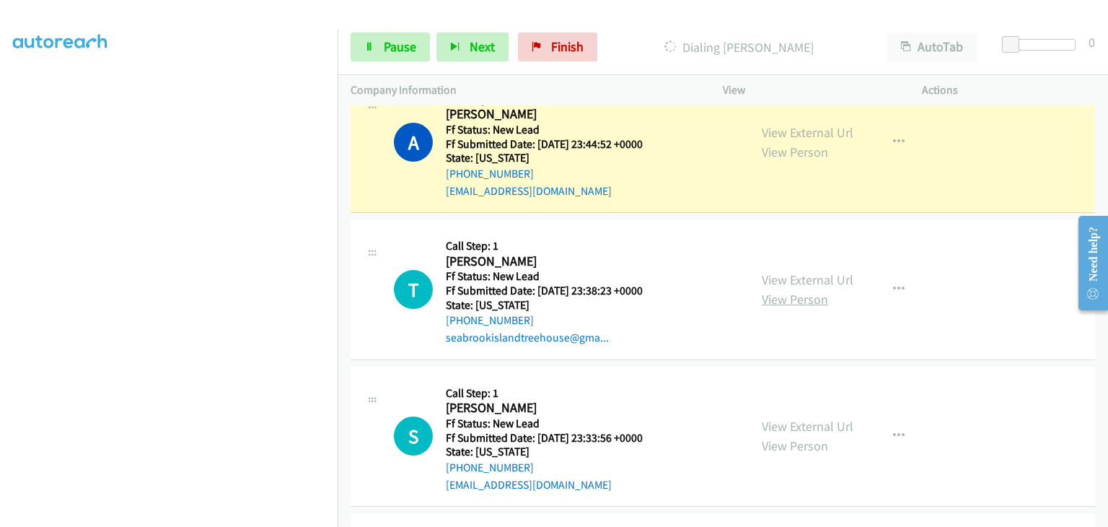
scroll to position [216, 0]
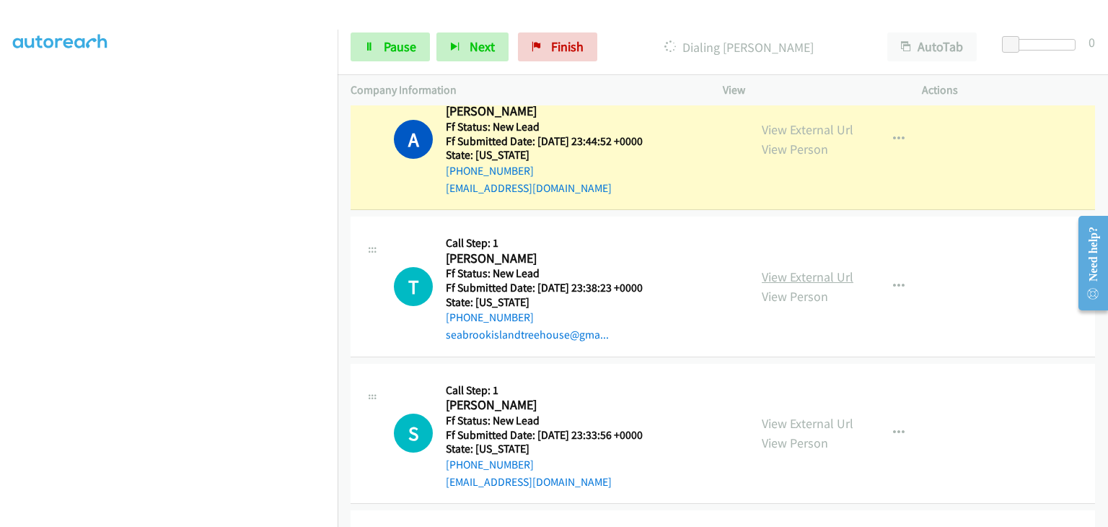
click at [815, 279] on link "View External Url" at bounding box center [808, 276] width 92 height 17
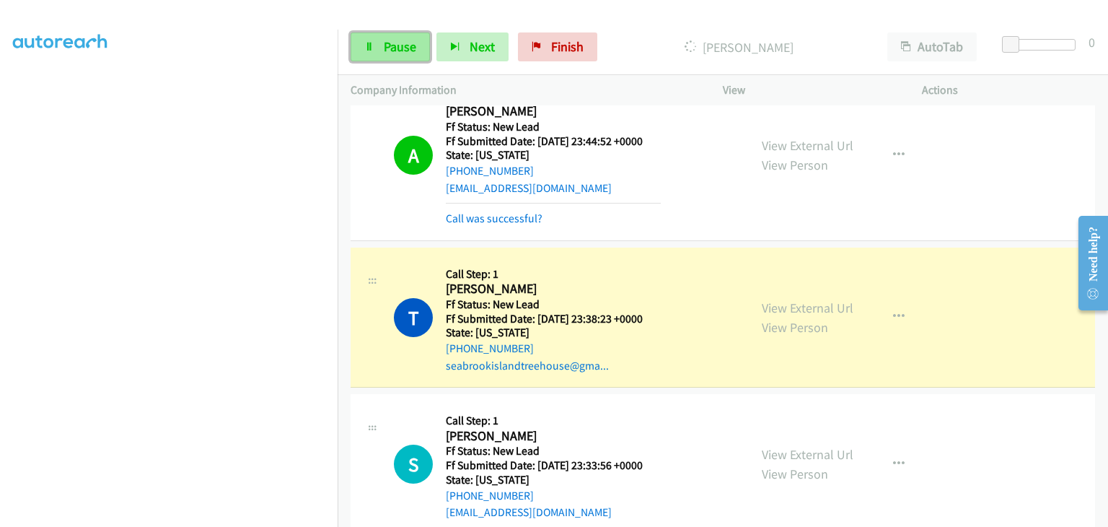
click at [378, 43] on link "Pause" at bounding box center [390, 46] width 79 height 29
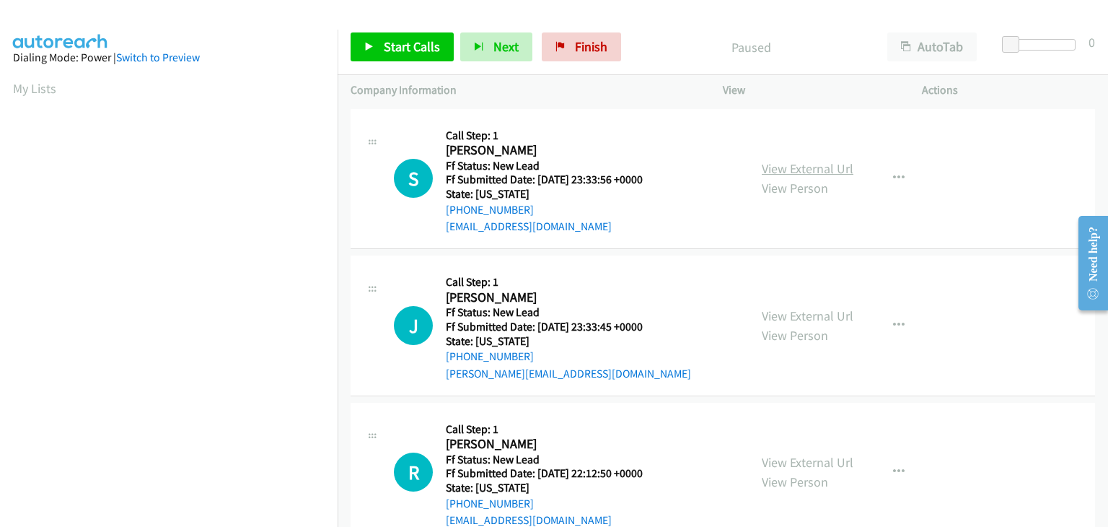
click at [780, 167] on link "View External Url" at bounding box center [808, 168] width 92 height 17
click at [410, 50] on span "Start Calls" at bounding box center [412, 46] width 56 height 17
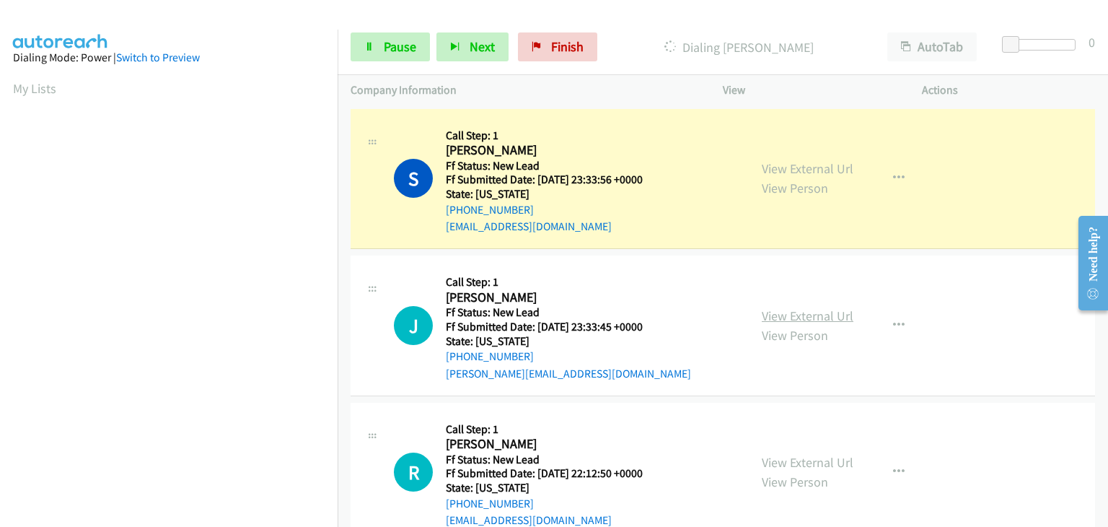
click at [775, 318] on link "View External Url" at bounding box center [808, 315] width 92 height 17
click at [408, 50] on span "Pause" at bounding box center [400, 46] width 32 height 17
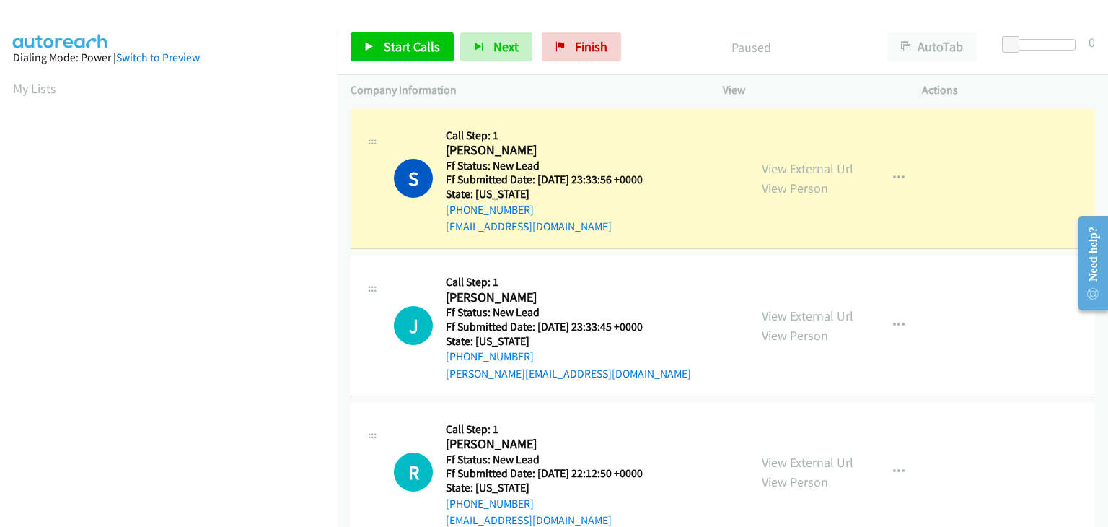
scroll to position [283, 0]
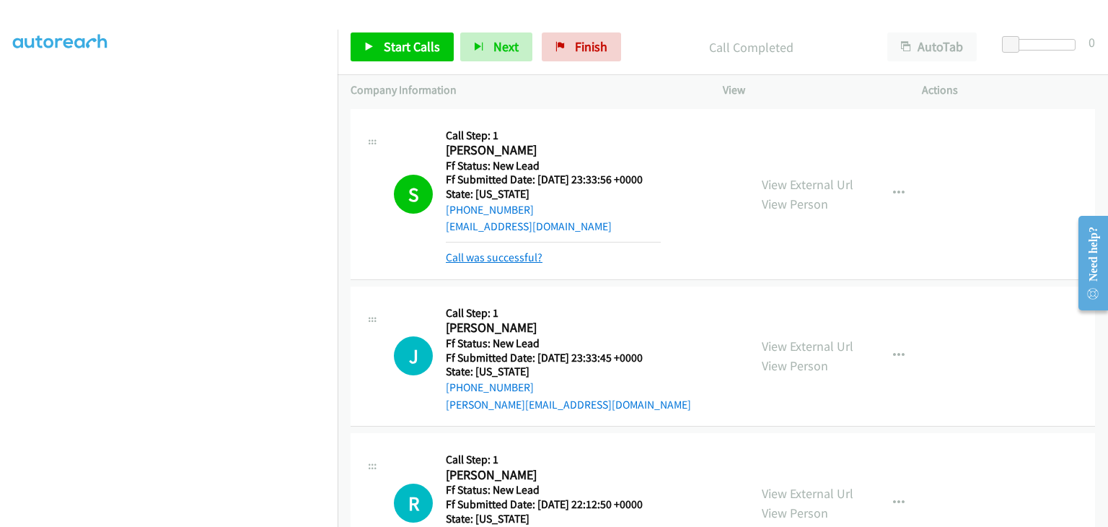
click at [482, 255] on link "Call was successful?" at bounding box center [494, 257] width 97 height 14
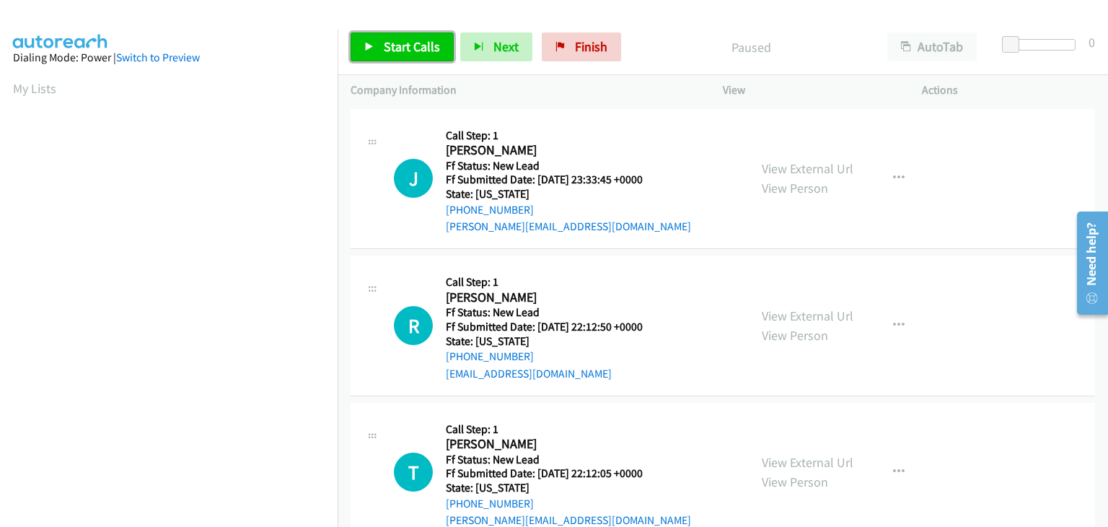
drag, startPoint x: 418, startPoint y: 48, endPoint x: 511, endPoint y: 64, distance: 93.8
click at [418, 47] on span "Start Calls" at bounding box center [412, 46] width 56 height 17
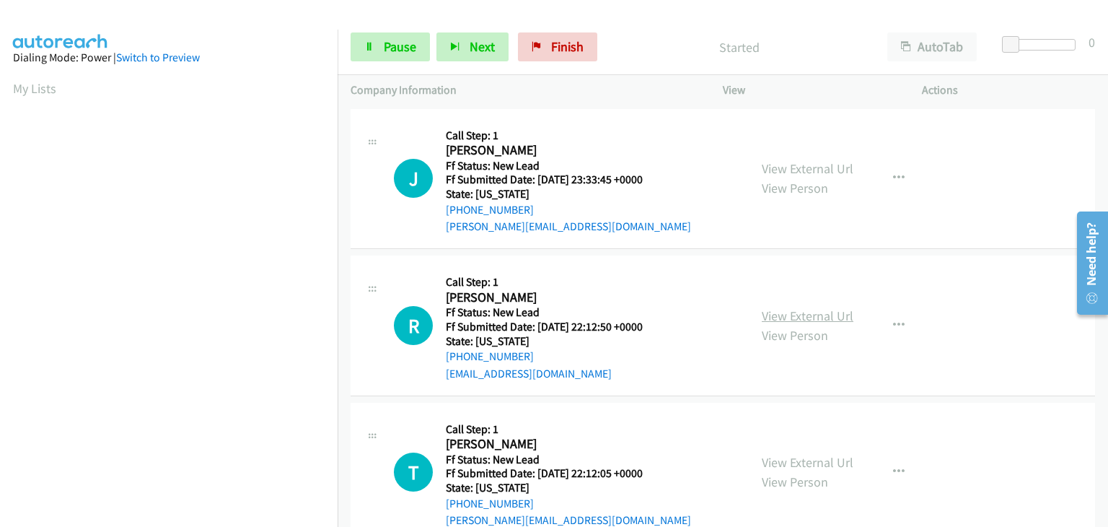
click at [808, 319] on link "View External Url" at bounding box center [808, 315] width 92 height 17
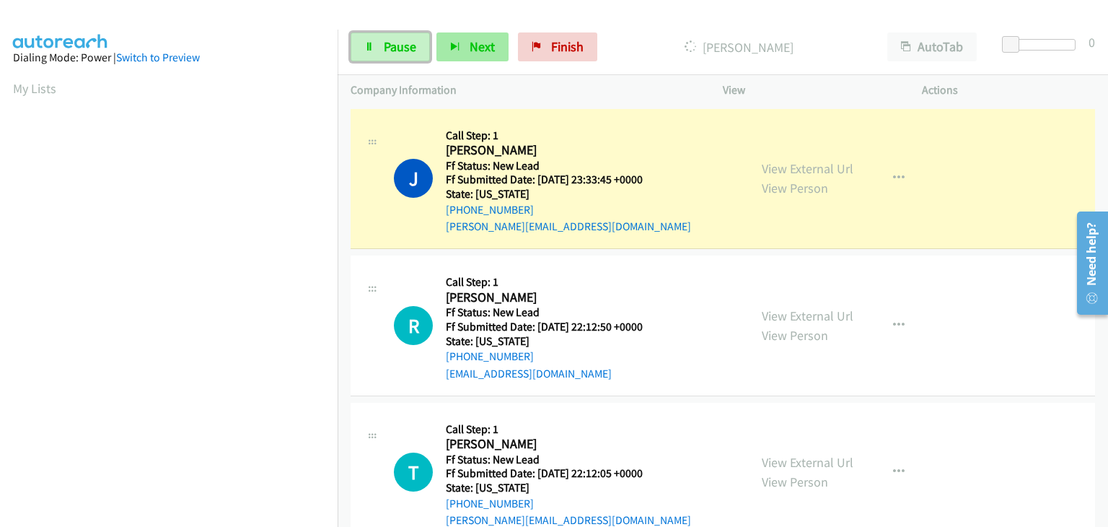
drag, startPoint x: 401, startPoint y: 44, endPoint x: 486, endPoint y: 60, distance: 86.6
click at [401, 44] on span "Pause" at bounding box center [400, 46] width 32 height 17
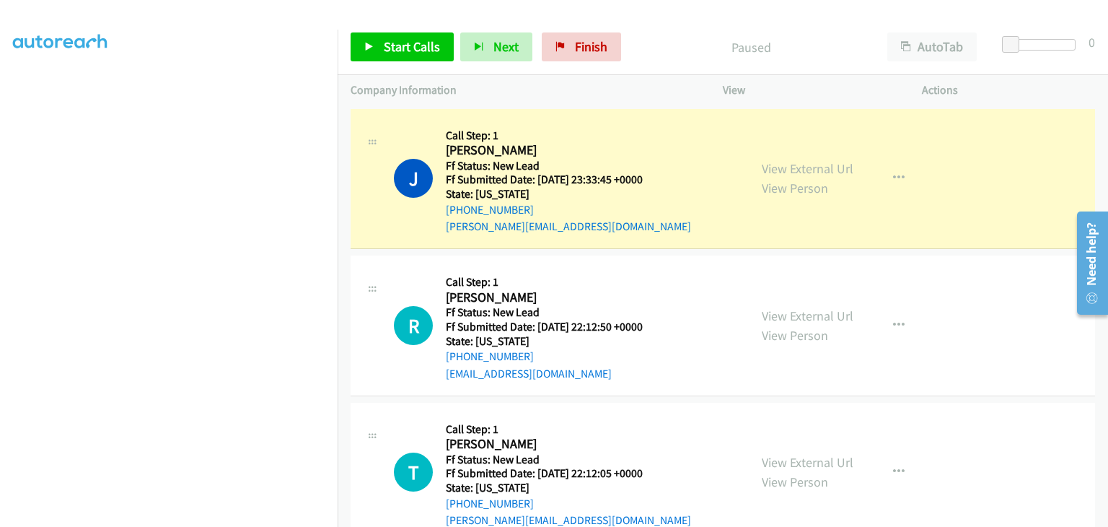
scroll to position [283, 0]
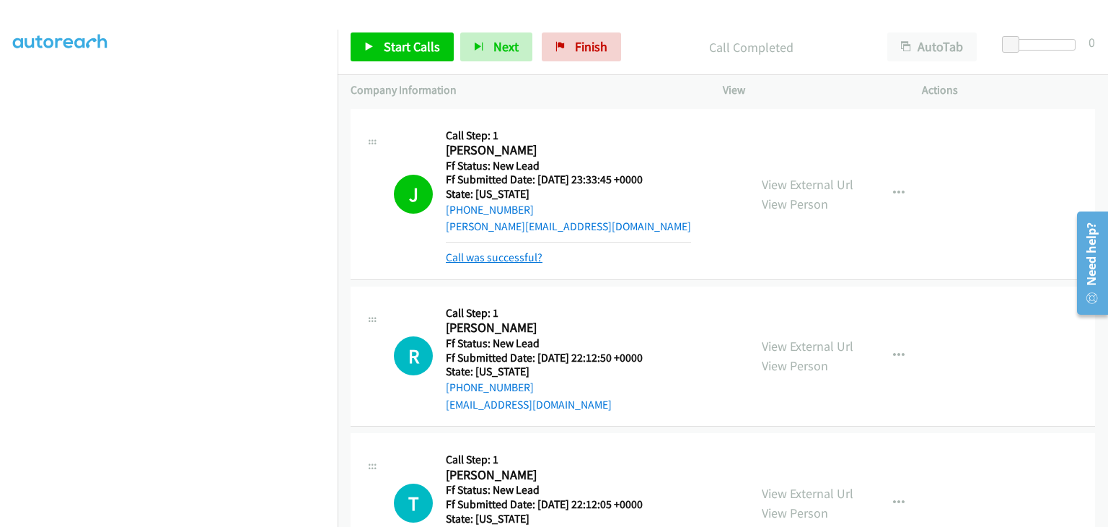
click at [514, 254] on link "Call was successful?" at bounding box center [494, 257] width 97 height 14
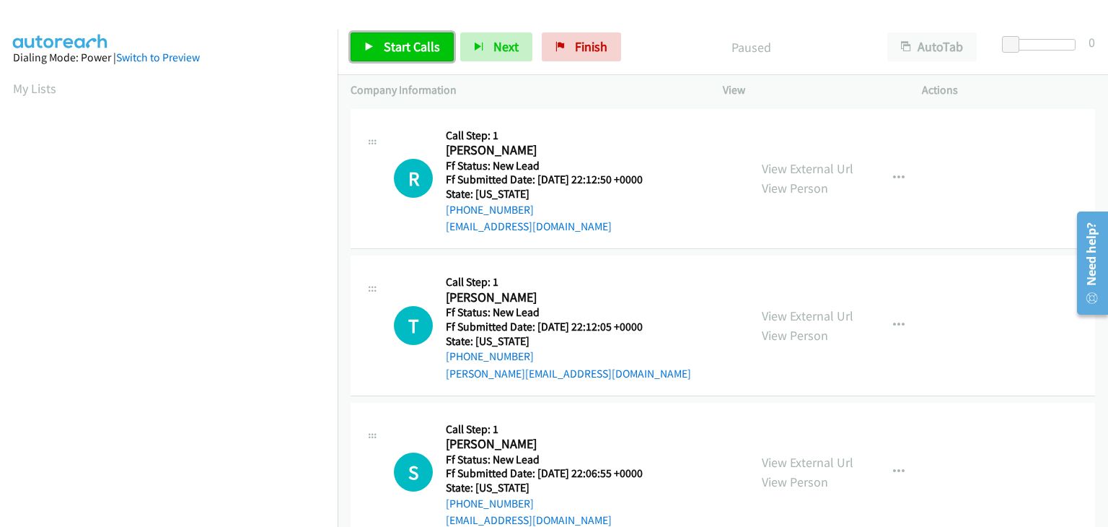
click at [407, 45] on span "Start Calls" at bounding box center [412, 46] width 56 height 17
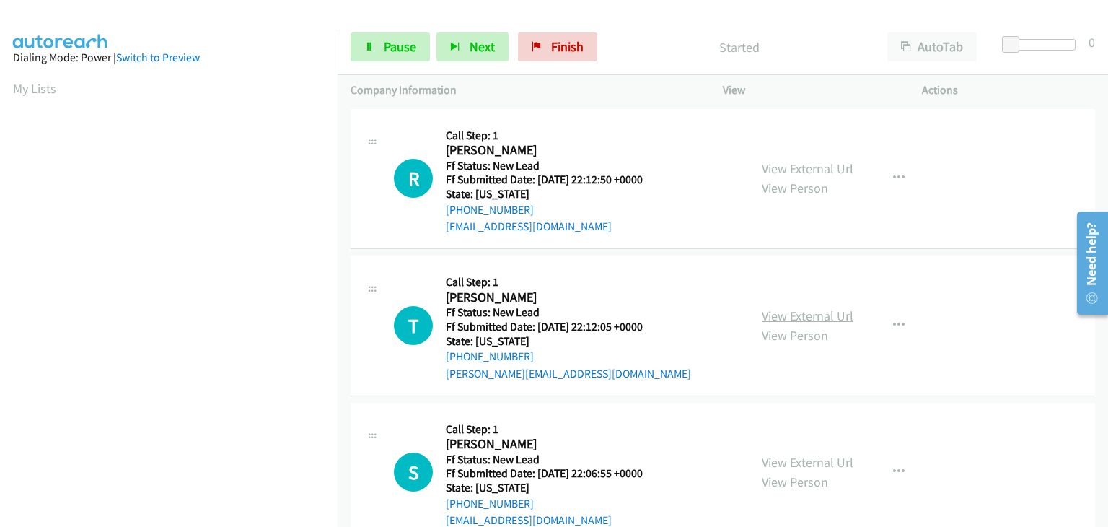
click at [823, 315] on link "View External Url" at bounding box center [808, 315] width 92 height 17
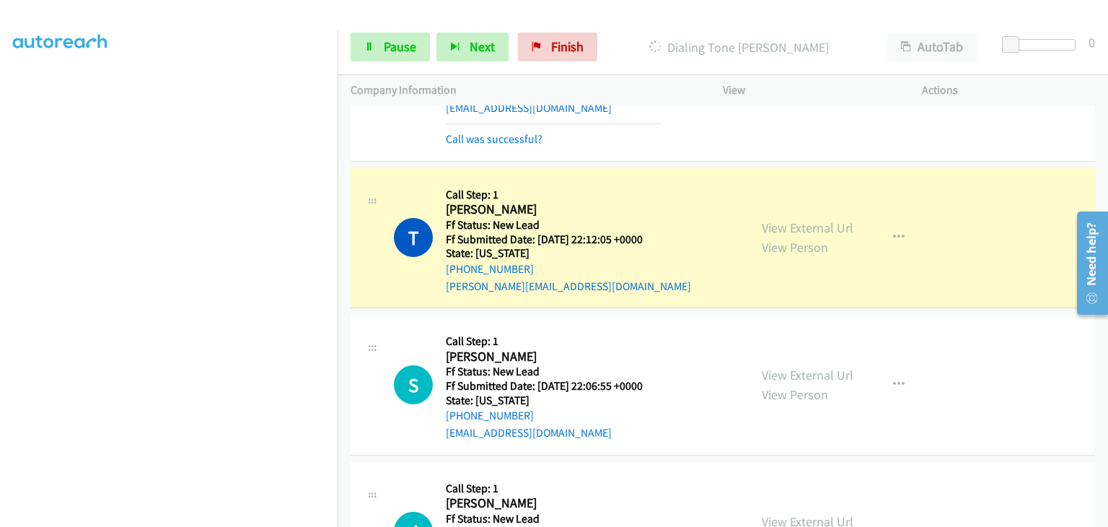
scroll to position [144, 0]
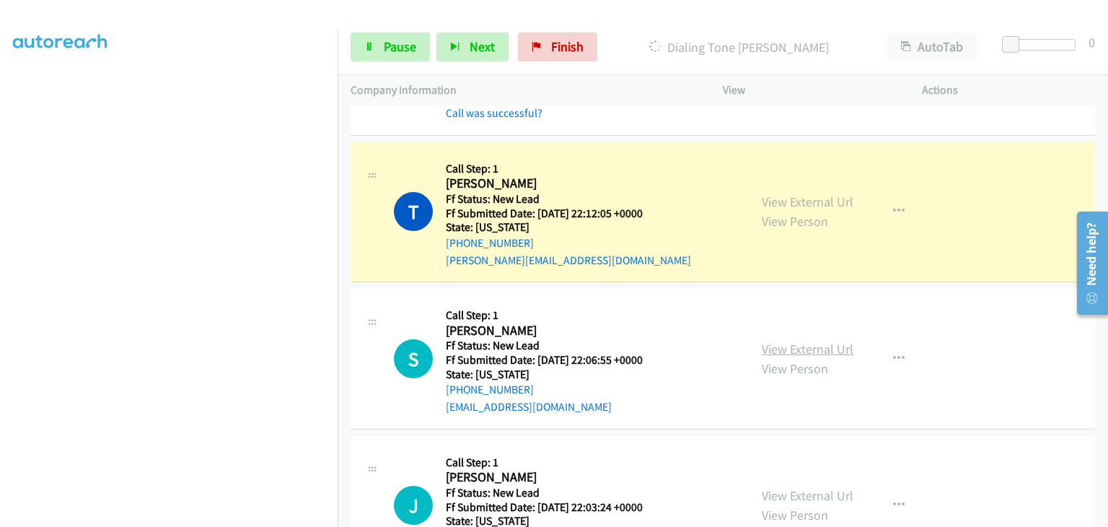
click at [815, 341] on link "View External Url" at bounding box center [808, 349] width 92 height 17
click at [397, 47] on span "Pause" at bounding box center [400, 46] width 32 height 17
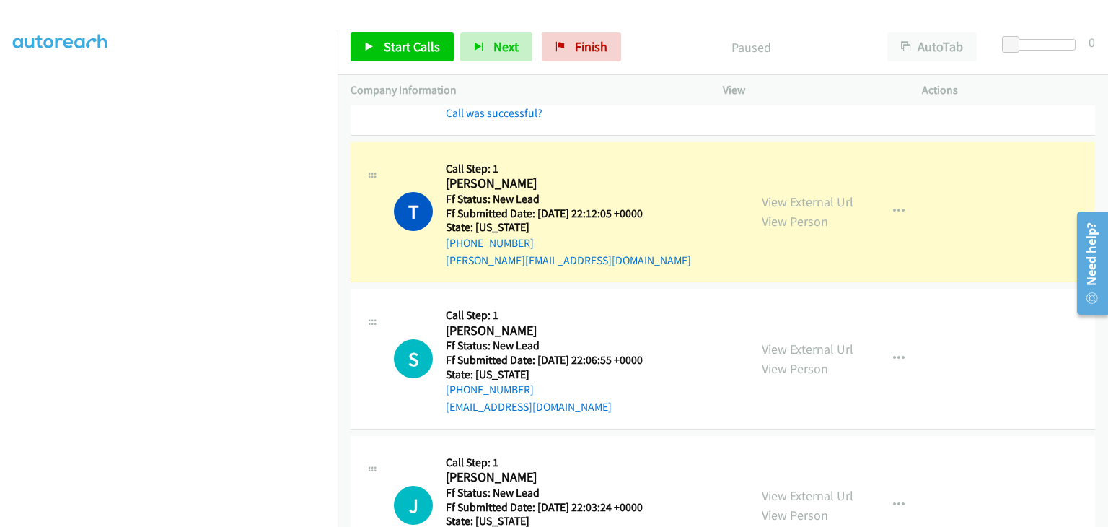
scroll to position [283, 0]
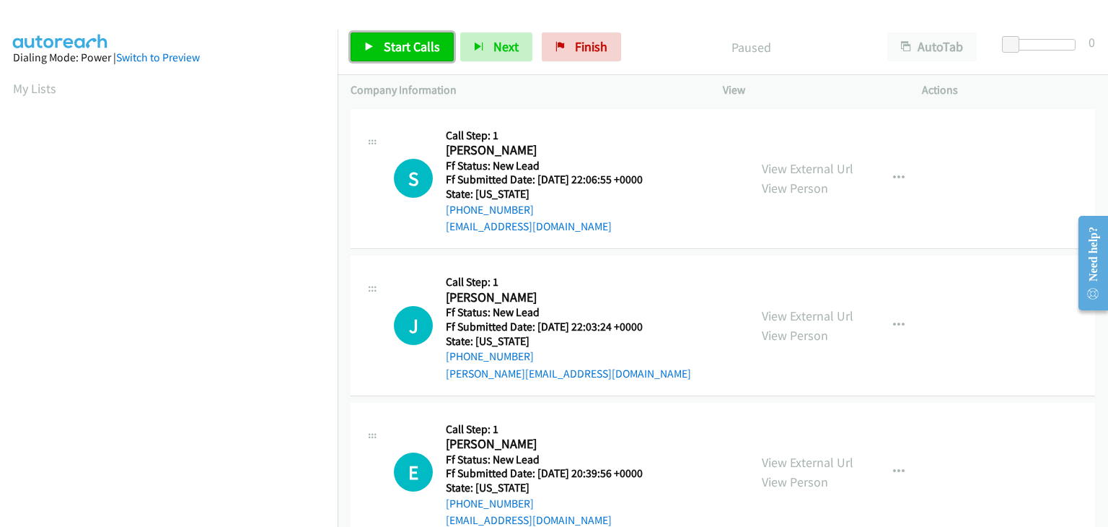
drag, startPoint x: 406, startPoint y: 53, endPoint x: 759, endPoint y: 105, distance: 356.7
click at [406, 53] on span "Start Calls" at bounding box center [412, 46] width 56 height 17
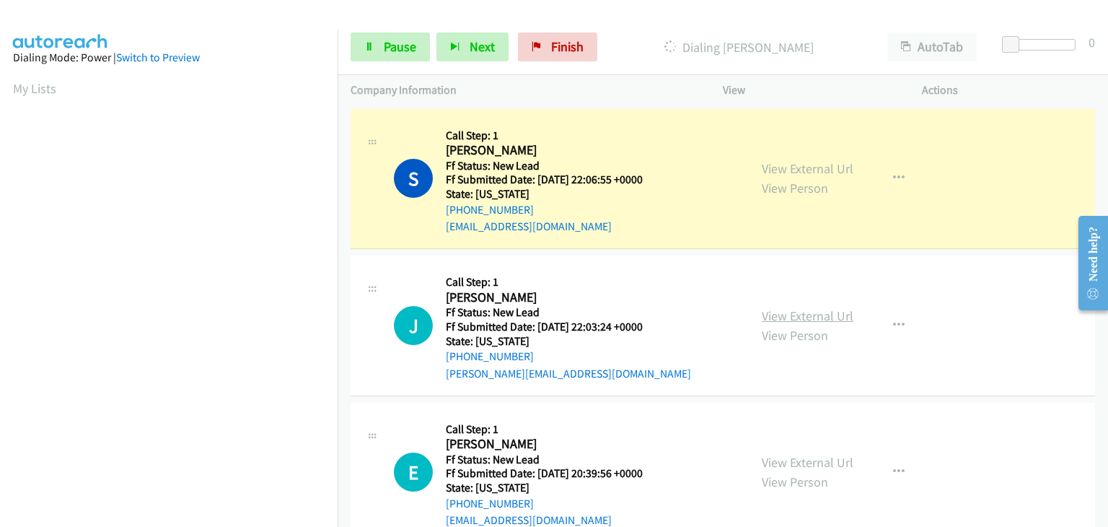
click at [780, 310] on link "View External Url" at bounding box center [808, 315] width 92 height 17
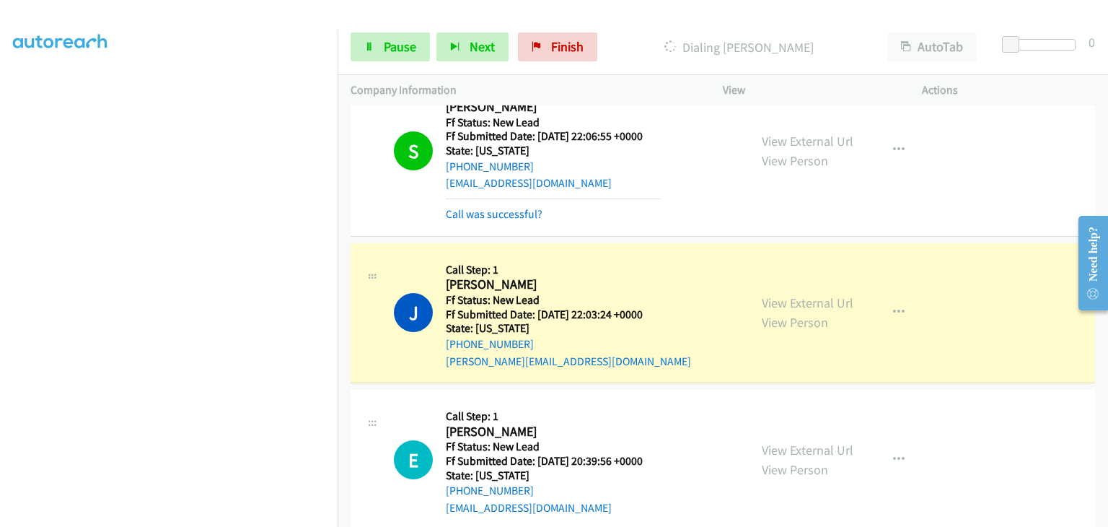
scroll to position [67, 0]
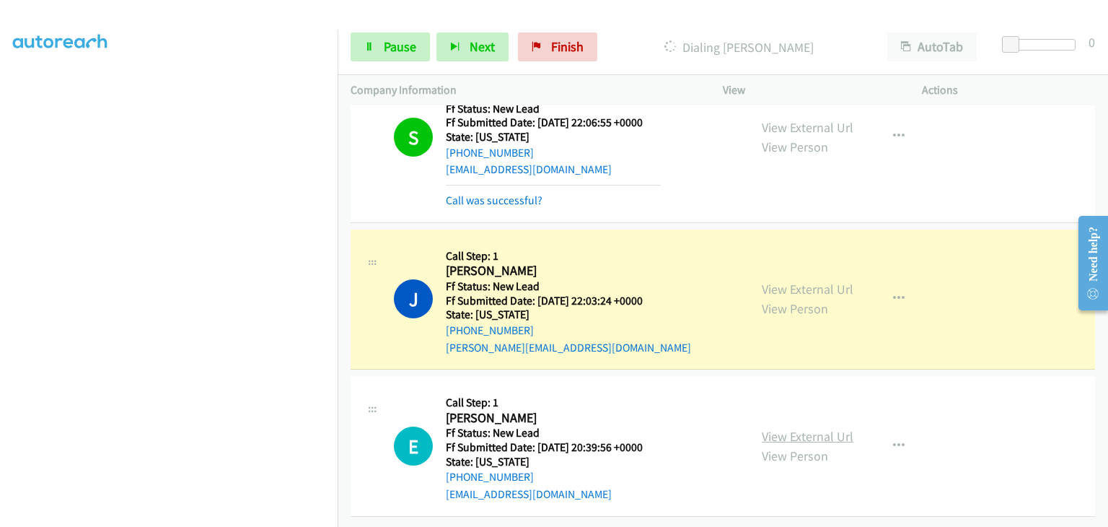
click at [770, 428] on link "View External Url" at bounding box center [808, 436] width 92 height 17
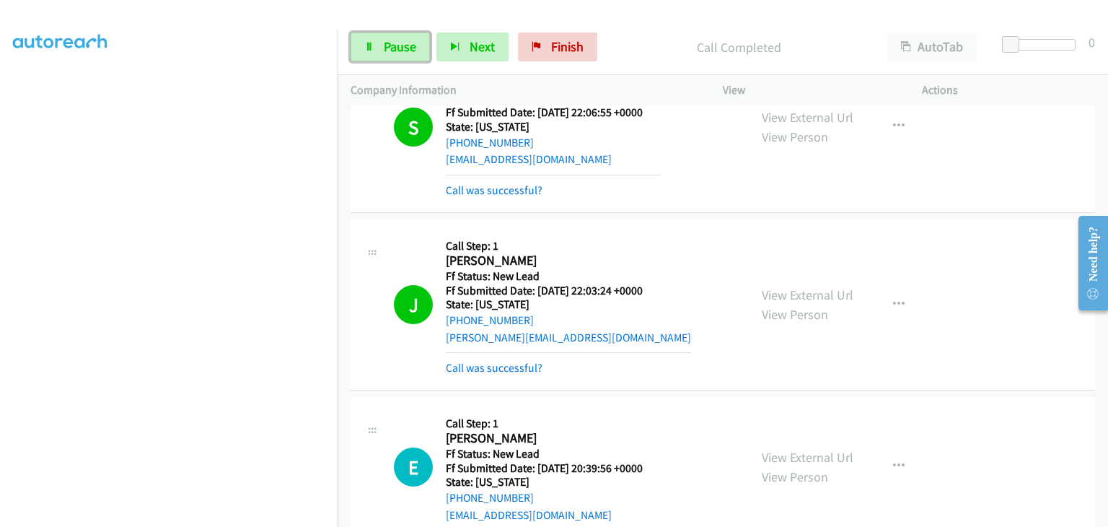
drag, startPoint x: 387, startPoint y: 53, endPoint x: 716, endPoint y: 93, distance: 331.5
click at [387, 53] on span "Pause" at bounding box center [400, 46] width 32 height 17
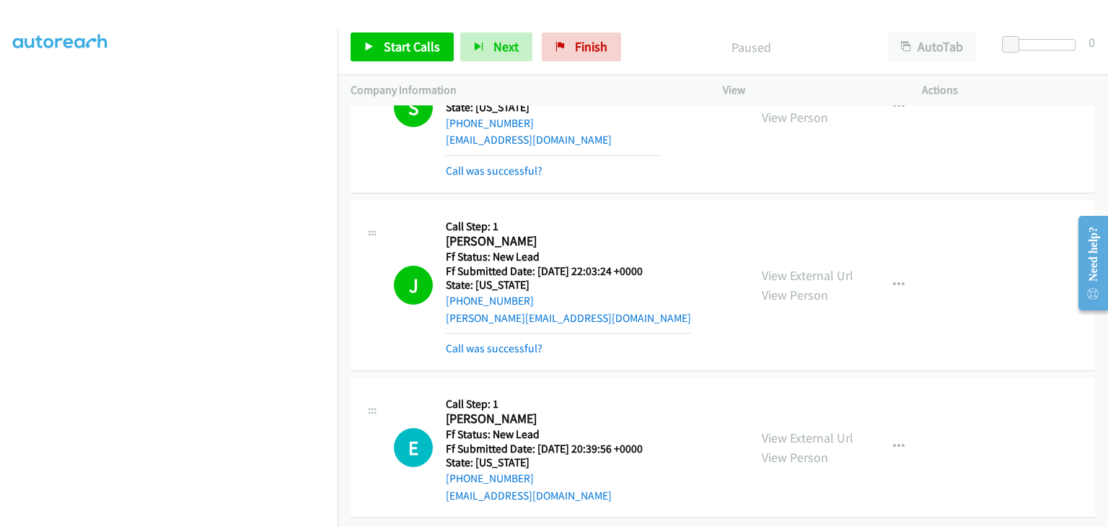
scroll to position [98, 0]
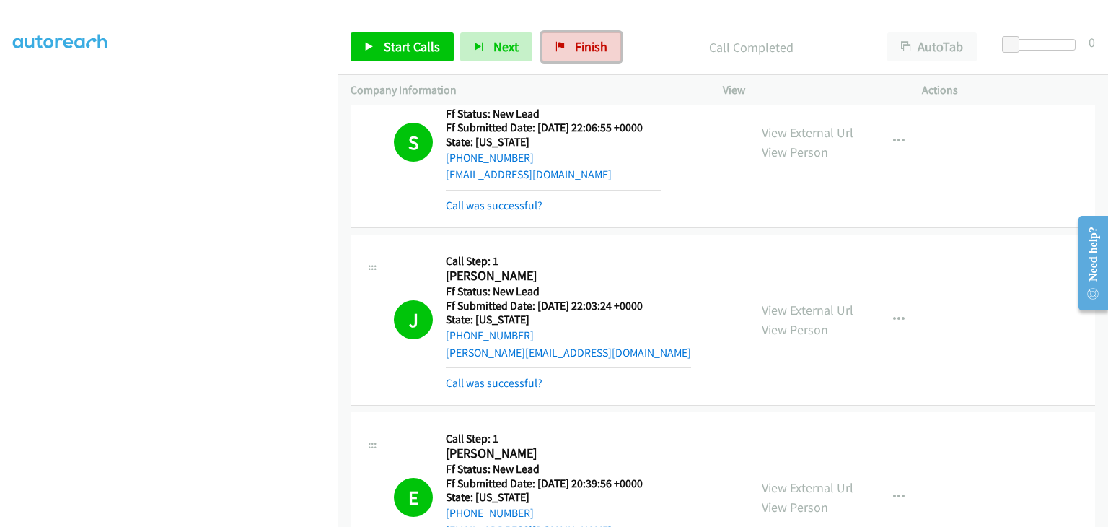
drag, startPoint x: 574, startPoint y: 60, endPoint x: 582, endPoint y: 71, distance: 14.0
click at [574, 60] on link "Finish" at bounding box center [581, 46] width 79 height 29
